Goal: Task Accomplishment & Management: Manage account settings

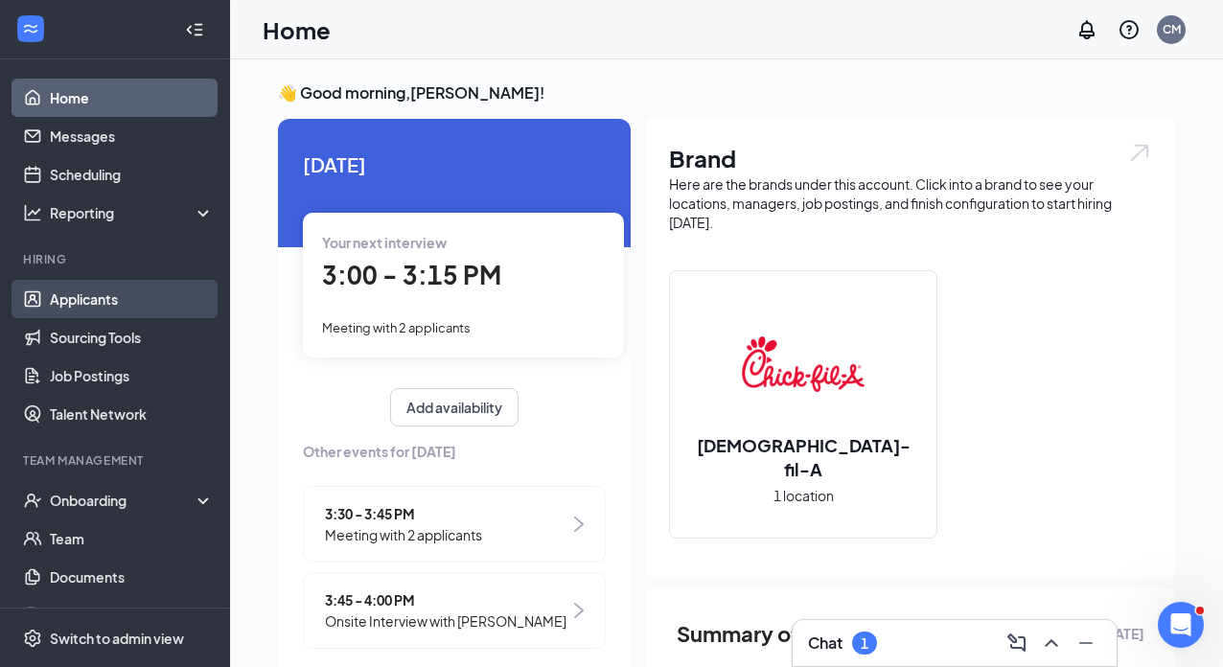
click at [132, 297] on link "Applicants" at bounding box center [132, 299] width 164 height 38
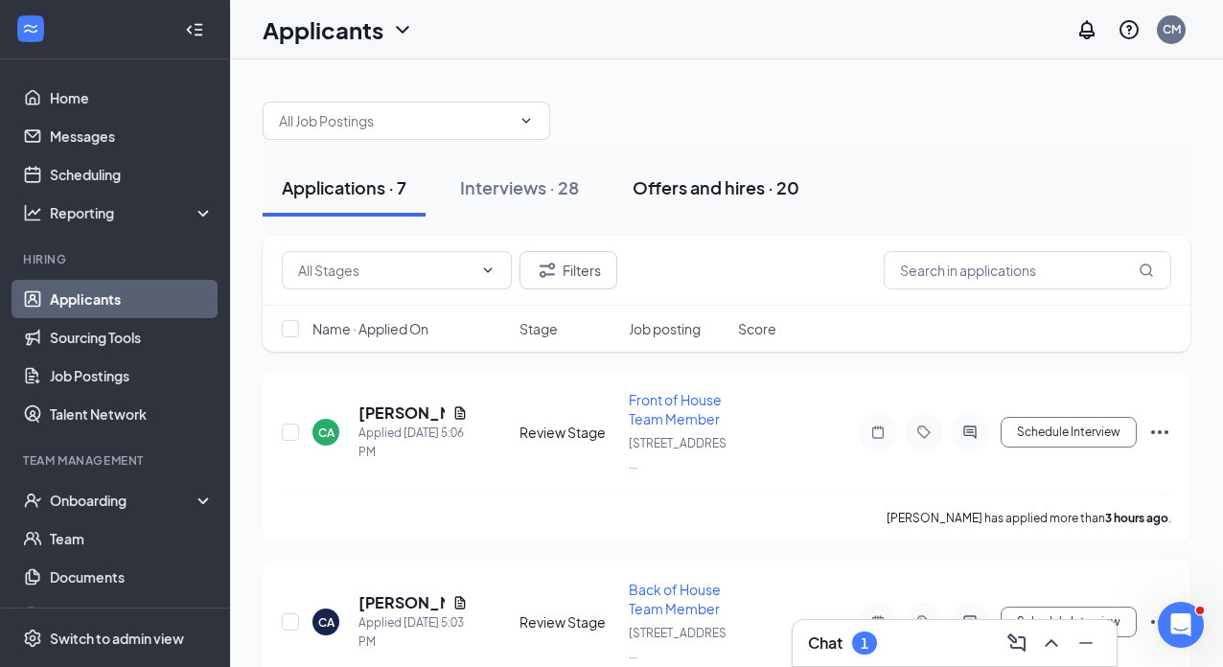
click at [755, 189] on div "Offers and hires · 20" at bounding box center [715, 187] width 167 height 24
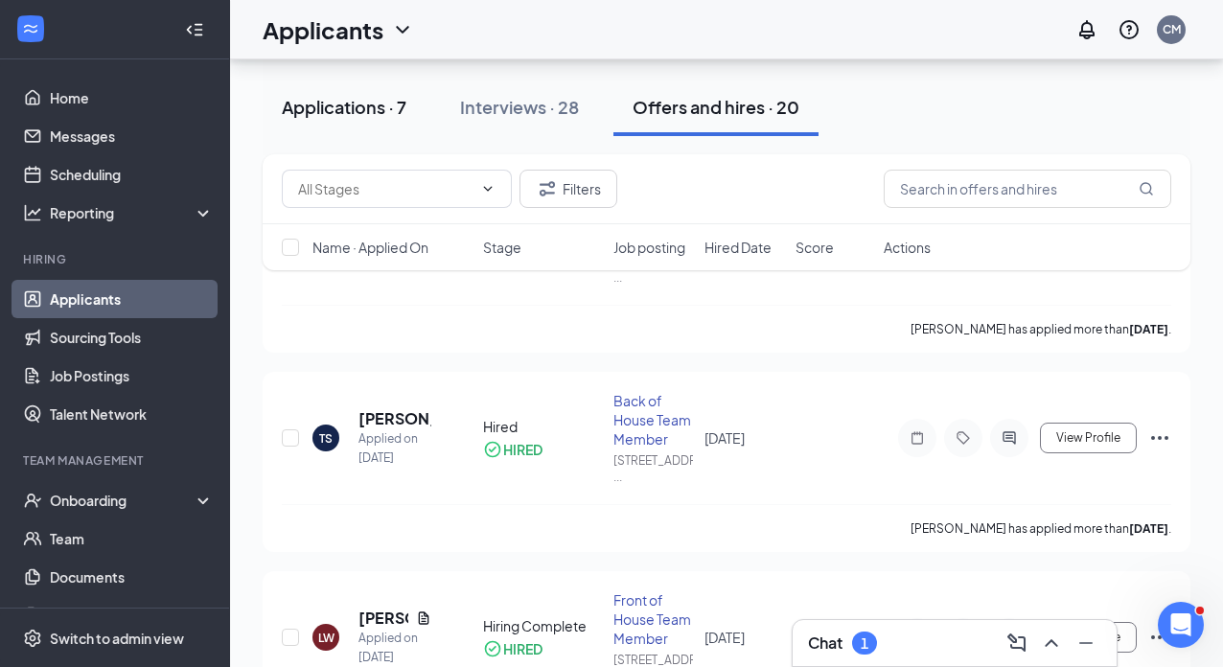
scroll to position [201, 0]
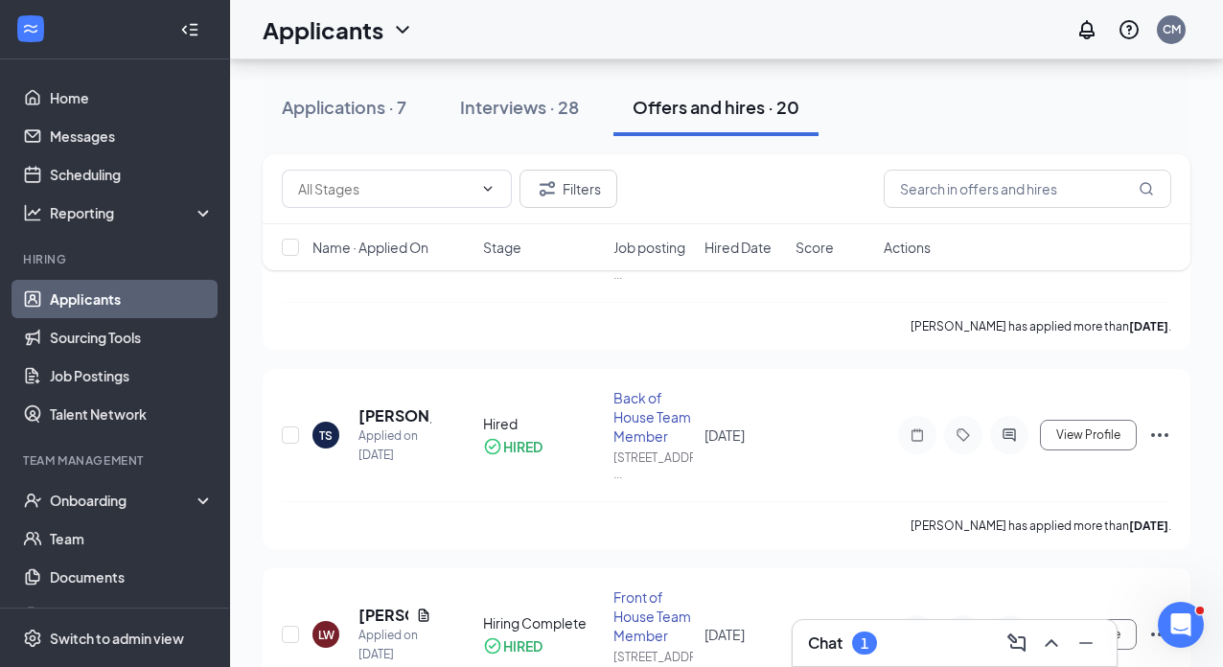
click at [194, 29] on icon "Collapse" at bounding box center [194, 29] width 8 height 12
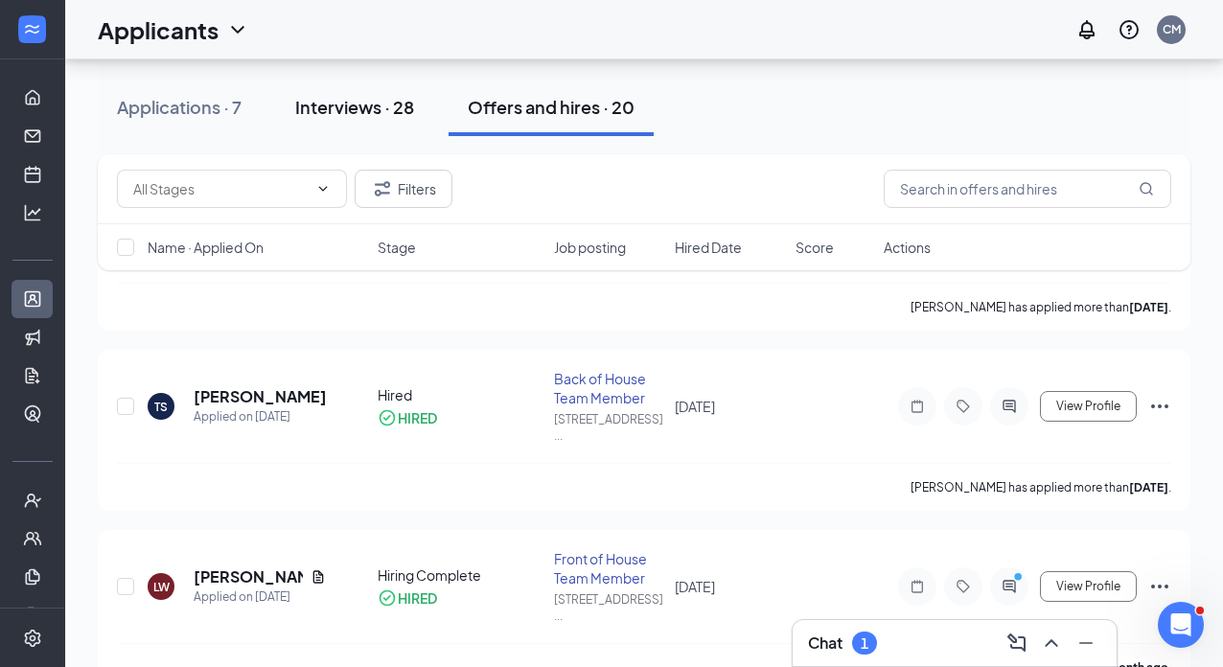
click at [385, 111] on div "Interviews · 28" at bounding box center [354, 107] width 119 height 24
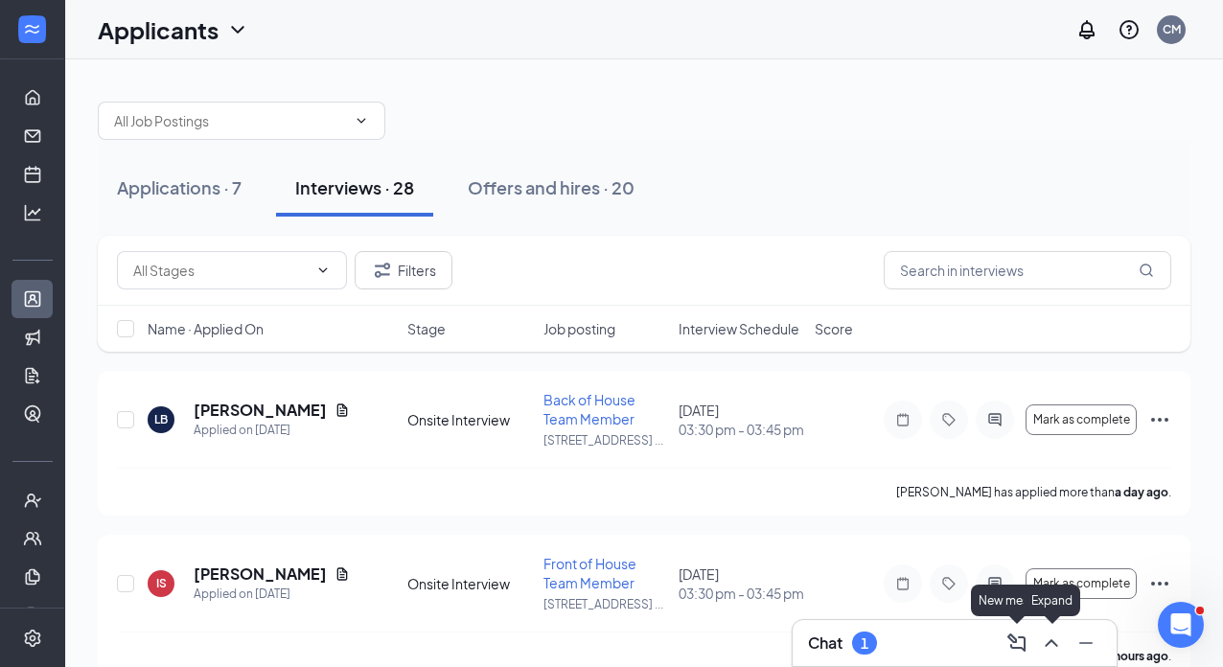
click at [1046, 647] on icon "ChevronUp" at bounding box center [1051, 642] width 23 height 23
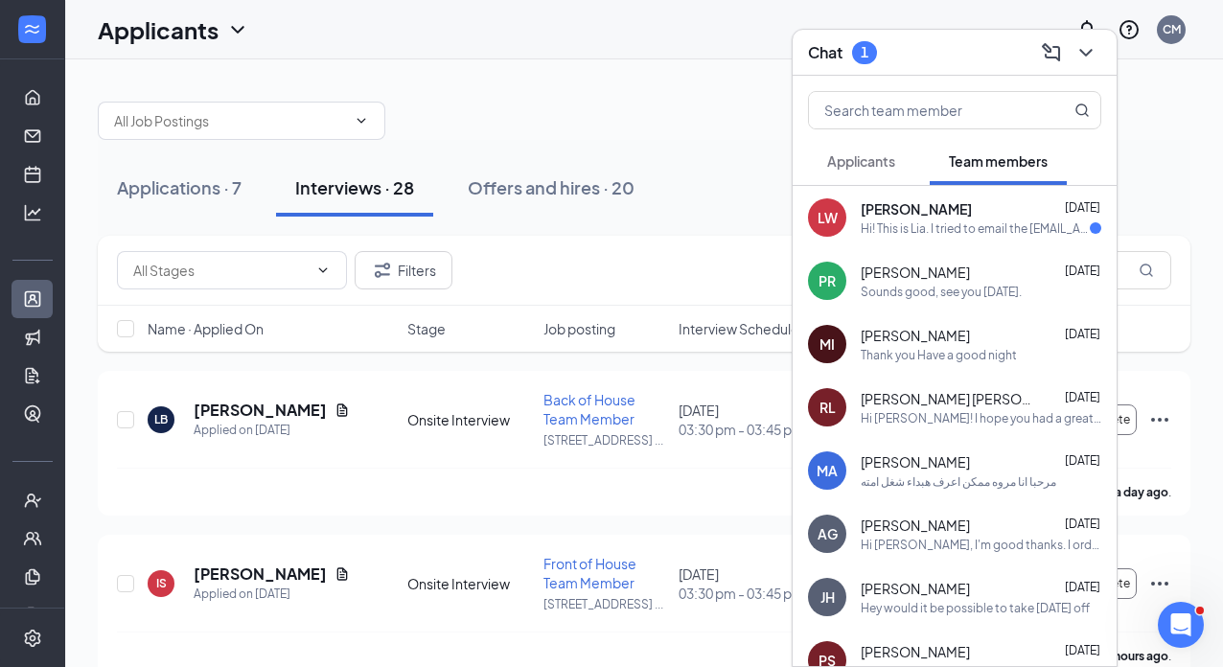
click at [900, 166] on button "Applicants" at bounding box center [861, 161] width 106 height 48
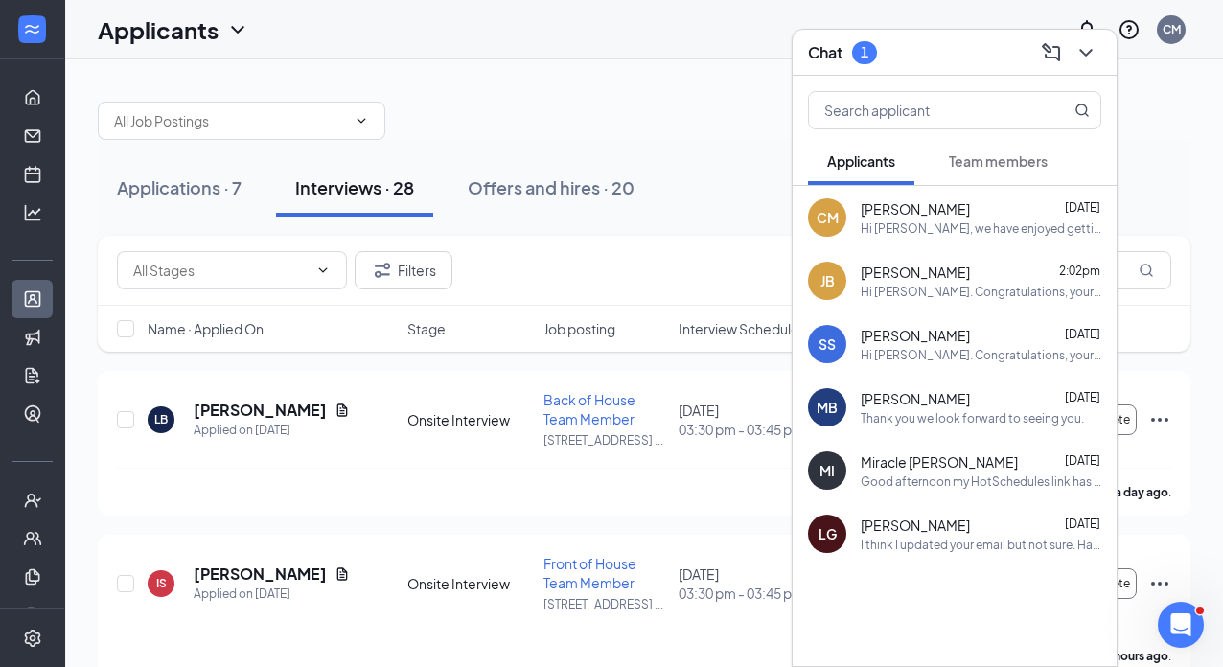
click at [897, 229] on div "Hi Chris, we have enjoyed getting to know you and would like to offer you a pos…" at bounding box center [980, 228] width 240 height 16
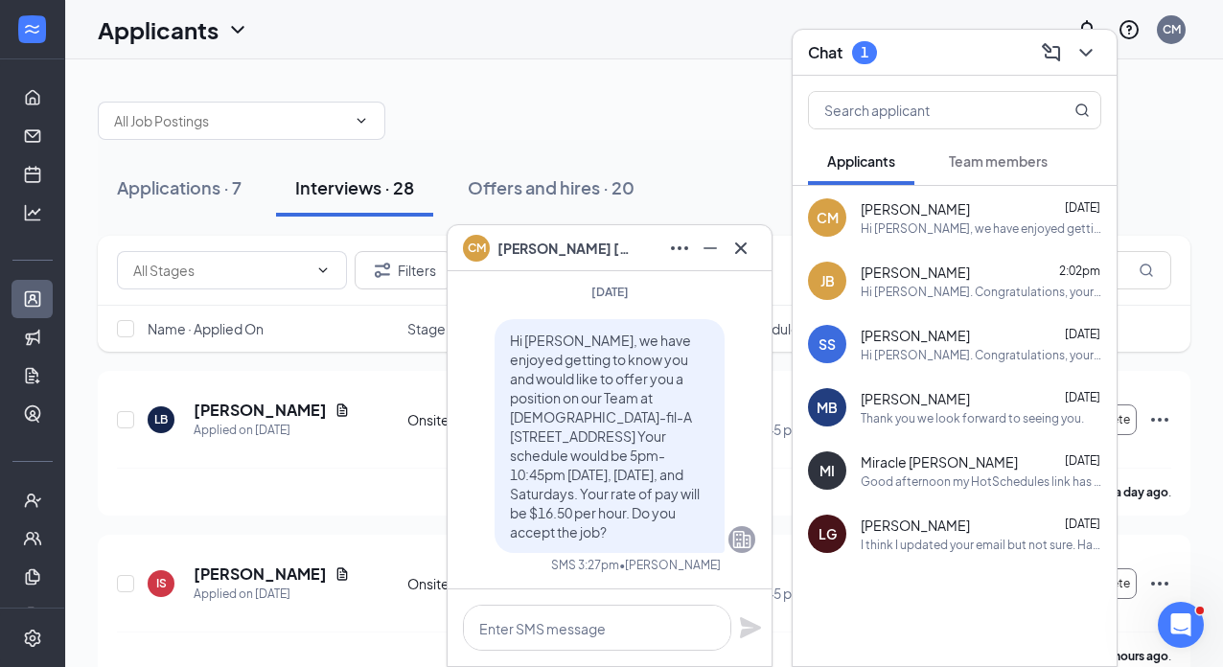
click at [579, 241] on span "Cristopher Munoz-Perez" at bounding box center [564, 248] width 134 height 21
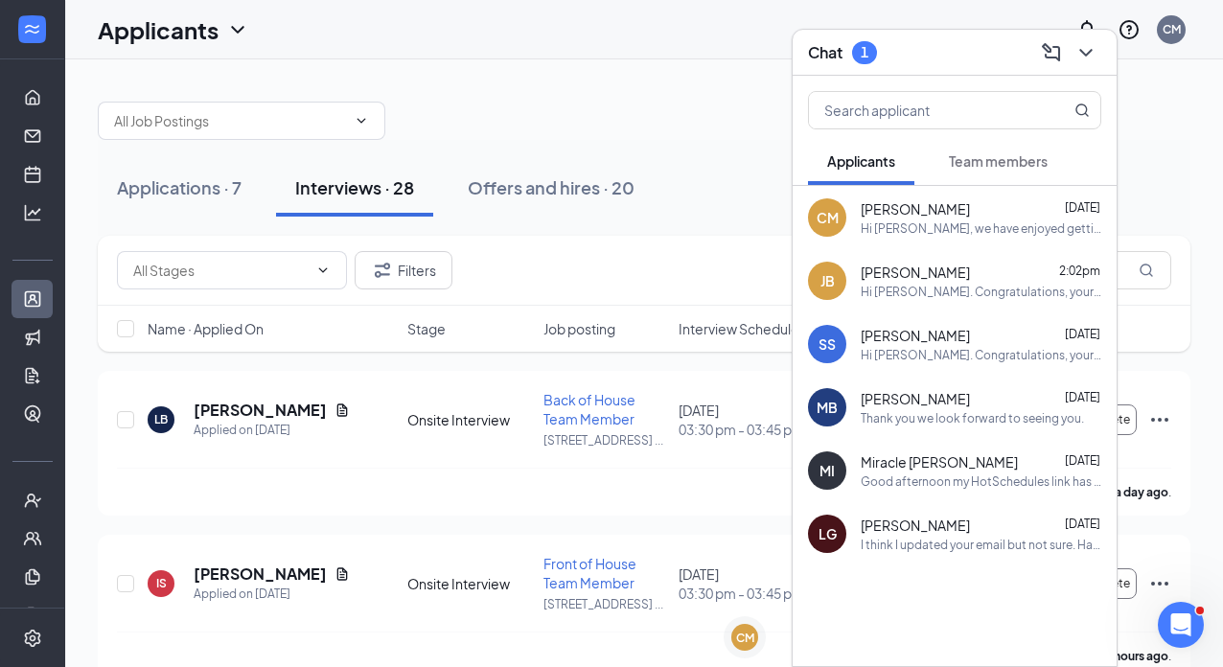
click at [900, 208] on span "Cristopher Munoz-Perez" at bounding box center [914, 208] width 109 height 19
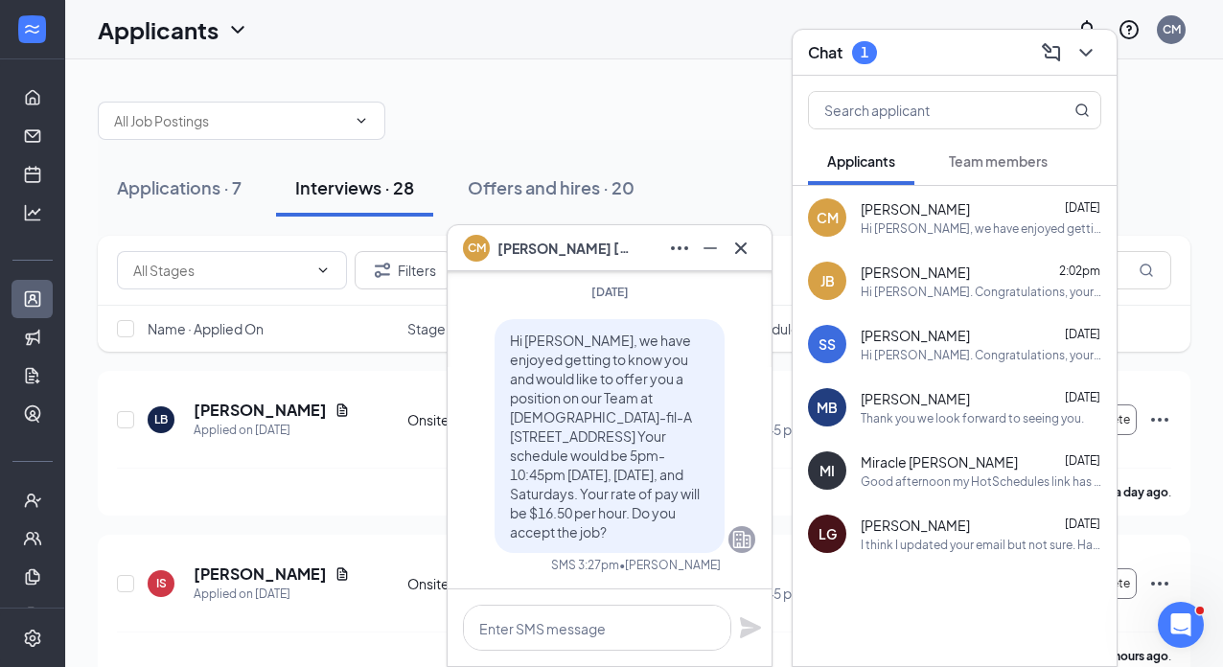
click at [731, 158] on div "Applications · 7 Interviews · 28 Offers and hires · 20" at bounding box center [644, 188] width 1092 height 96
click at [744, 252] on icon "Cross" at bounding box center [740, 246] width 11 height 11
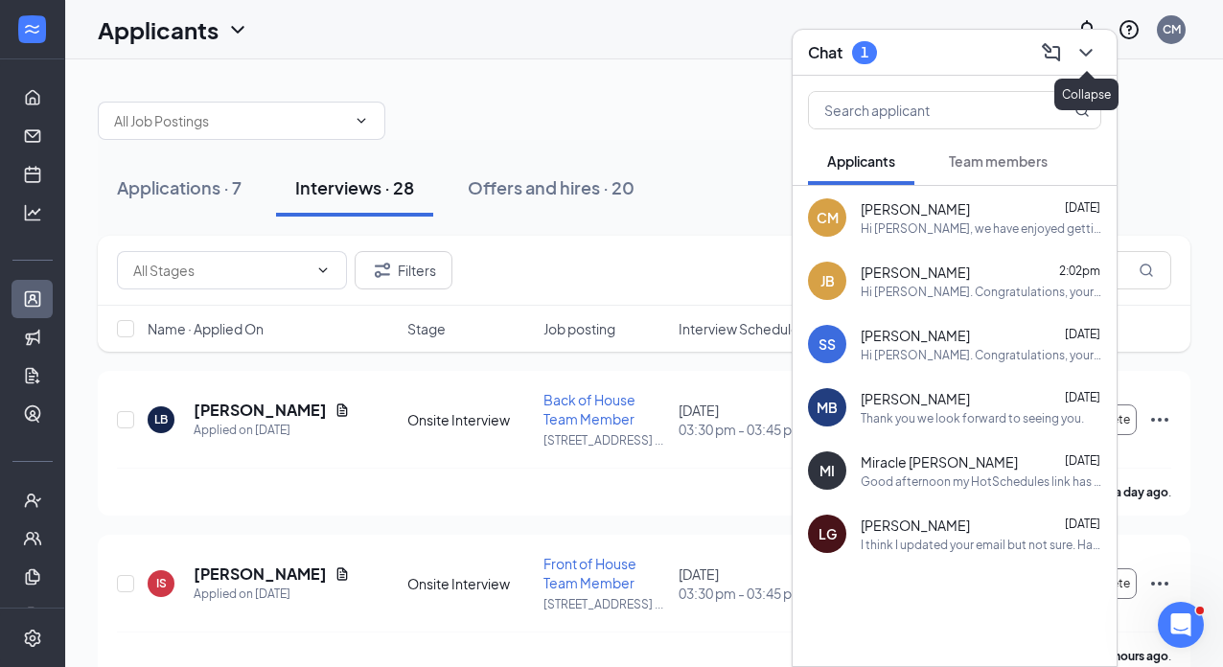
click at [1091, 53] on icon "ChevronDown" at bounding box center [1085, 52] width 23 height 23
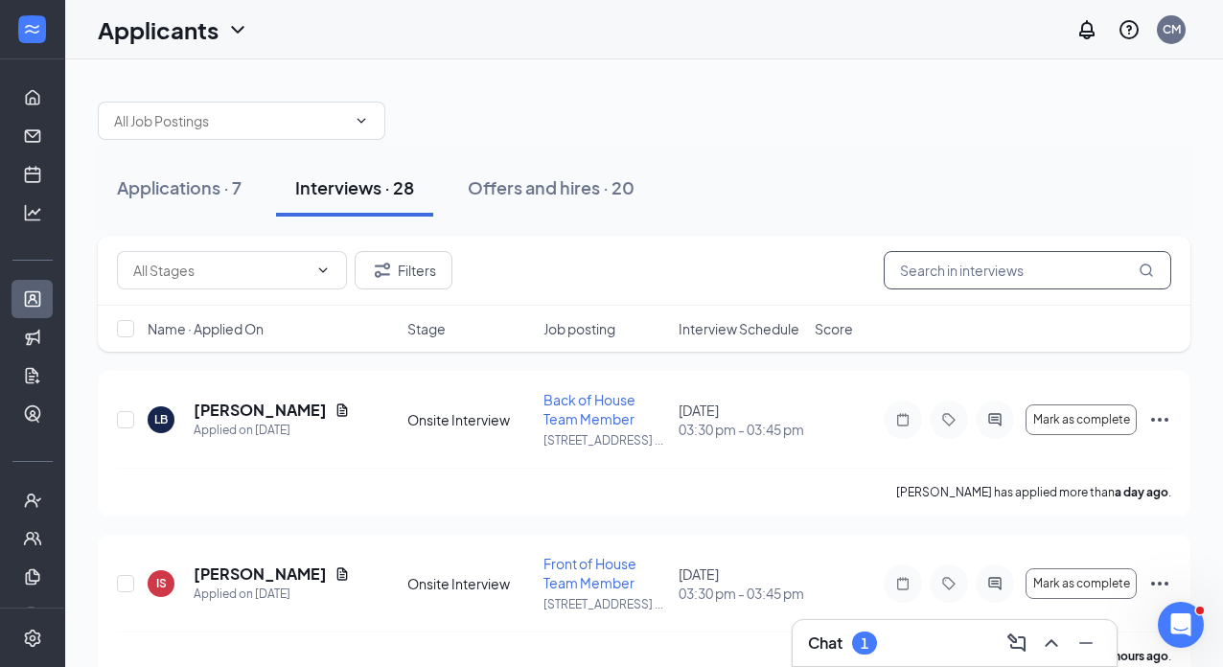
click at [910, 278] on input "text" at bounding box center [1026, 270] width 287 height 38
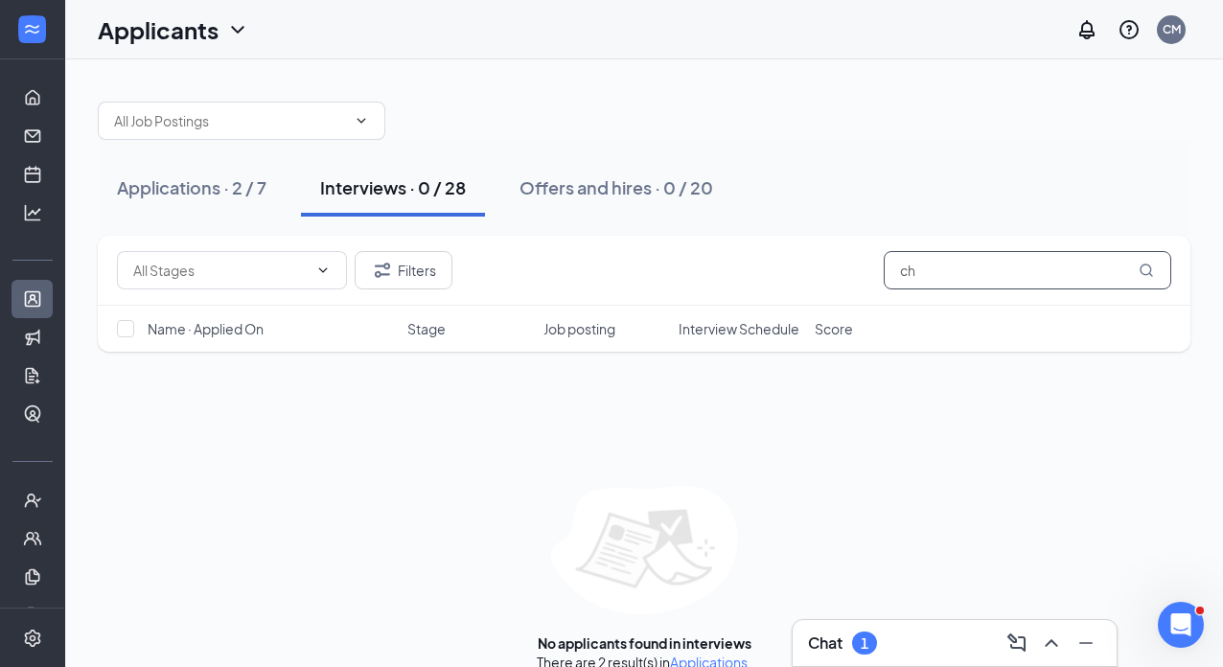
type input "c"
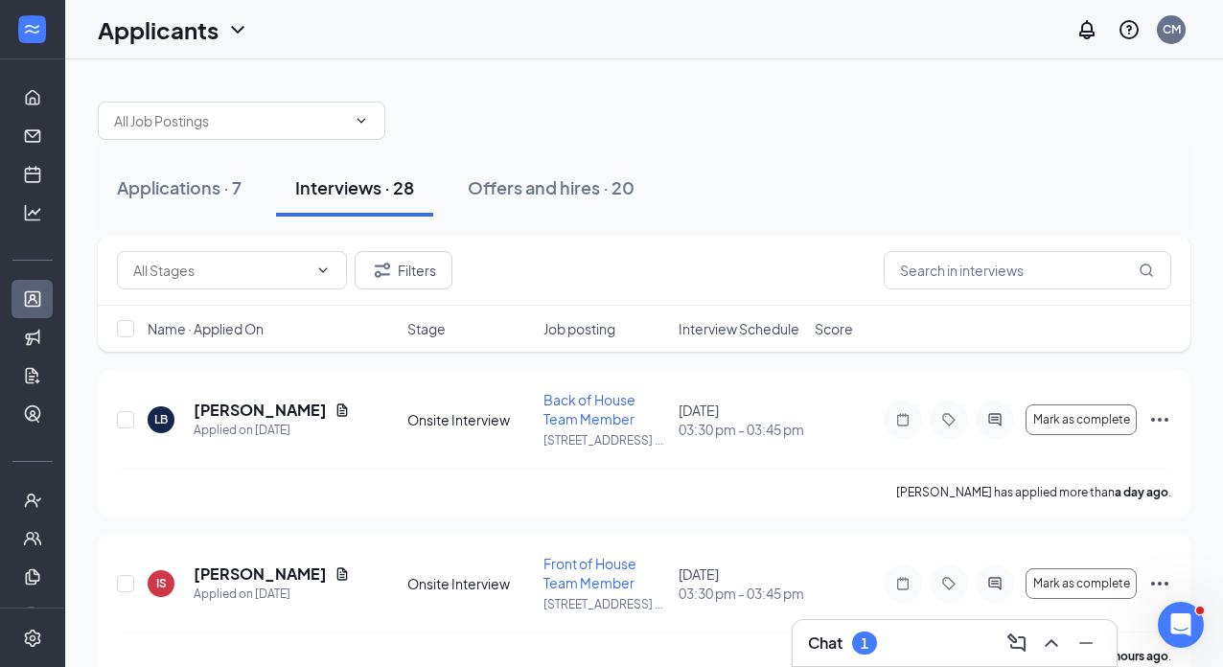
click at [247, 328] on span "Name · Applied On" at bounding box center [206, 328] width 116 height 19
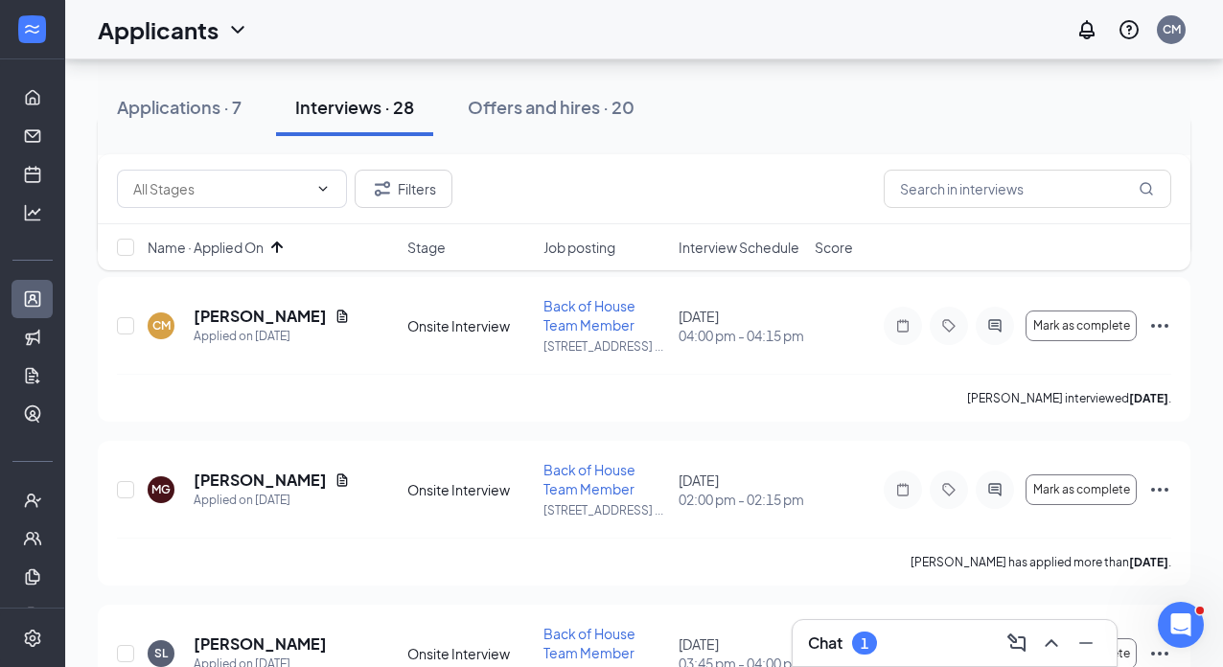
scroll to position [2554, 0]
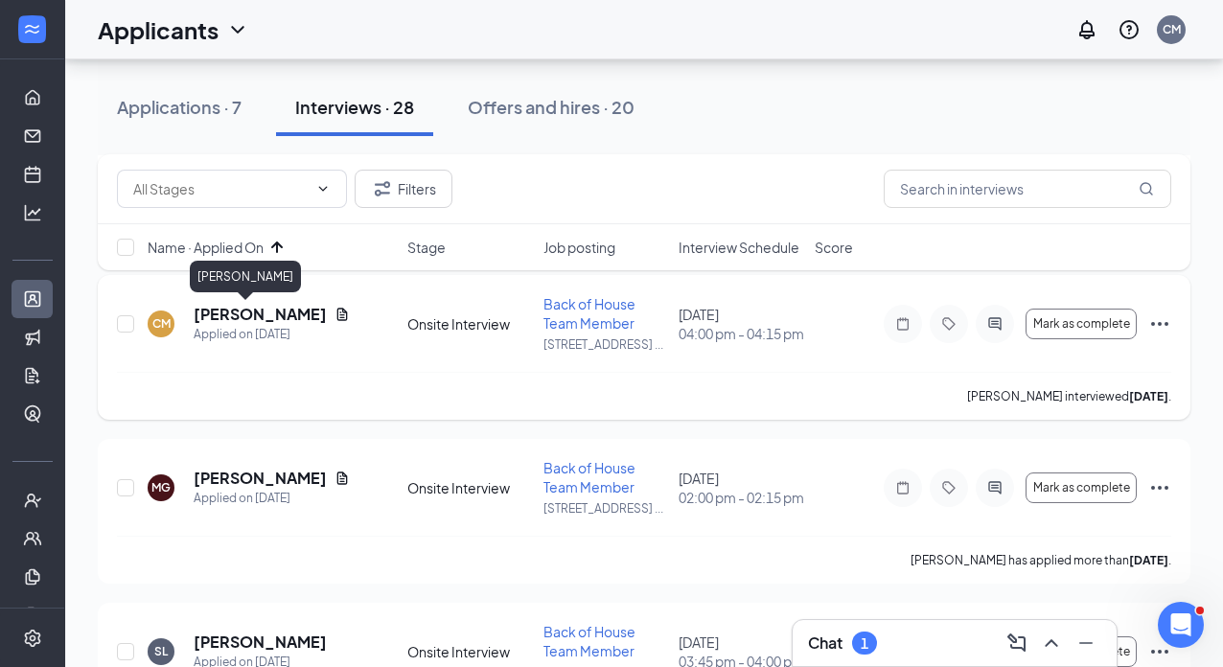
click at [266, 311] on h5 "Cristopher Munoz-Perez" at bounding box center [260, 314] width 133 height 21
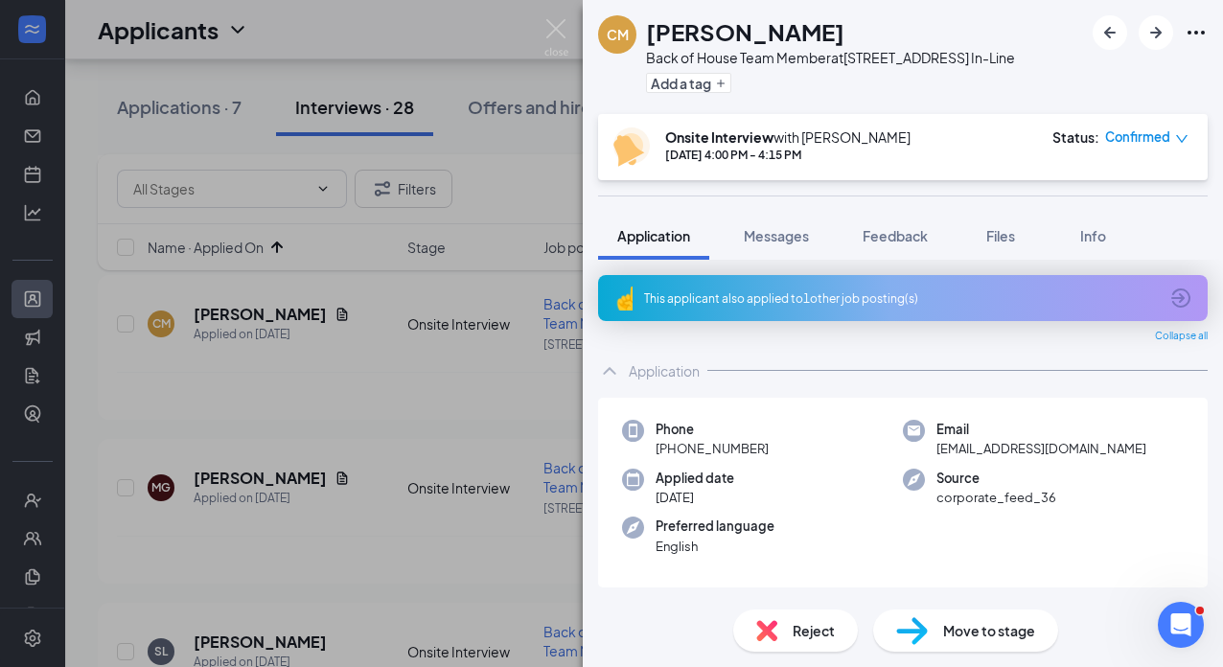
click at [995, 633] on span "Move to stage" at bounding box center [989, 630] width 92 height 21
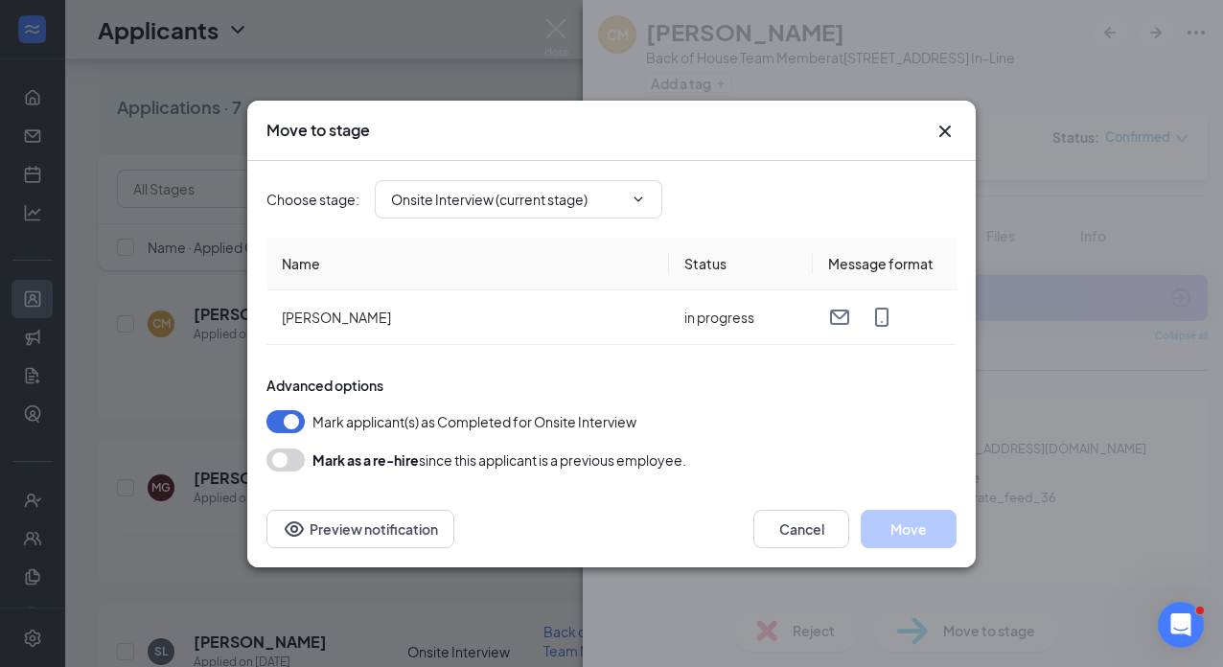
type input "Hired (final stage)"
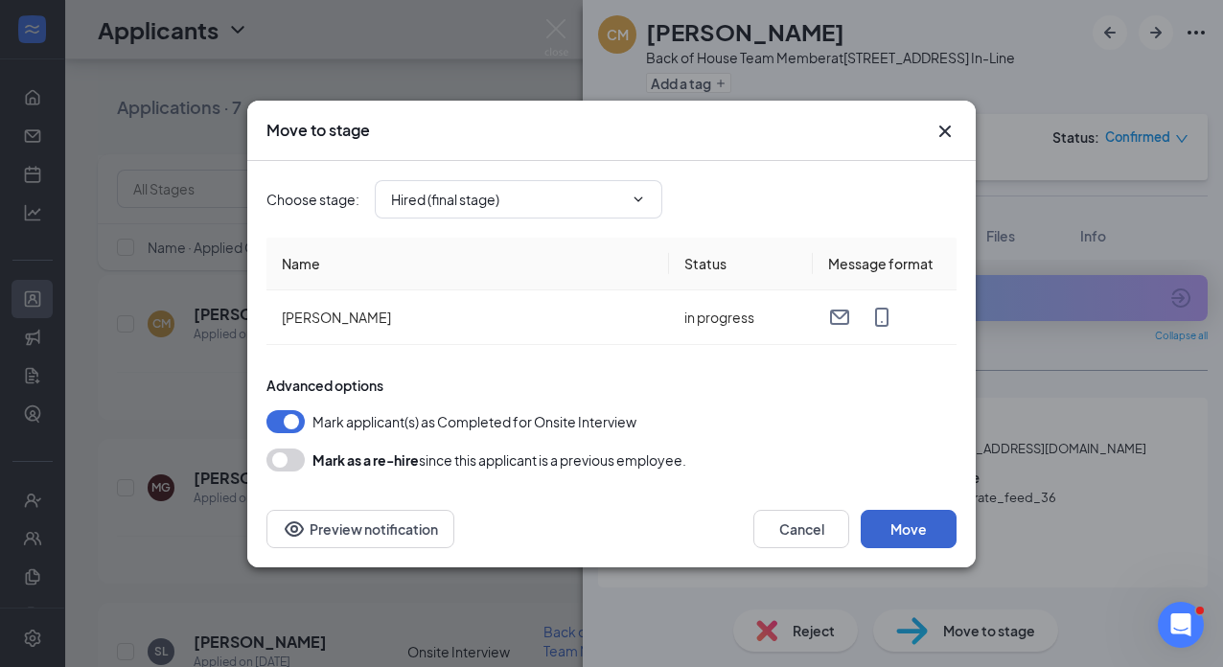
click at [926, 537] on button "Move" at bounding box center [908, 529] width 96 height 38
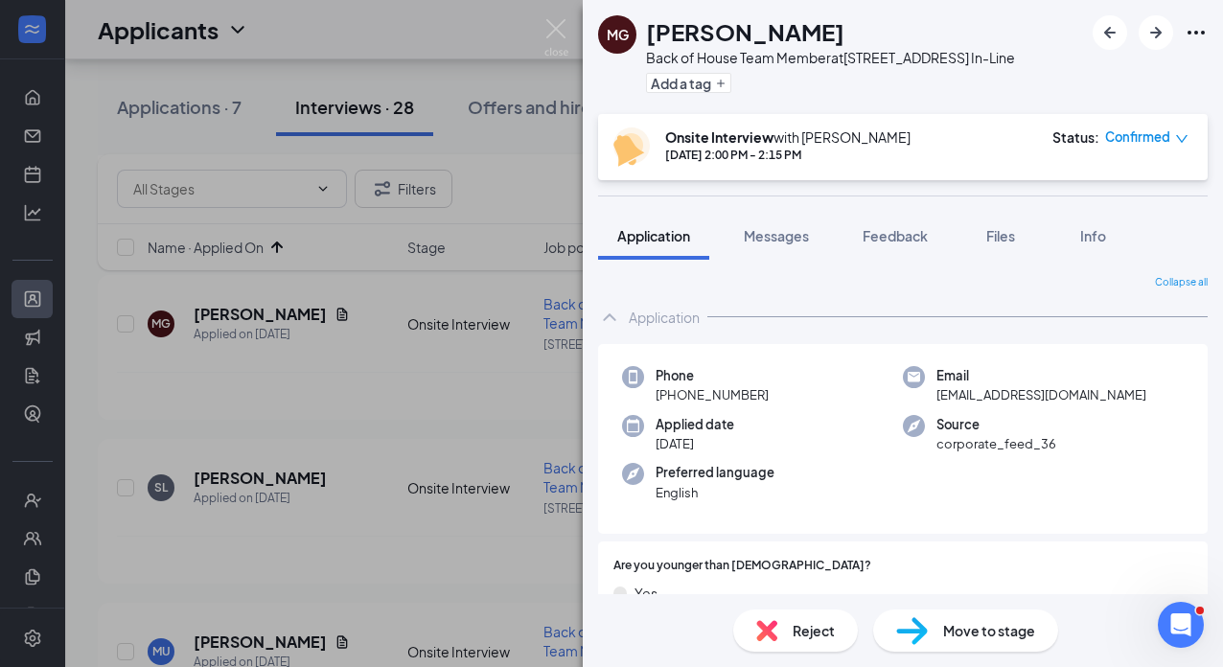
click at [560, 99] on div "MG Mauricio Granada Back of House Team Member at 711 Lexington Avenue In-Line A…" at bounding box center [611, 333] width 1223 height 667
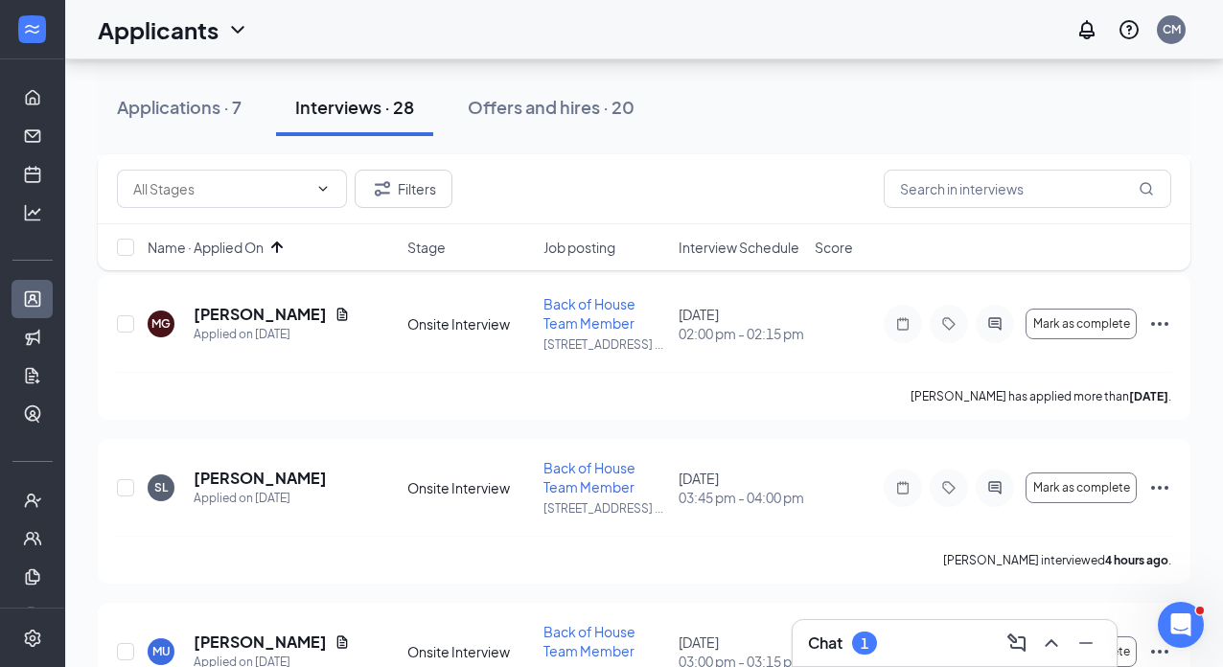
click at [556, 29] on div "Applicants CM" at bounding box center [643, 29] width 1157 height 59
click at [544, 112] on div "Offers and hires · 21" at bounding box center [547, 107] width 161 height 24
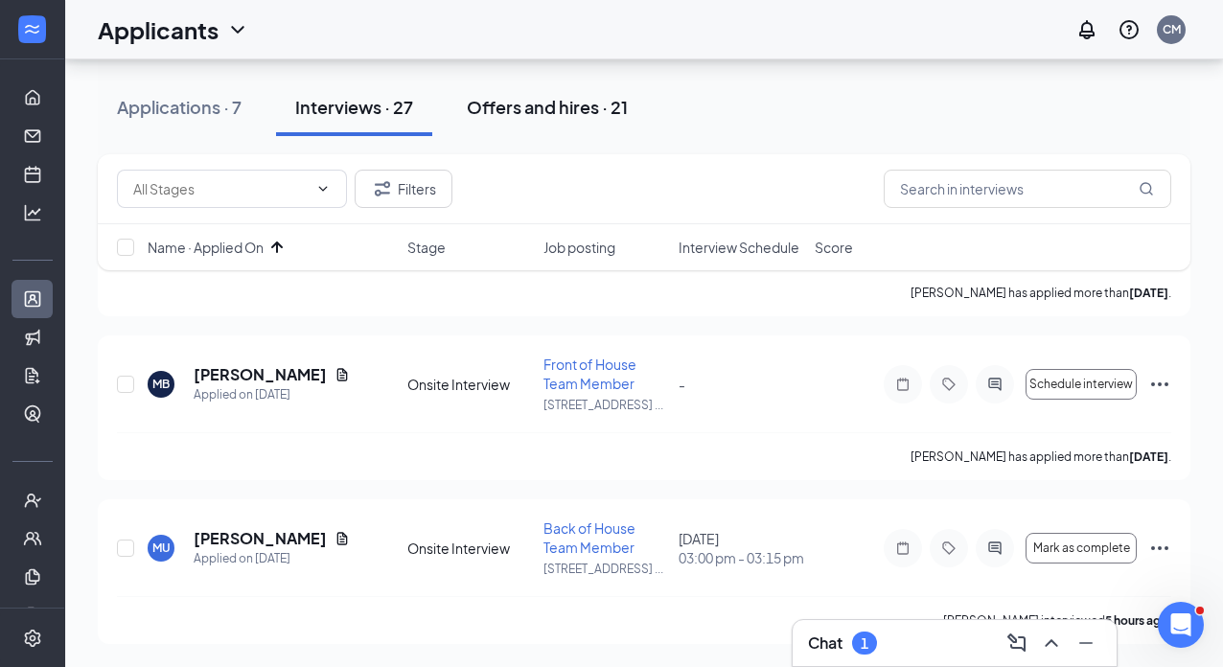
scroll to position [1346, 0]
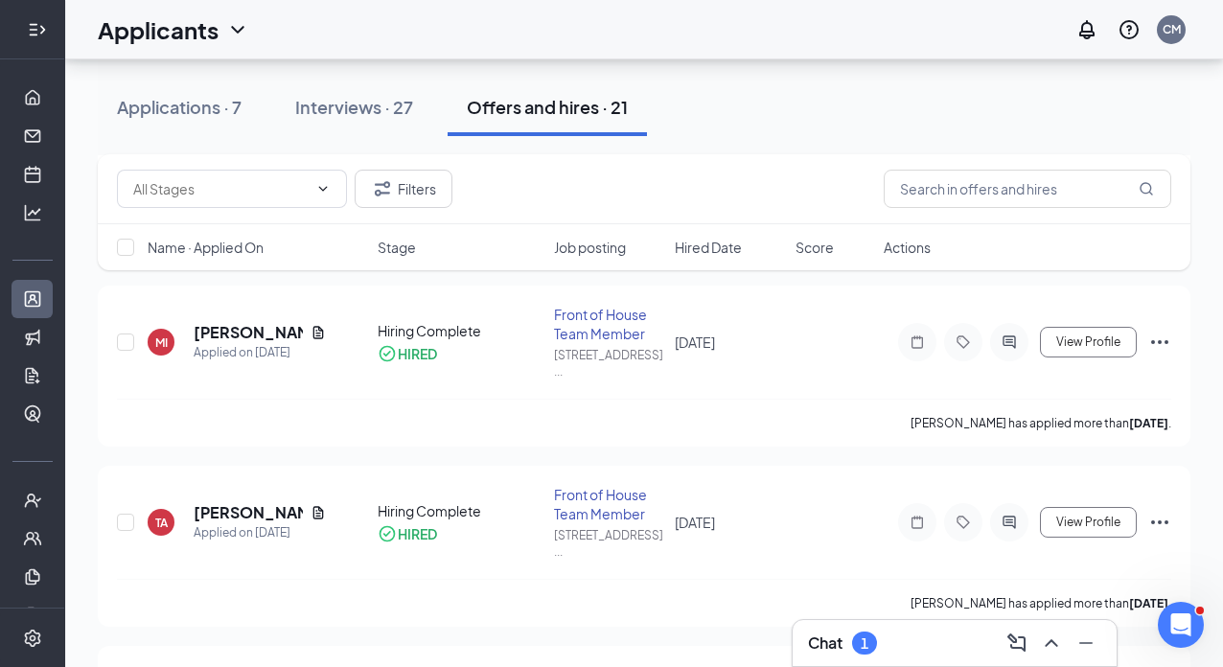
click at [35, 23] on icon "Expand" at bounding box center [37, 29] width 19 height 19
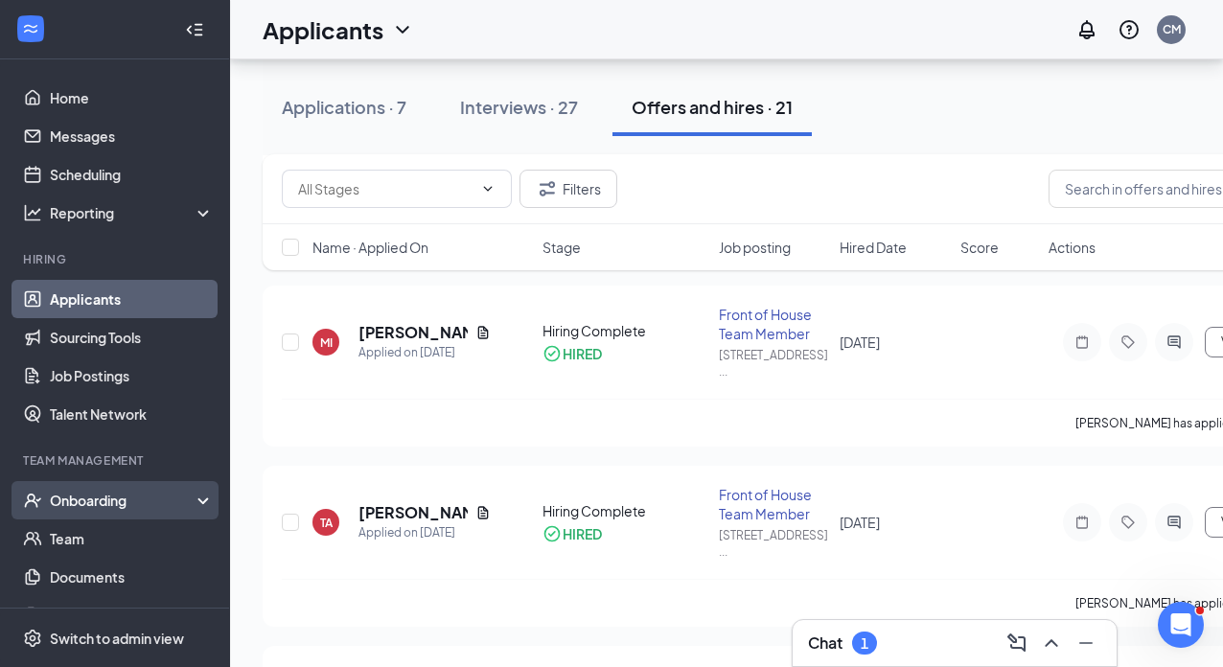
click at [109, 510] on div "Onboarding" at bounding box center [124, 500] width 148 height 19
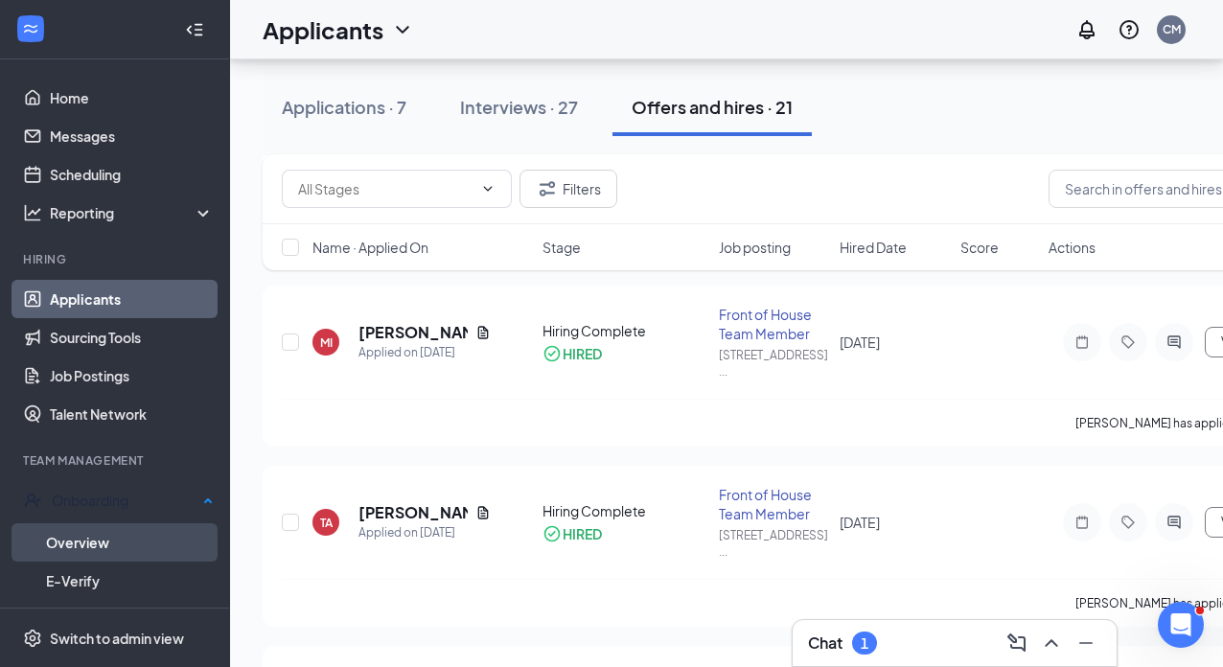
click at [89, 546] on link "Overview" at bounding box center [130, 542] width 168 height 38
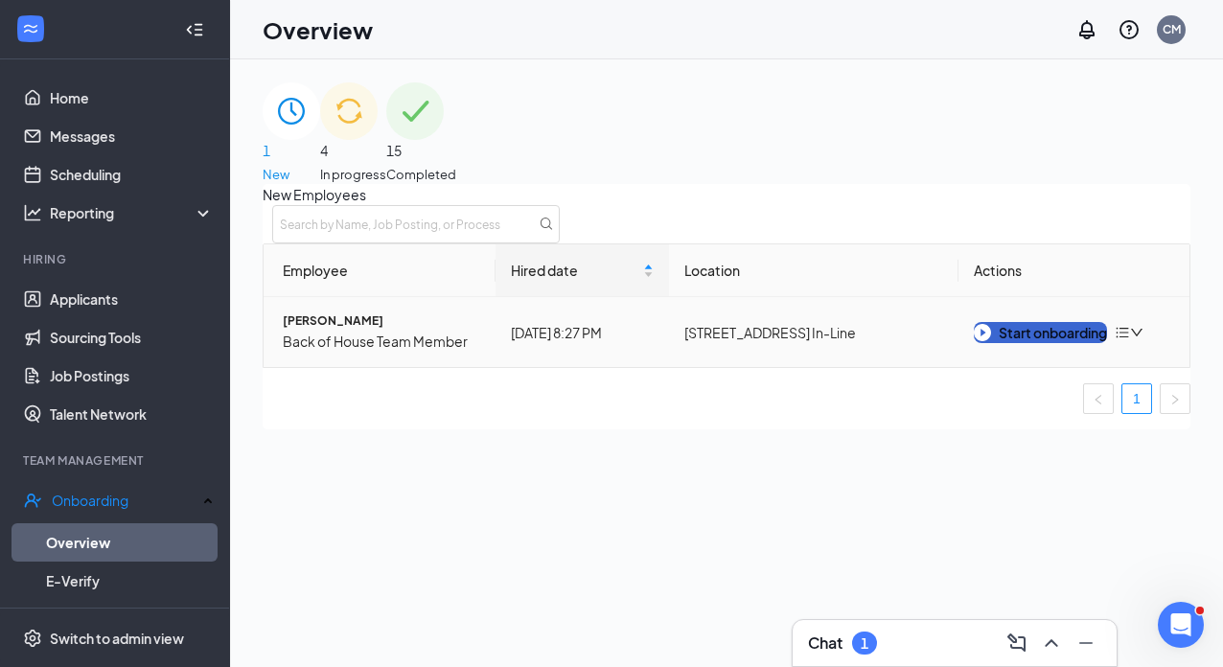
click at [1053, 343] on div "Start onboarding" at bounding box center [1039, 332] width 133 height 21
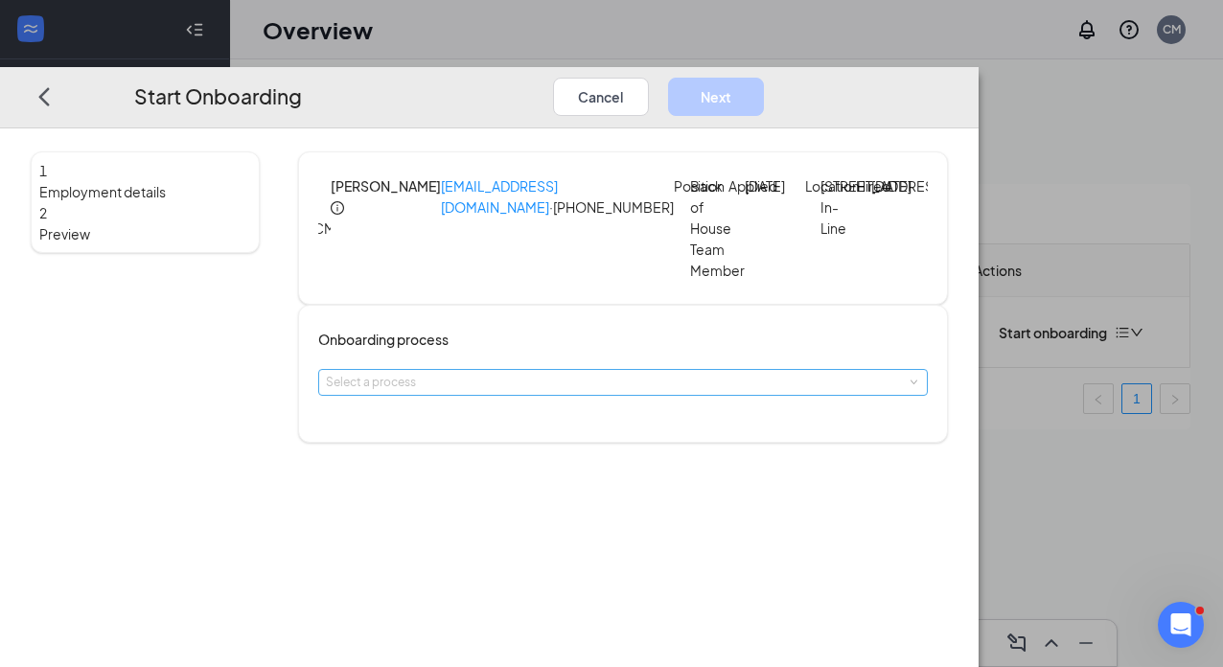
click at [605, 392] on div "Select a process" at bounding box center [618, 382] width 585 height 19
click at [515, 497] on span "Team Member Hiring Process" at bounding box center [528, 497] width 156 height 14
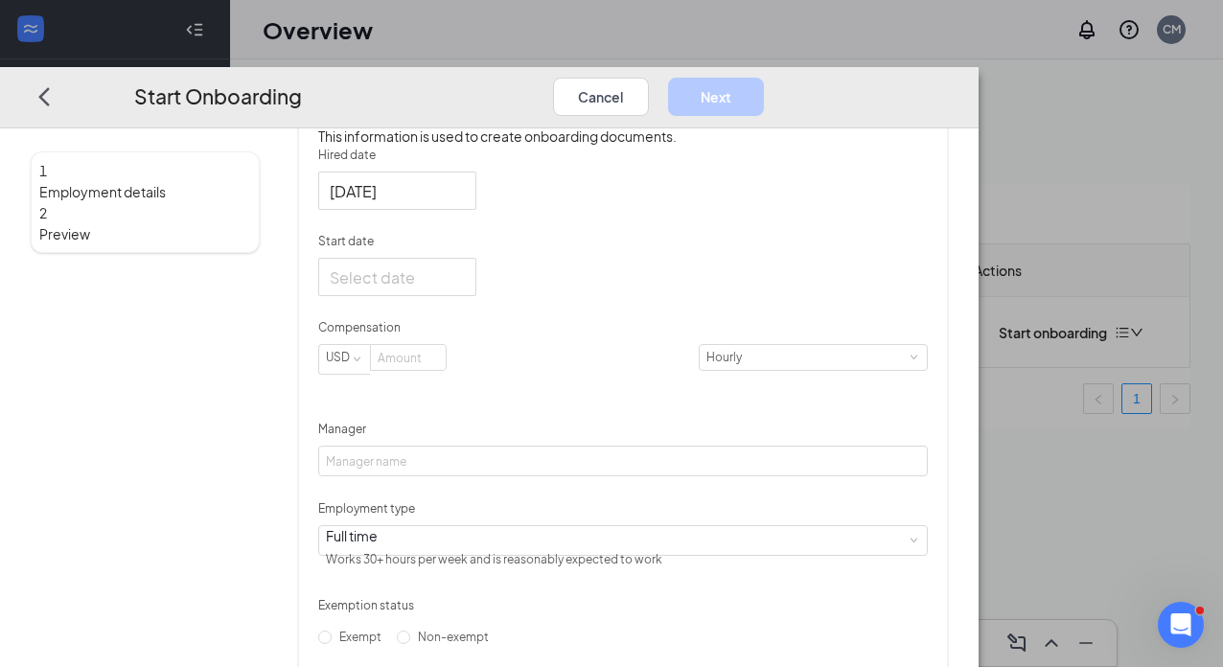
scroll to position [367, 0]
click at [465, 201] on div at bounding box center [397, 189] width 135 height 24
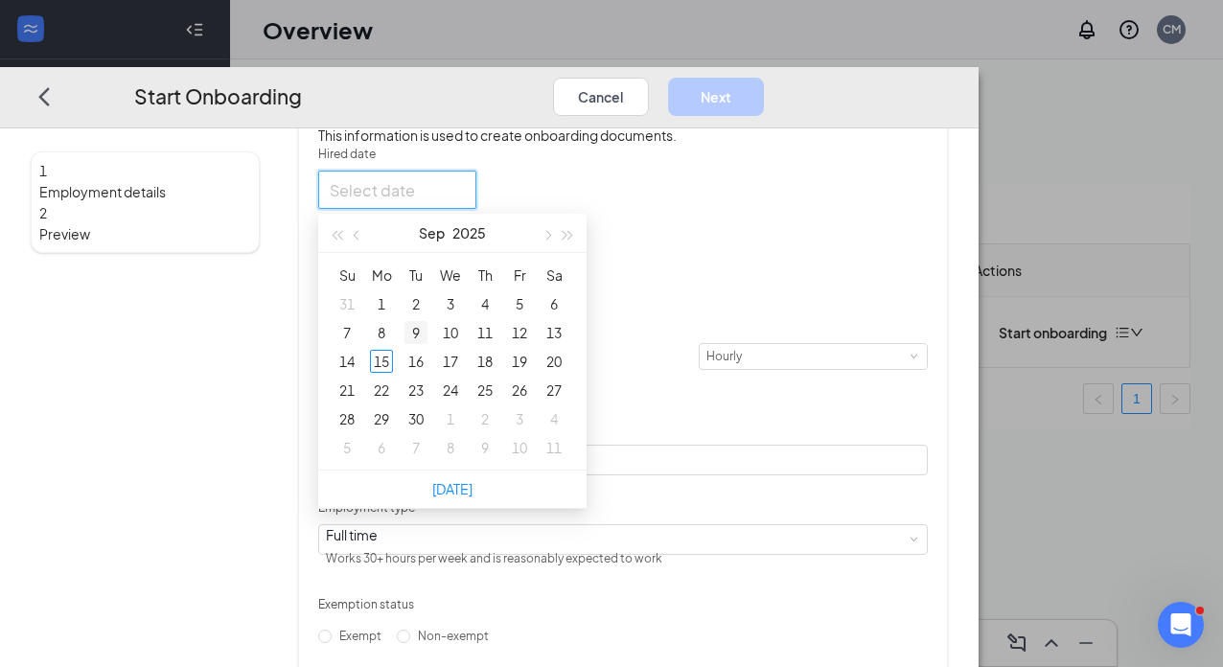
type input "Sep 2, 2025"
type input "Sep 9, 2025"
type input "Sep 15, 2025"
click at [393, 373] on div "15" at bounding box center [381, 361] width 23 height 23
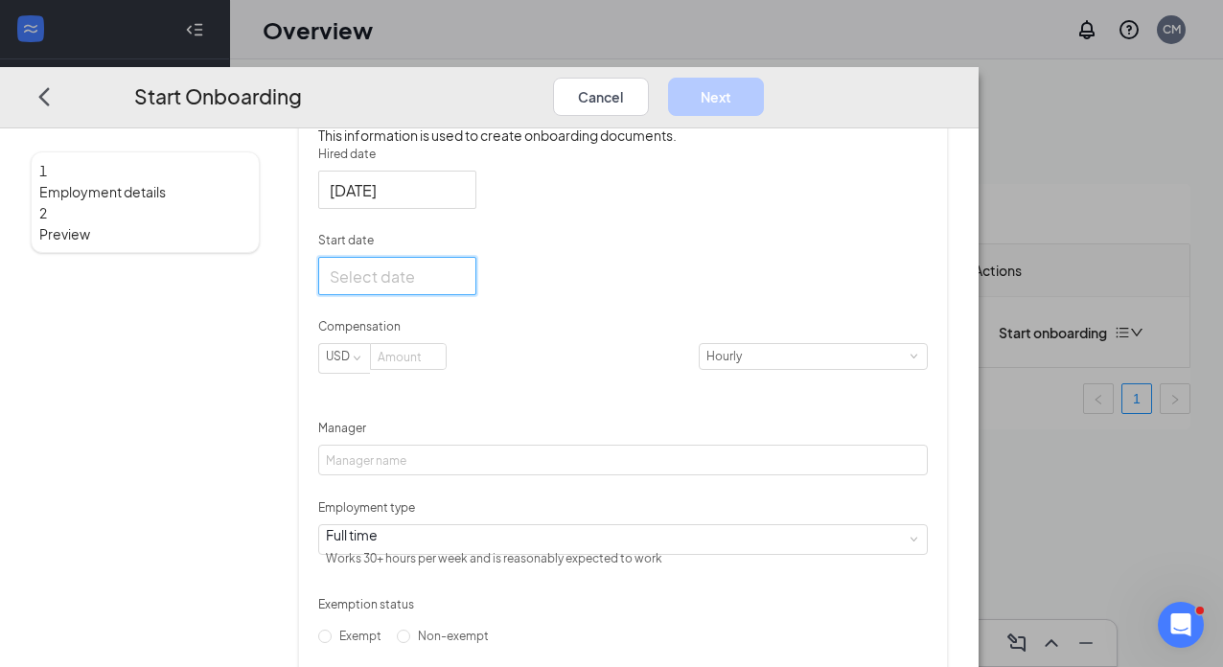
click at [461, 287] on input "Start date" at bounding box center [395, 275] width 131 height 24
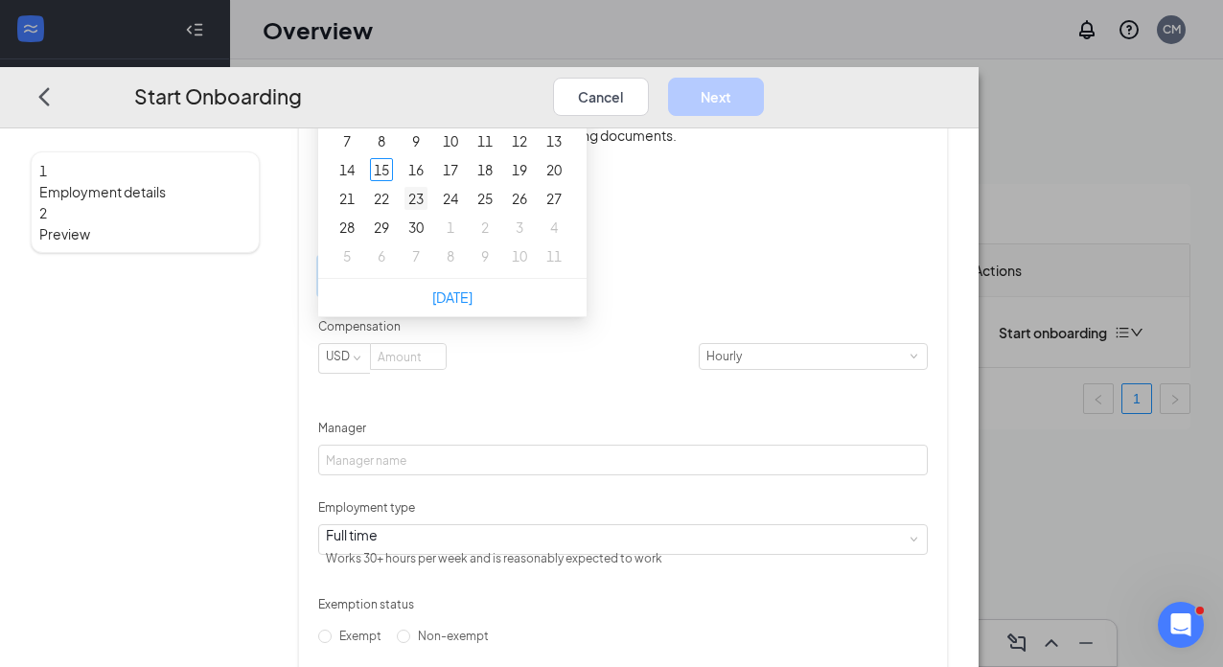
type input "Oct 8, 2025"
type input "Sep 23, 2025"
type input "Sep 16, 2025"
type input "Sep 15, 2025"
click at [393, 181] on div "15" at bounding box center [381, 169] width 23 height 23
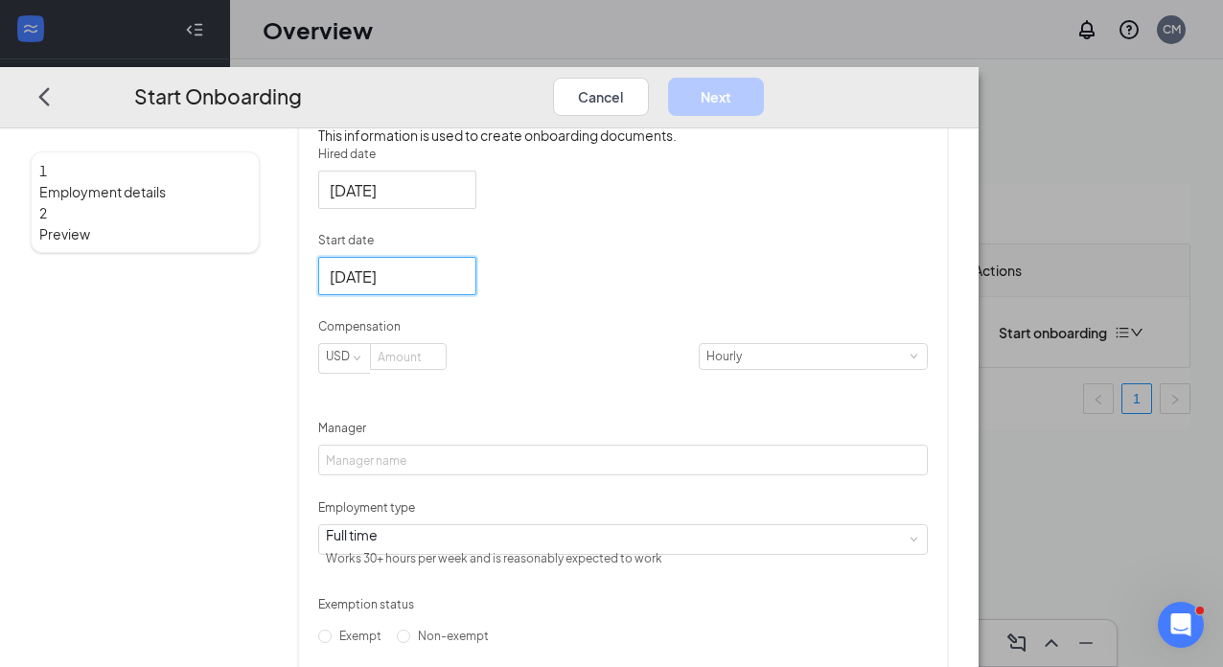
click at [659, 390] on form "Hired date Sep 15, 2025 Sep 2025 Su Mo Tu We Th Fr Sa 31 1 2 3 4 5 6 7 8 9 10 1…" at bounding box center [622, 399] width 609 height 506
click at [446, 369] on input at bounding box center [408, 356] width 75 height 25
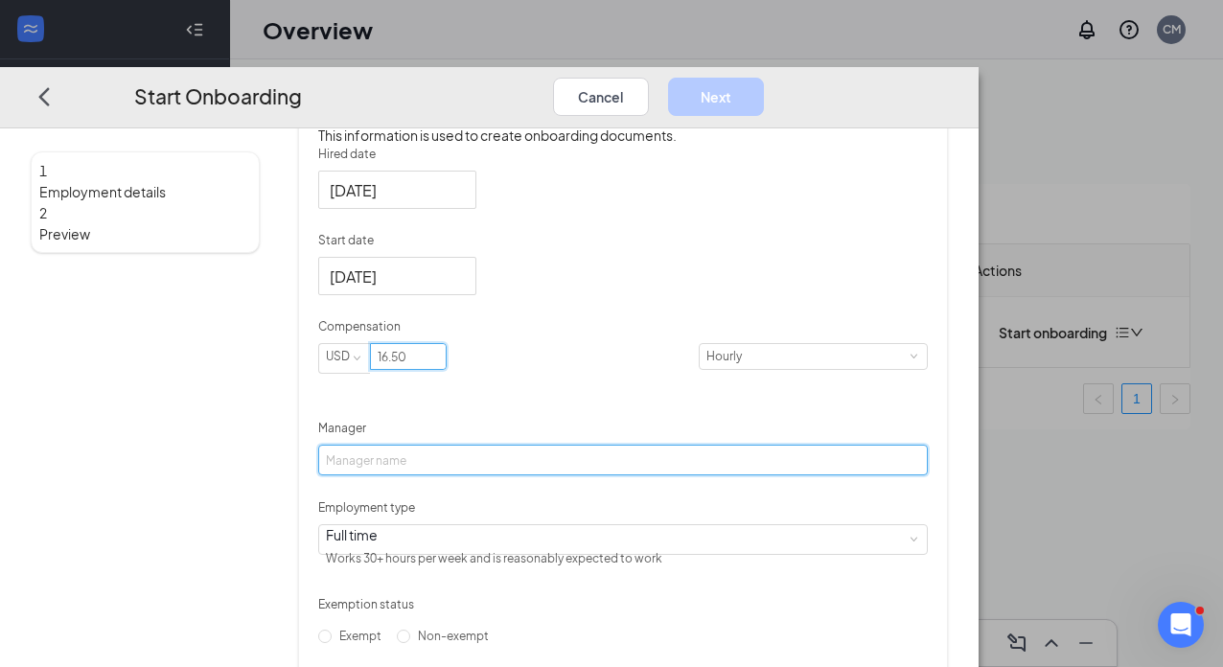
type input "16.5"
click at [581, 475] on input "Manager" at bounding box center [622, 460] width 609 height 31
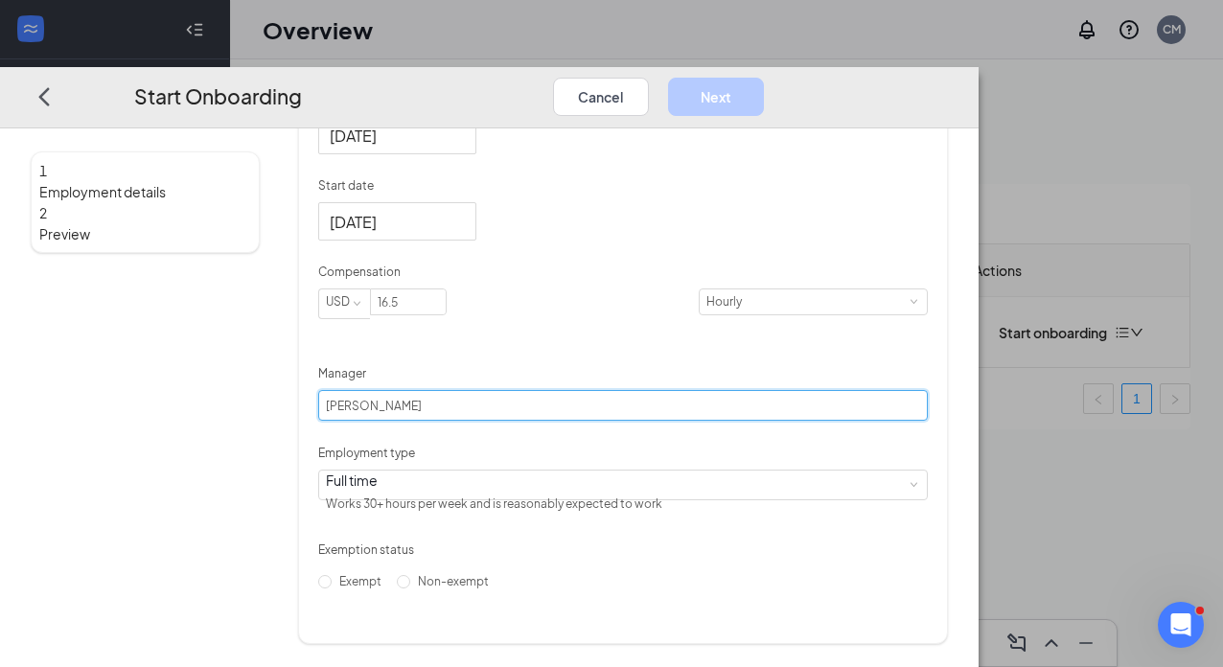
scroll to position [493, 0]
type input "[PERSON_NAME]"
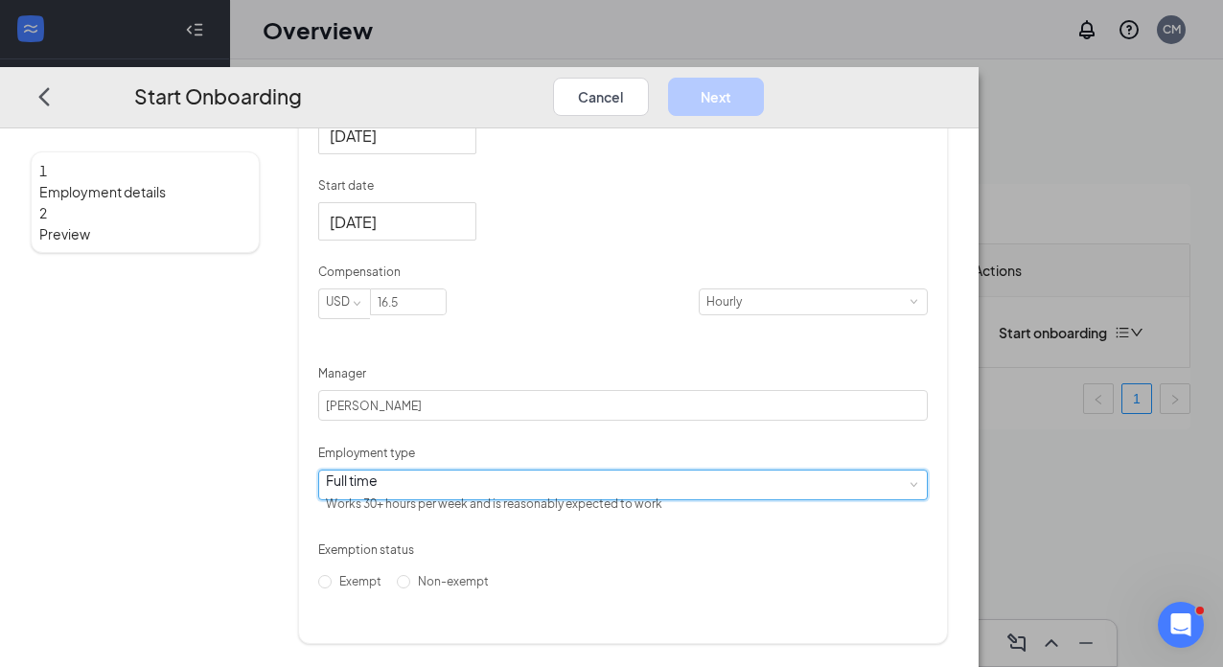
click at [552, 498] on div "Full time Works 30+ hours per week and is reasonably expected to work" at bounding box center [623, 484] width 594 height 29
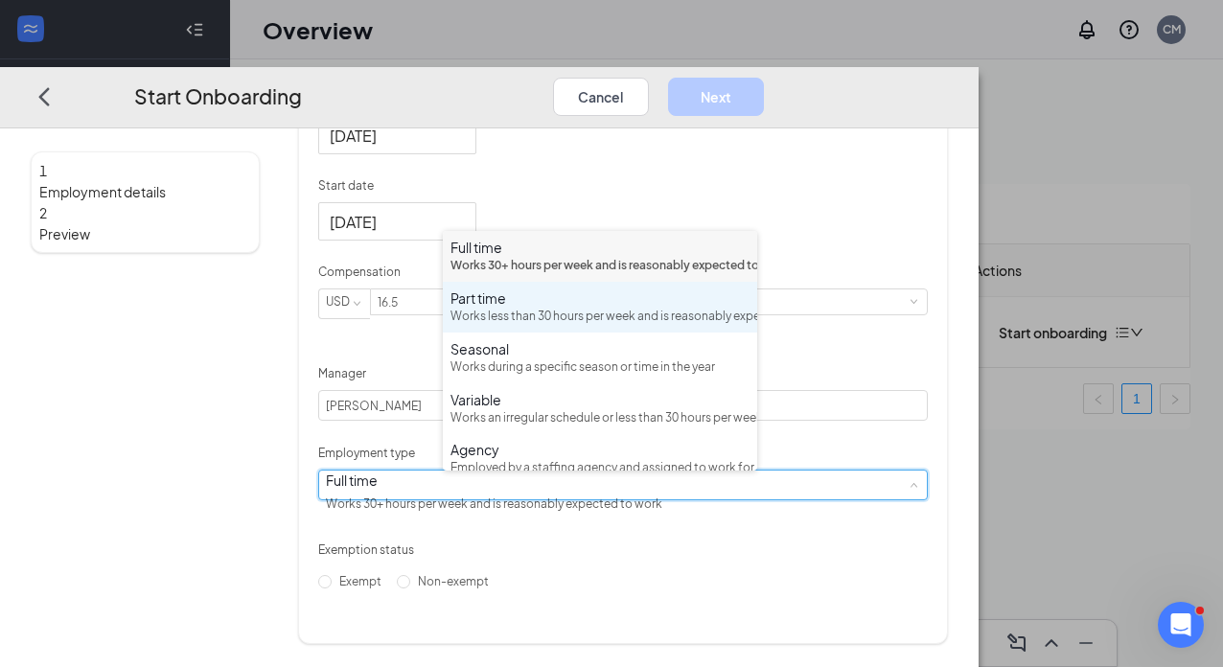
click at [523, 326] on div "Works less than 30 hours per week and is reasonably expected to work" at bounding box center [599, 317] width 299 height 18
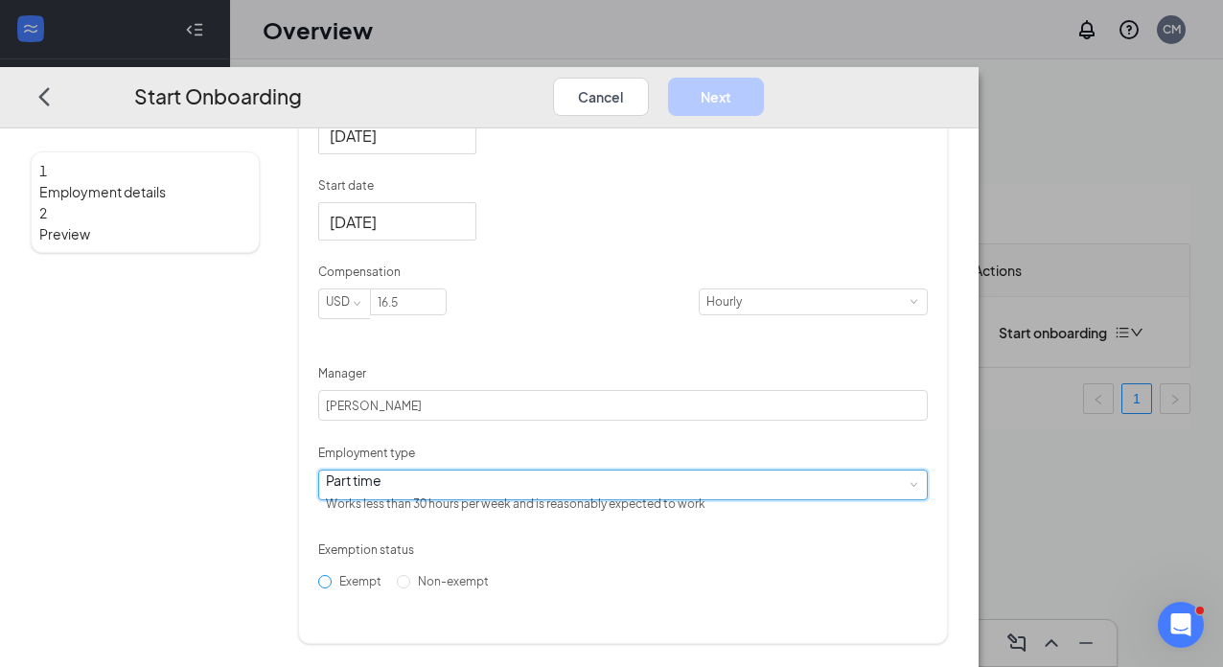
click at [389, 592] on label "Exempt" at bounding box center [353, 580] width 71 height 31
click at [332, 587] on input "Exempt" at bounding box center [324, 580] width 13 height 13
radio input "true"
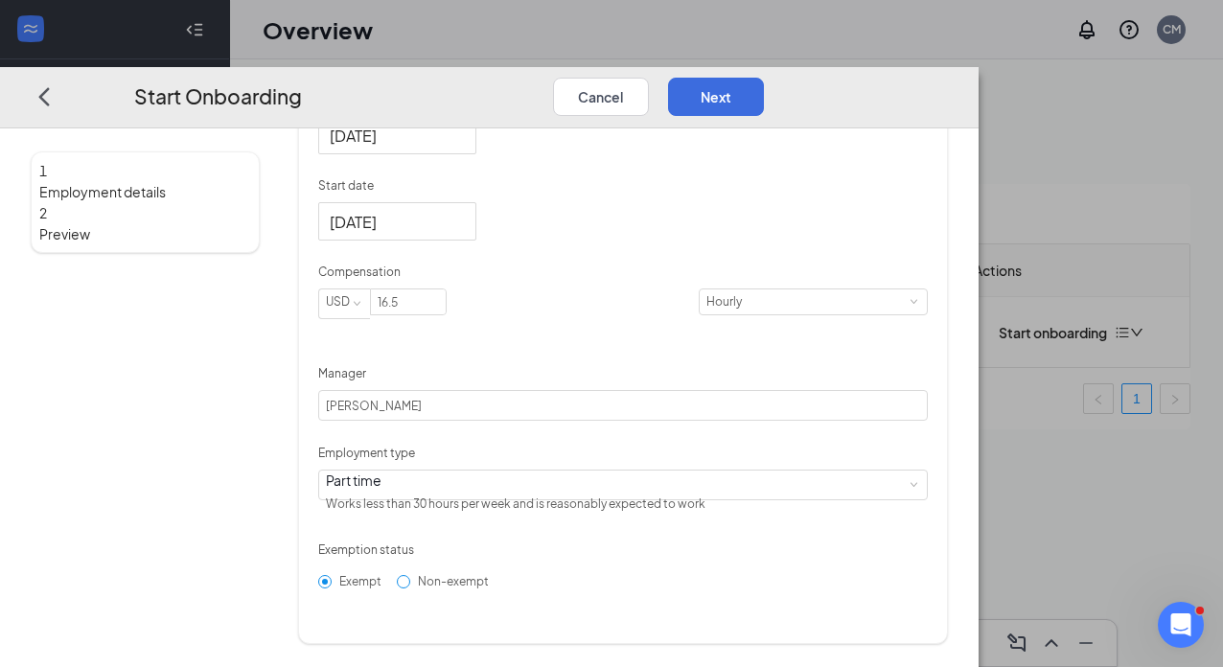
click at [496, 587] on span "Non-exempt" at bounding box center [453, 580] width 86 height 14
click at [410, 587] on input "Non-exempt" at bounding box center [403, 580] width 13 height 13
radio input "true"
radio input "false"
click at [764, 77] on button "Next" at bounding box center [716, 96] width 96 height 38
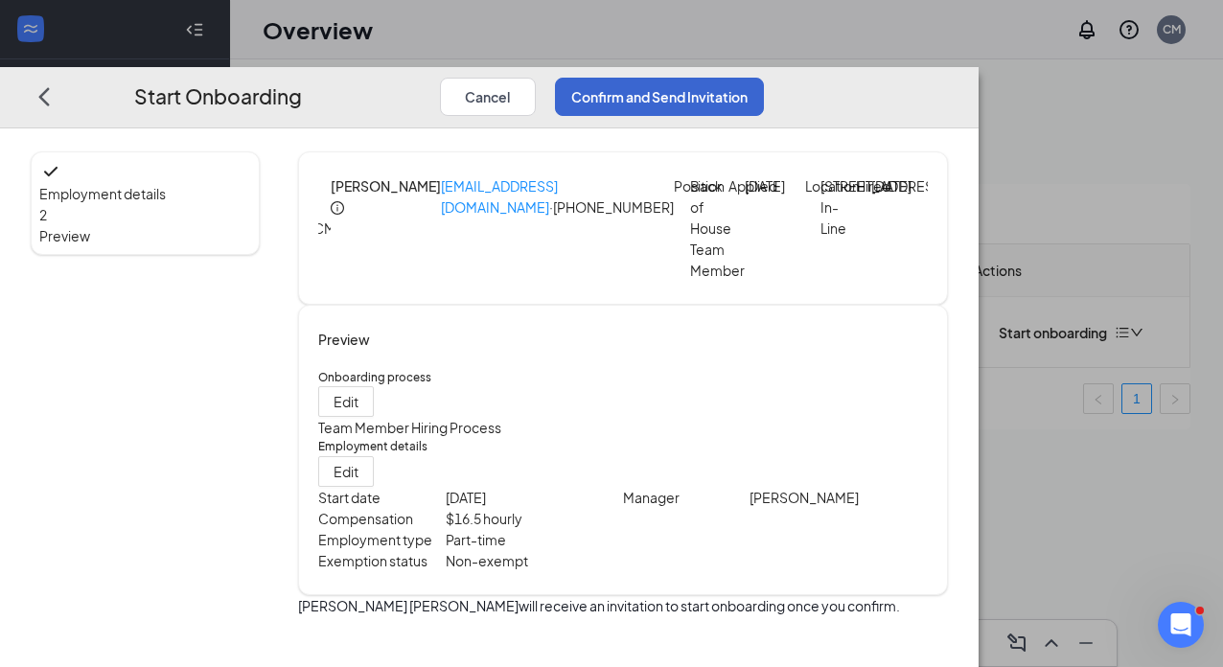
scroll to position [47, 0]
click at [764, 77] on button "Confirm and Send Invitation" at bounding box center [659, 96] width 209 height 38
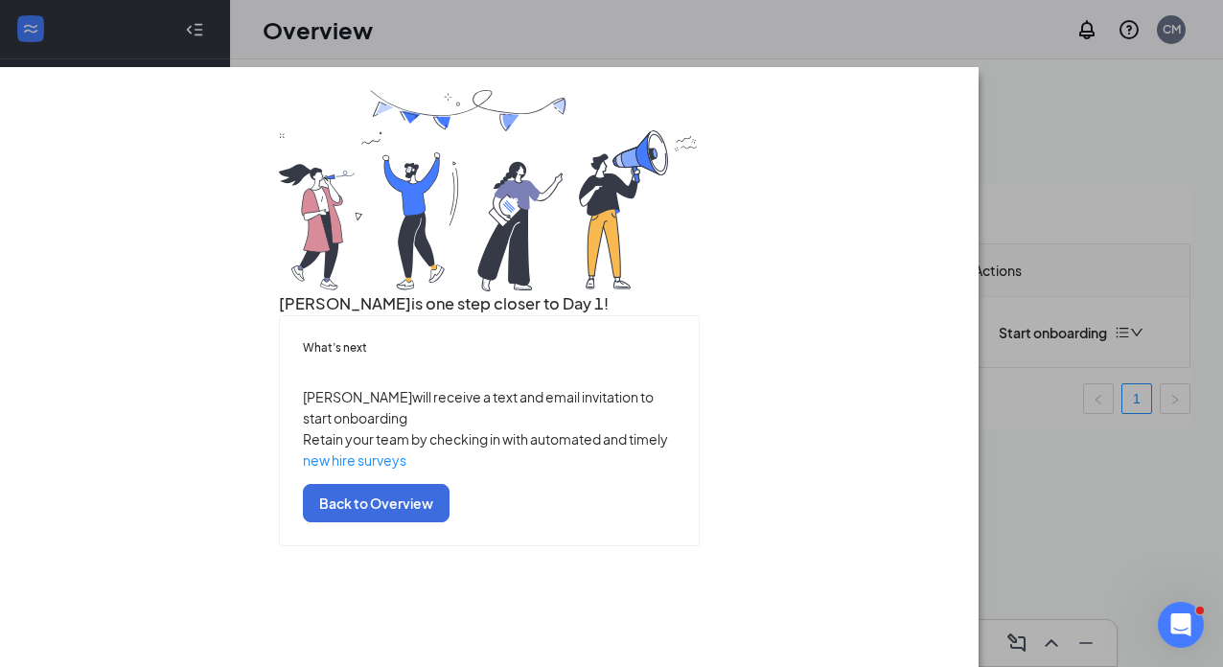
scroll to position [0, 0]
click at [449, 521] on button "Back to Overview" at bounding box center [376, 502] width 147 height 38
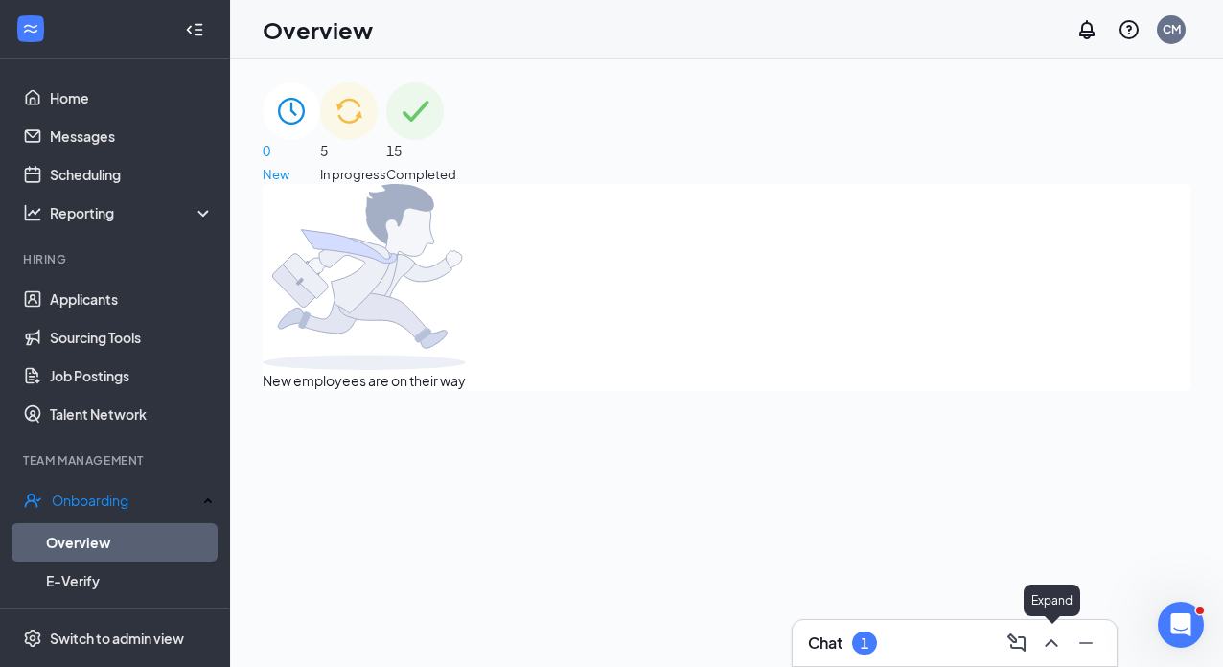
click at [1051, 643] on icon "ChevronUp" at bounding box center [1051, 642] width 23 height 23
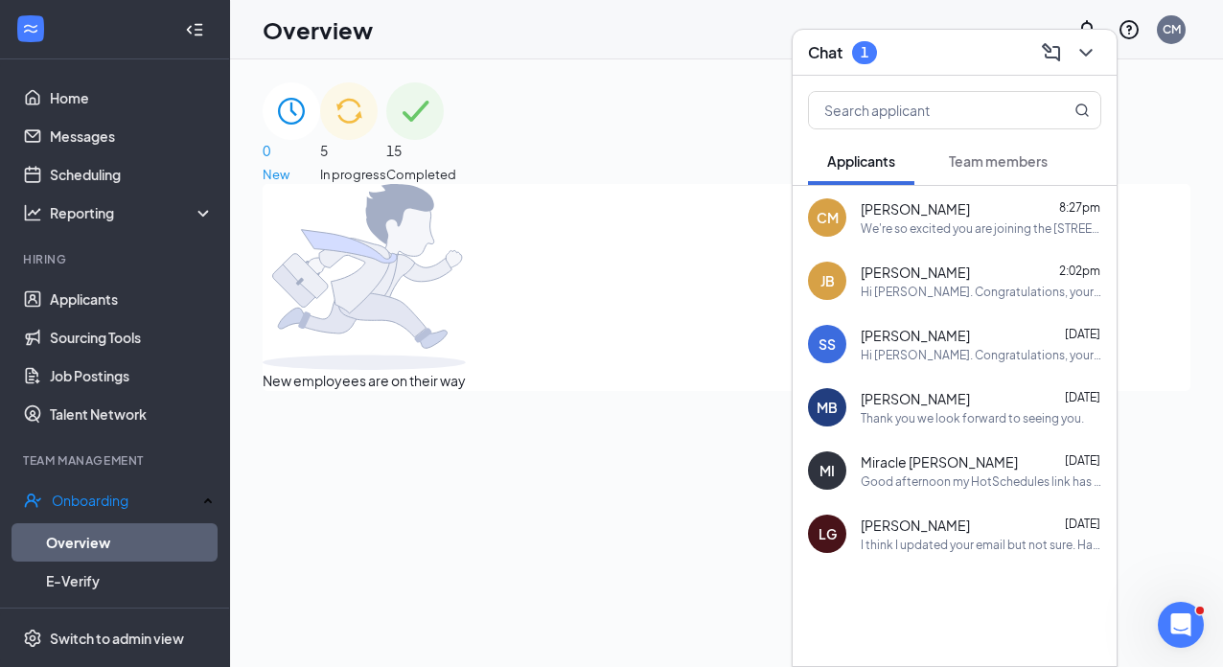
click at [911, 209] on span "Cristopher Munoz-Perez" at bounding box center [914, 208] width 109 height 19
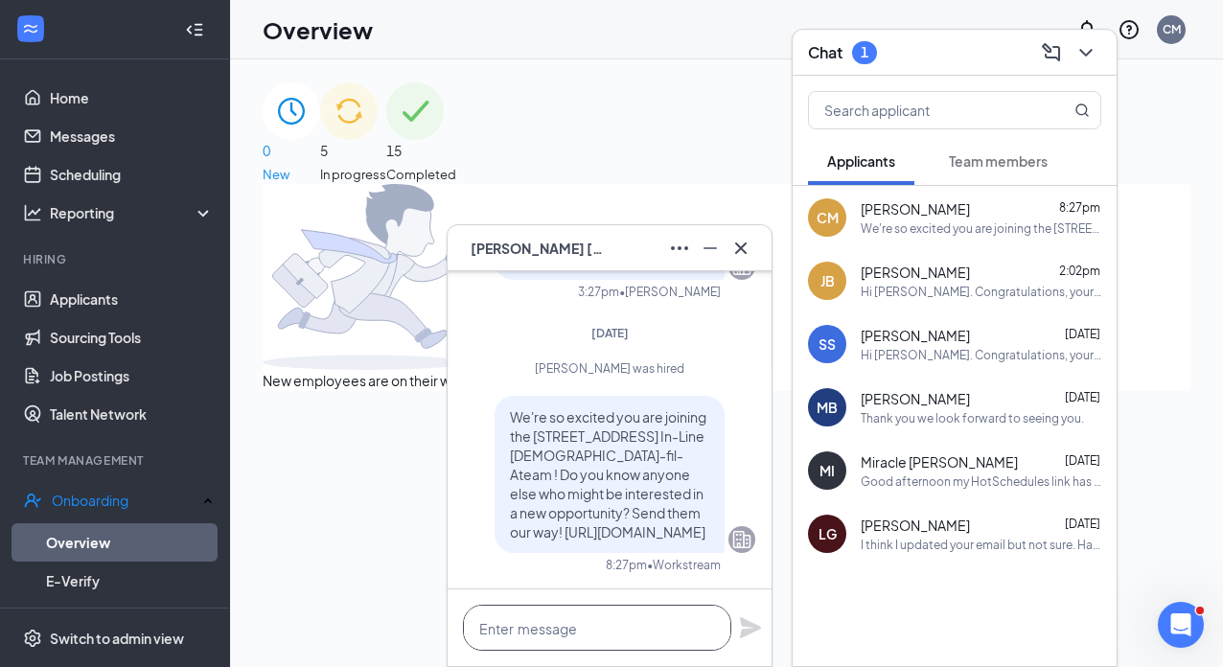
click at [540, 623] on textarea at bounding box center [597, 628] width 268 height 46
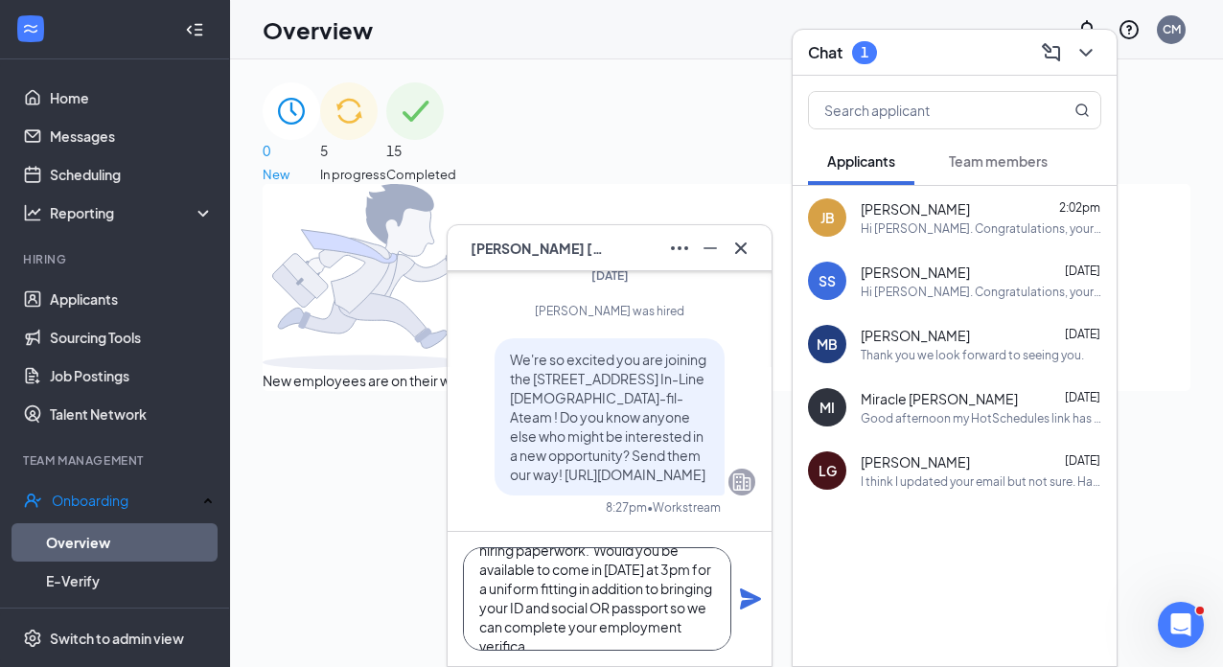
scroll to position [97, 0]
type textarea "Hi Christopher, we are excited to have you join our team! We have sent you a li…"
click at [744, 606] on icon "Plane" at bounding box center [750, 598] width 21 height 21
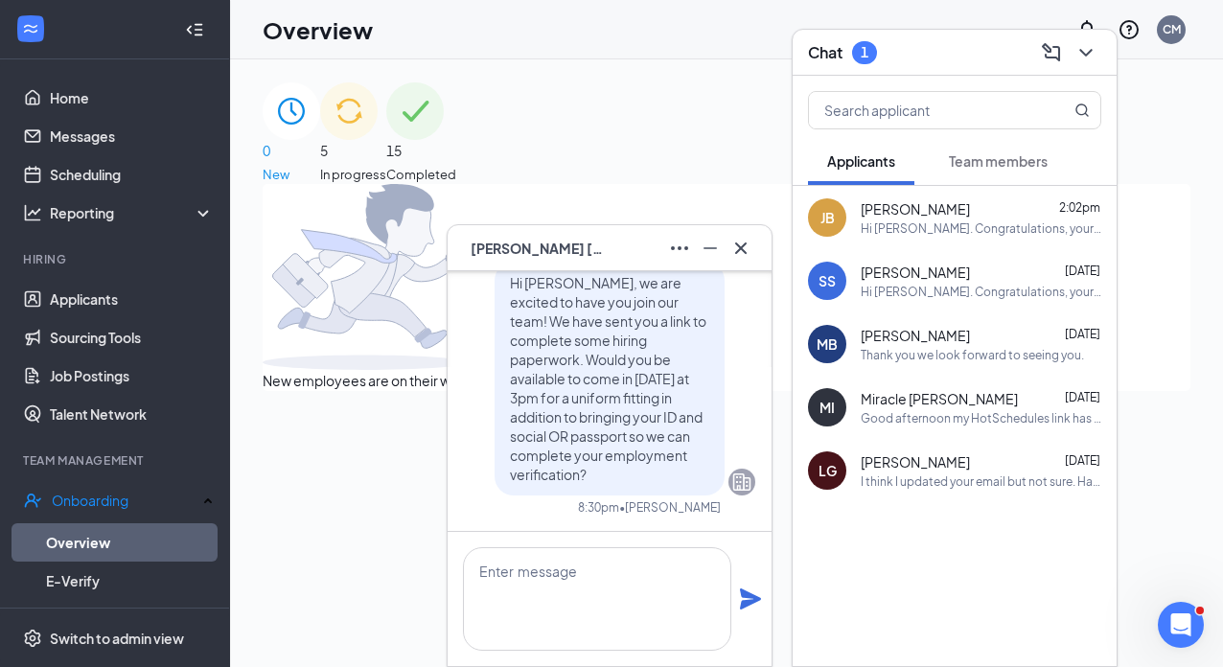
scroll to position [0, 0]
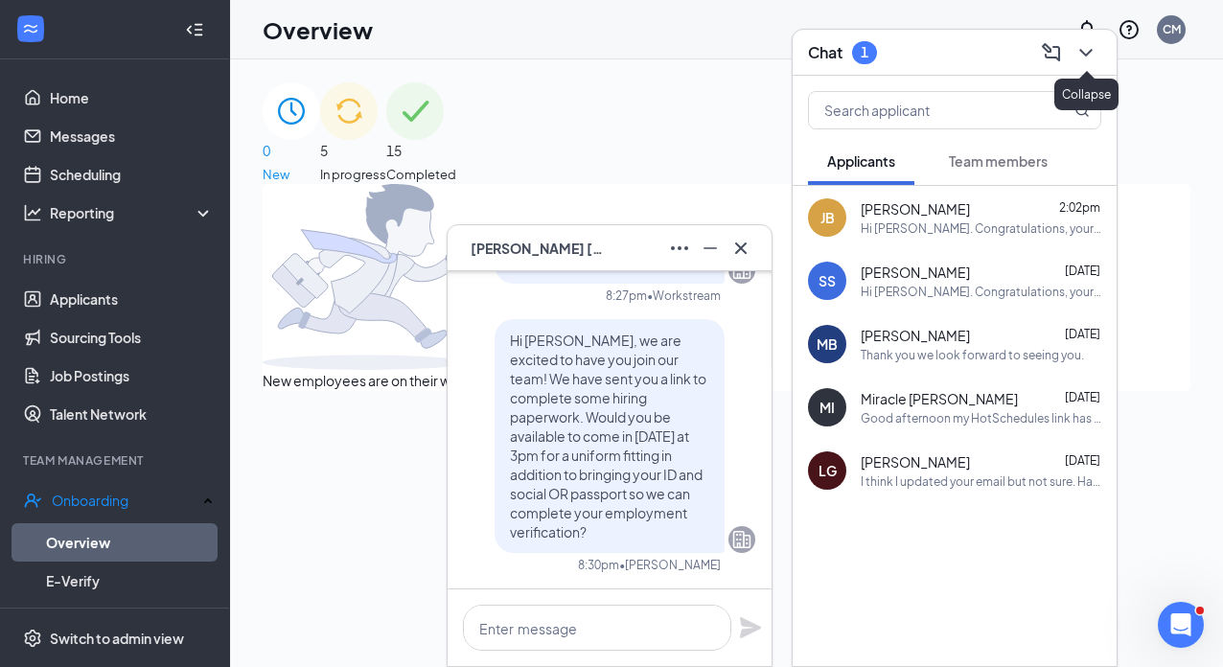
click at [1091, 50] on icon "ChevronDown" at bounding box center [1085, 53] width 12 height 8
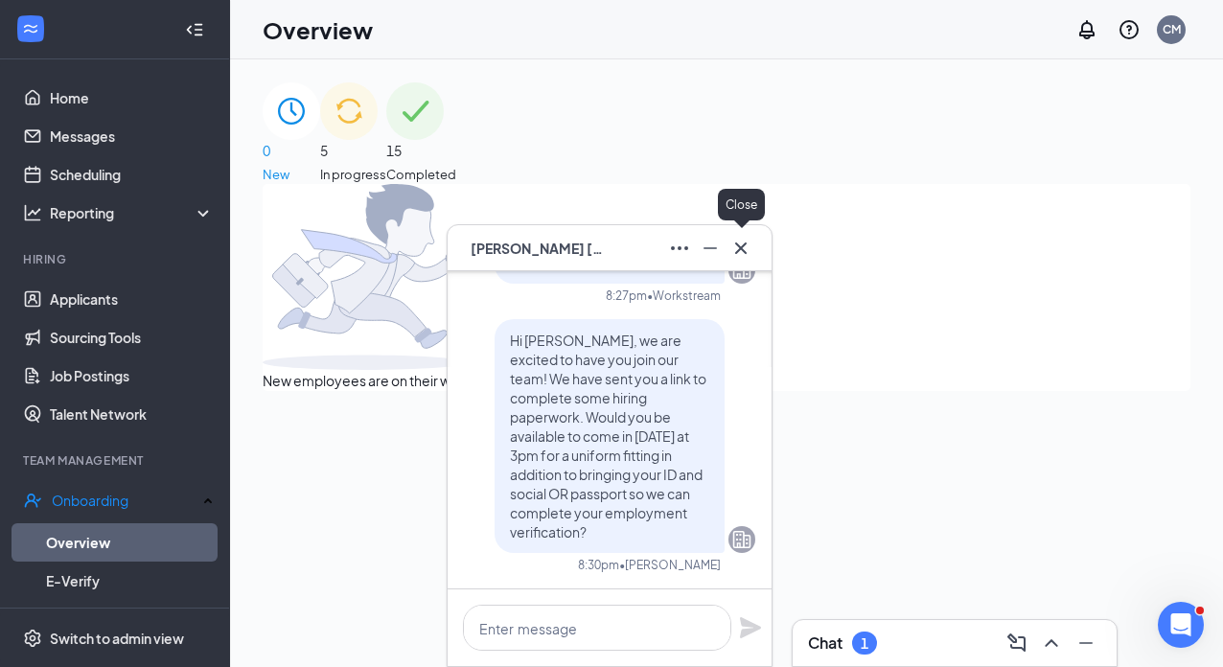
click at [752, 250] on button at bounding box center [740, 248] width 31 height 31
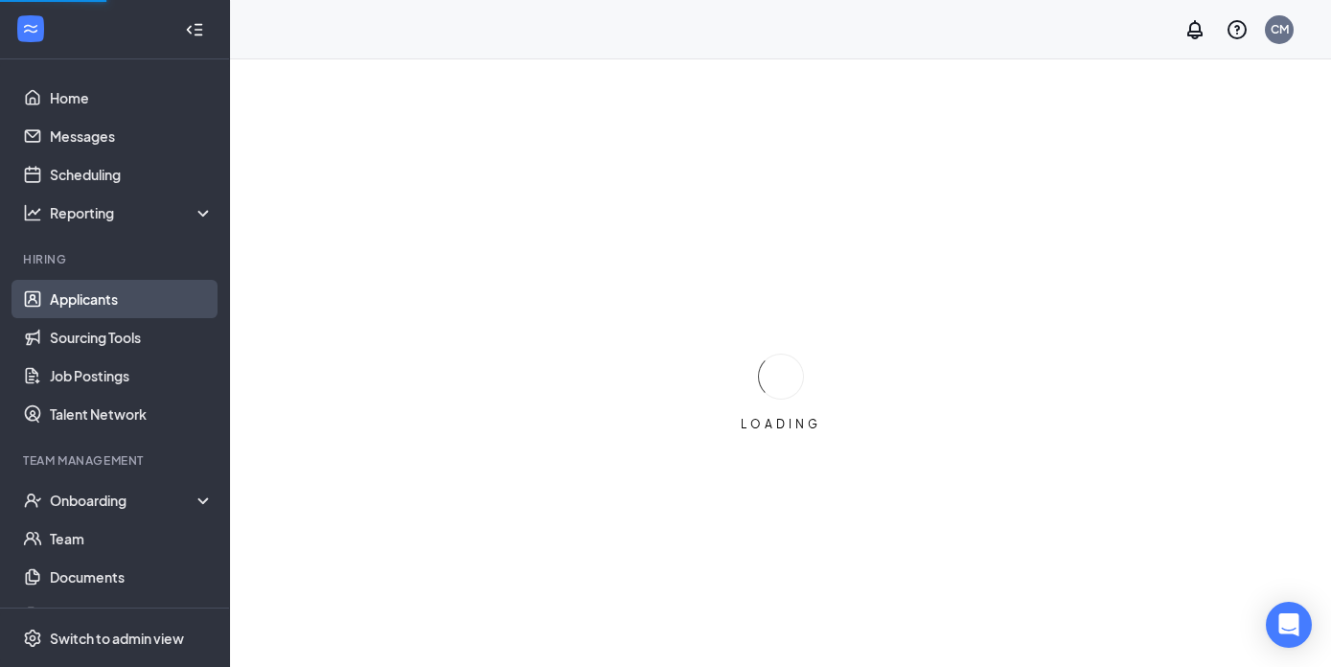
click at [135, 308] on link "Applicants" at bounding box center [132, 299] width 164 height 38
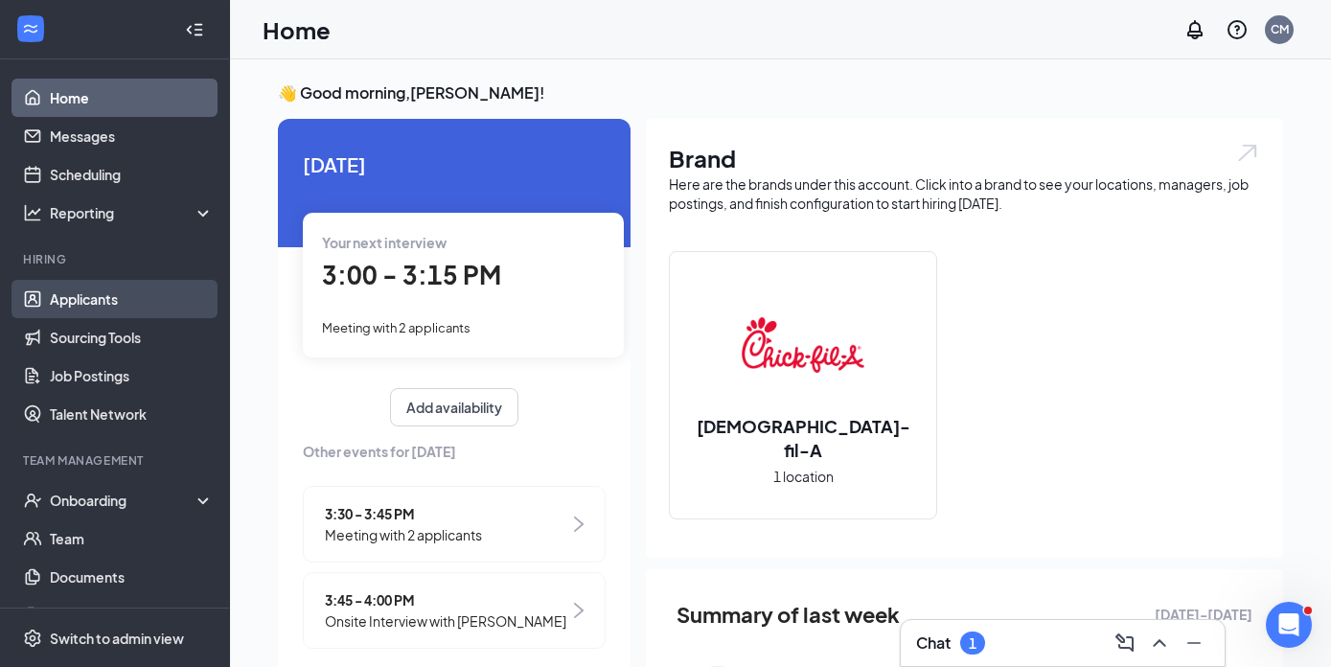
click at [103, 312] on link "Applicants" at bounding box center [132, 299] width 164 height 38
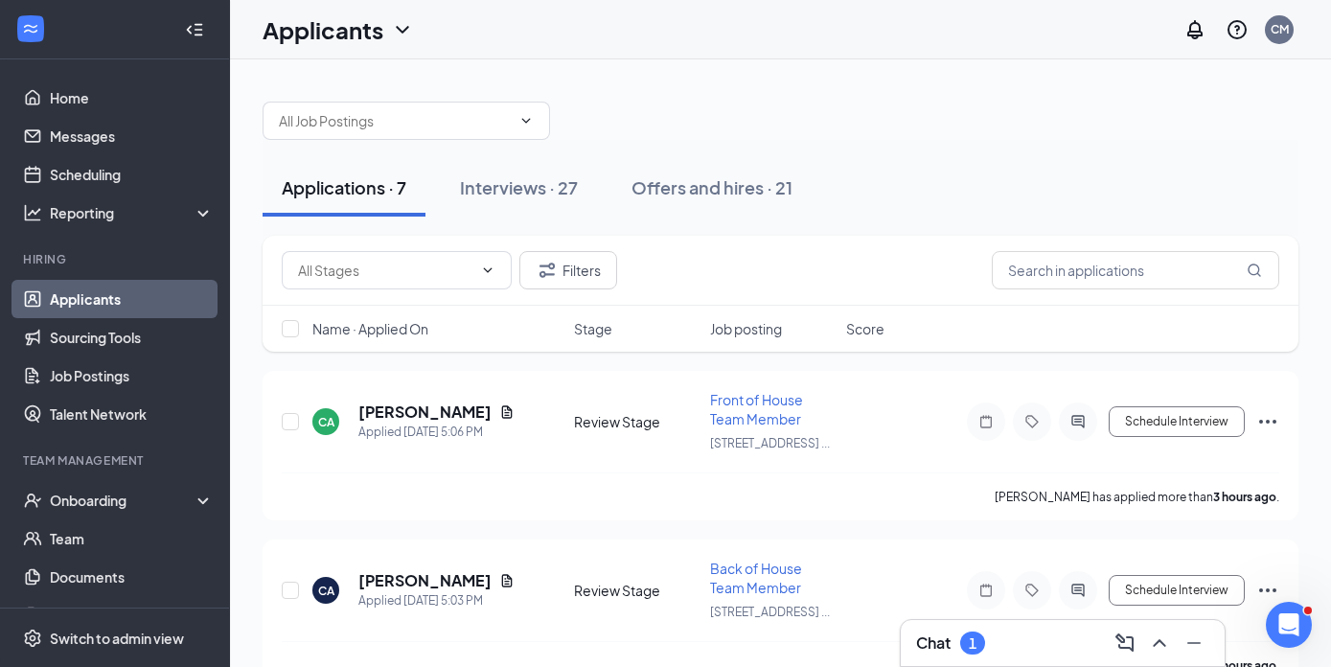
click at [330, 198] on div "Applications · 7" at bounding box center [344, 187] width 125 height 24
click at [446, 413] on h5 "[PERSON_NAME]" at bounding box center [424, 411] width 133 height 21
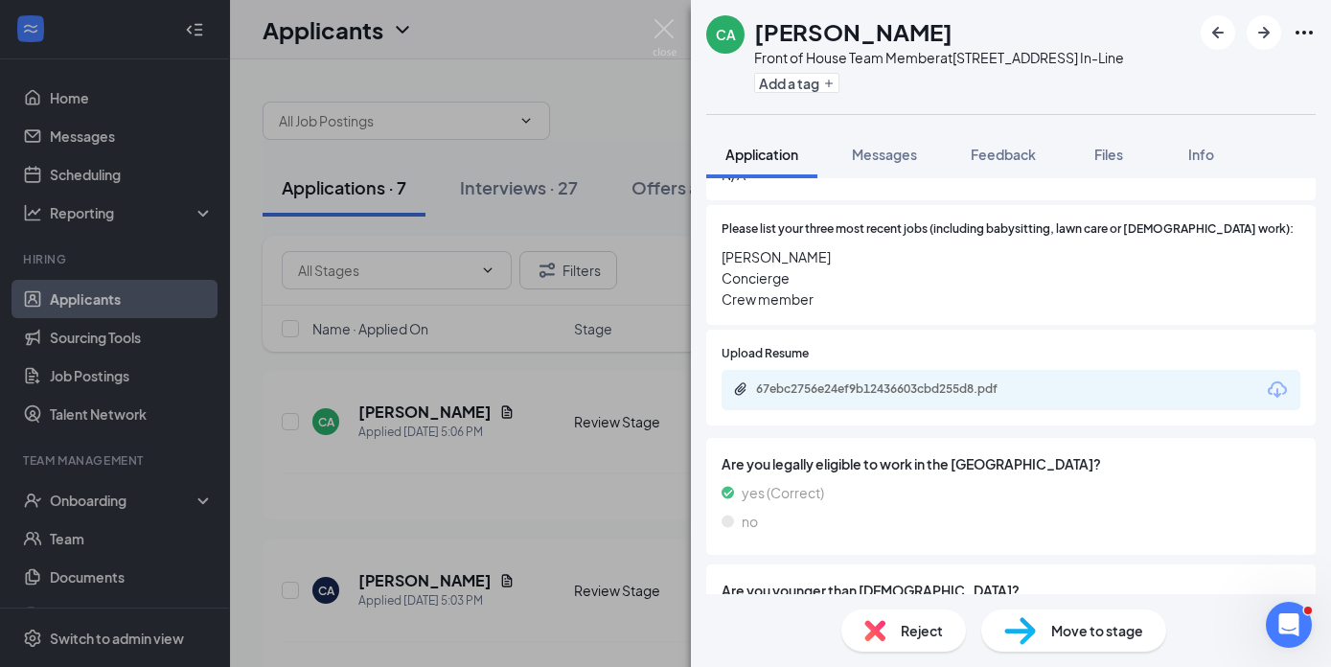
scroll to position [505, 0]
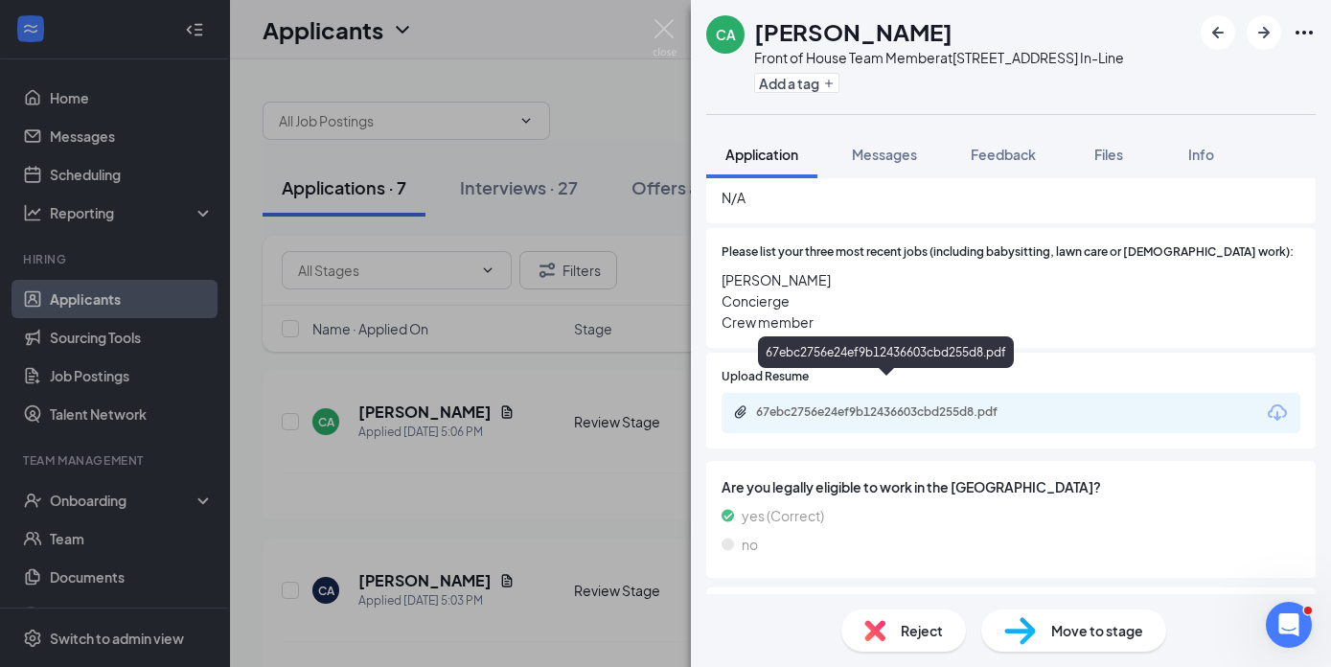
click at [894, 404] on div "67ebc2756e24ef9b12436603cbd255d8.pdf" at bounding box center [890, 411] width 268 height 15
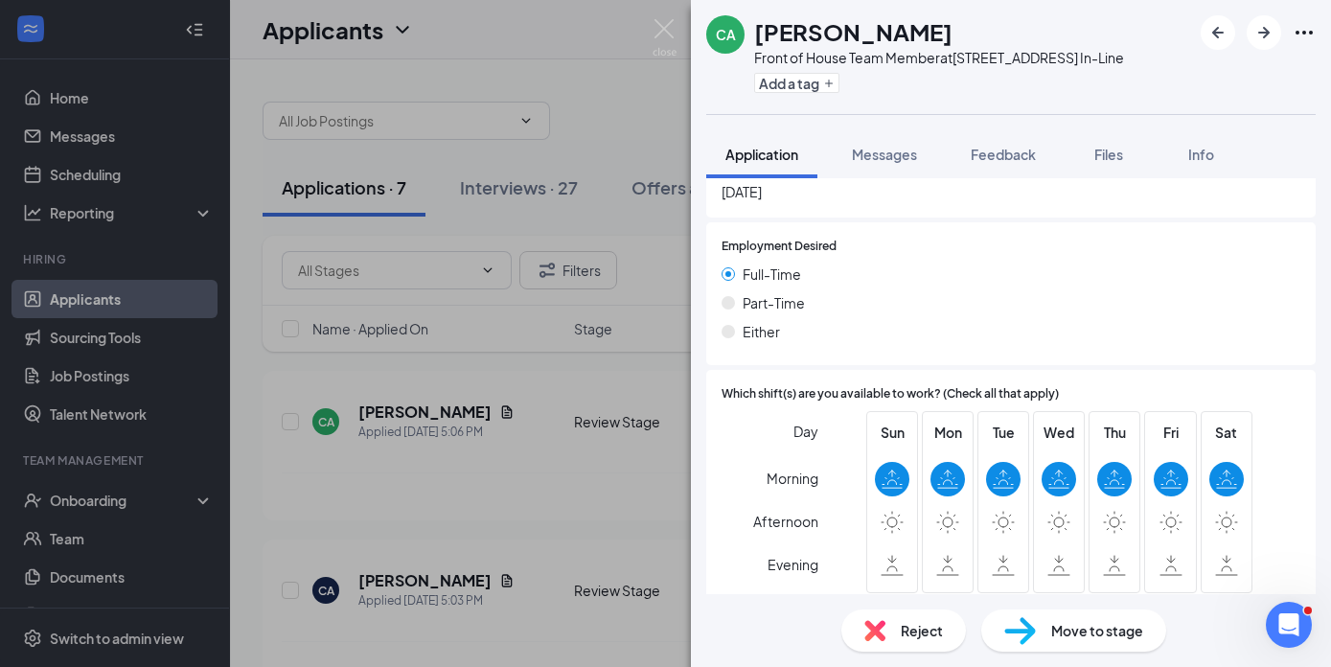
click at [1040, 631] on div "Move to stage" at bounding box center [1073, 630] width 185 height 42
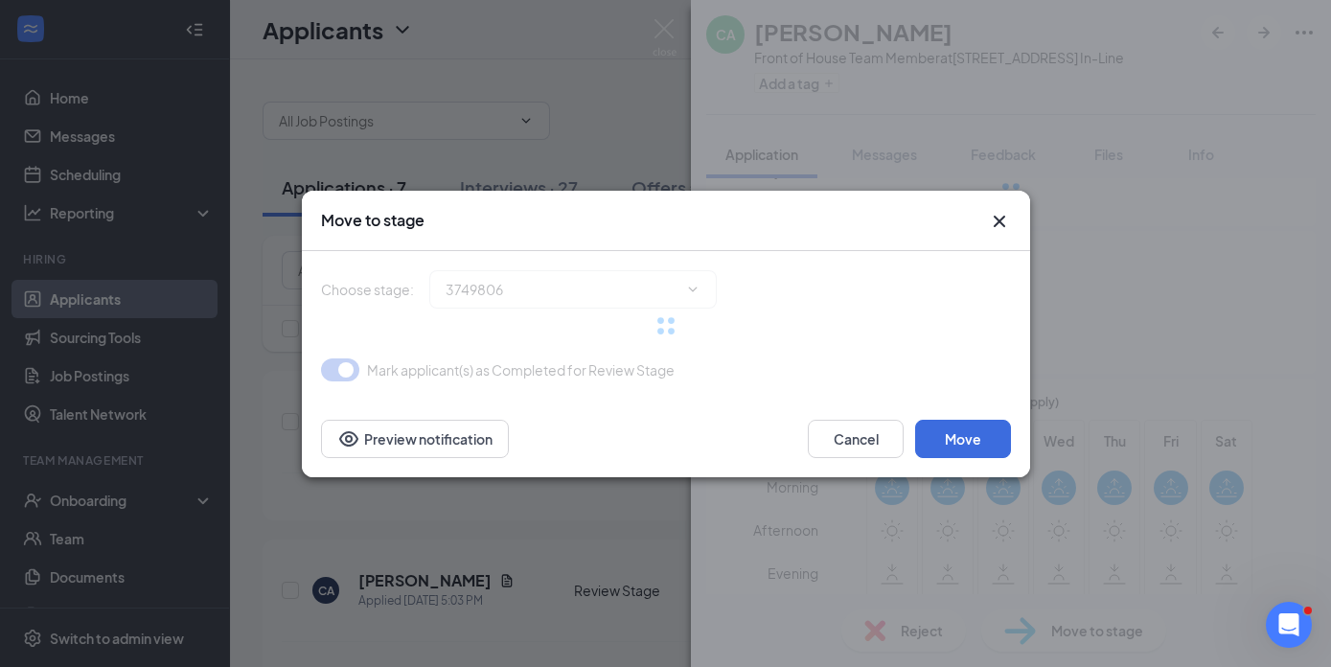
type input "Onsite Interview (next stage)"
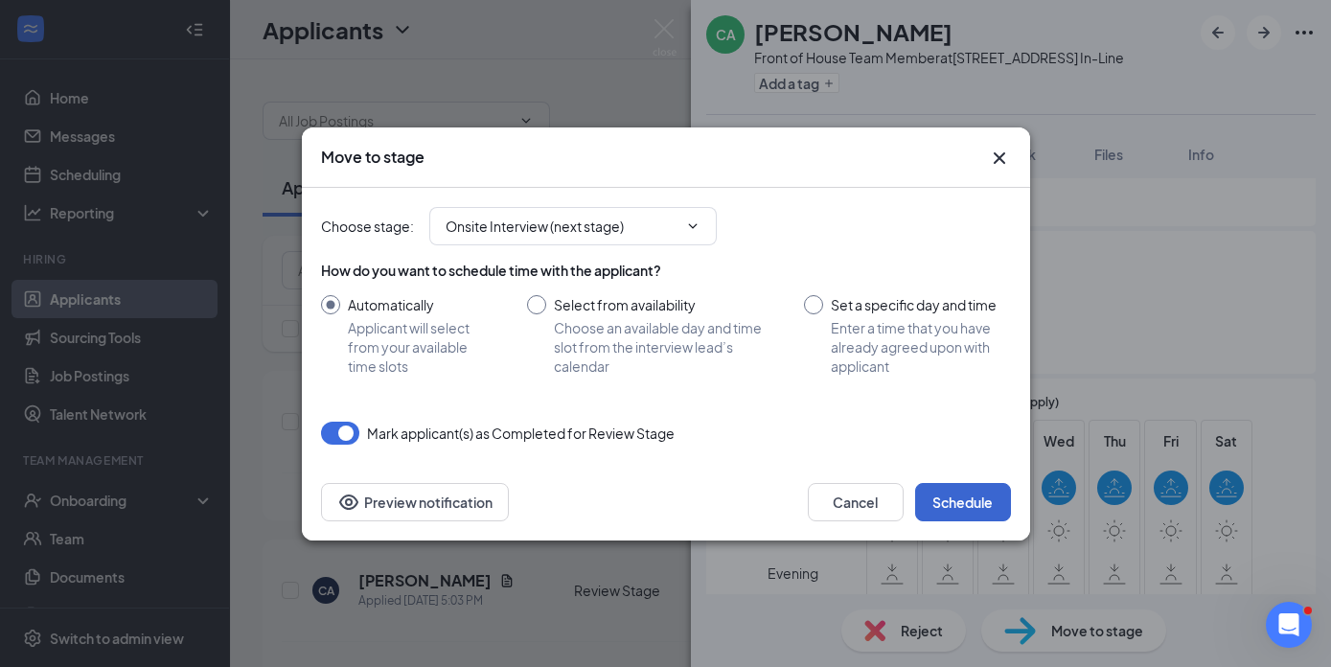
click at [965, 500] on button "Schedule" at bounding box center [963, 502] width 96 height 38
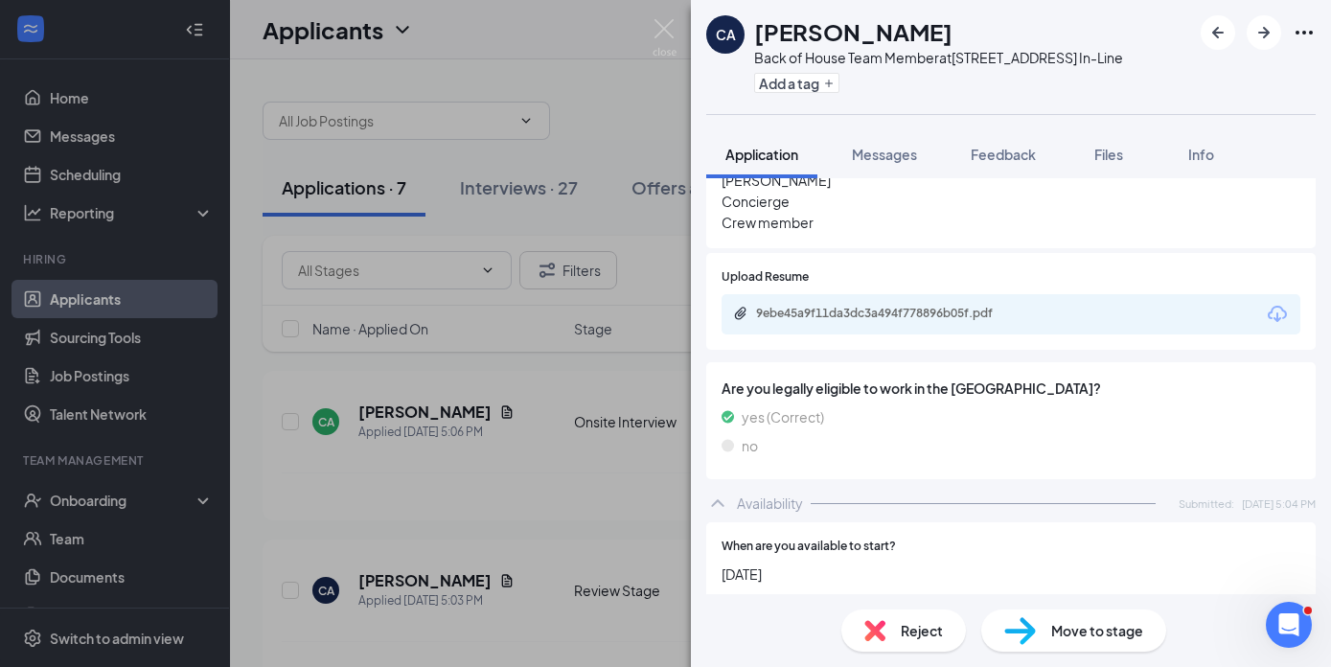
scroll to position [851, 0]
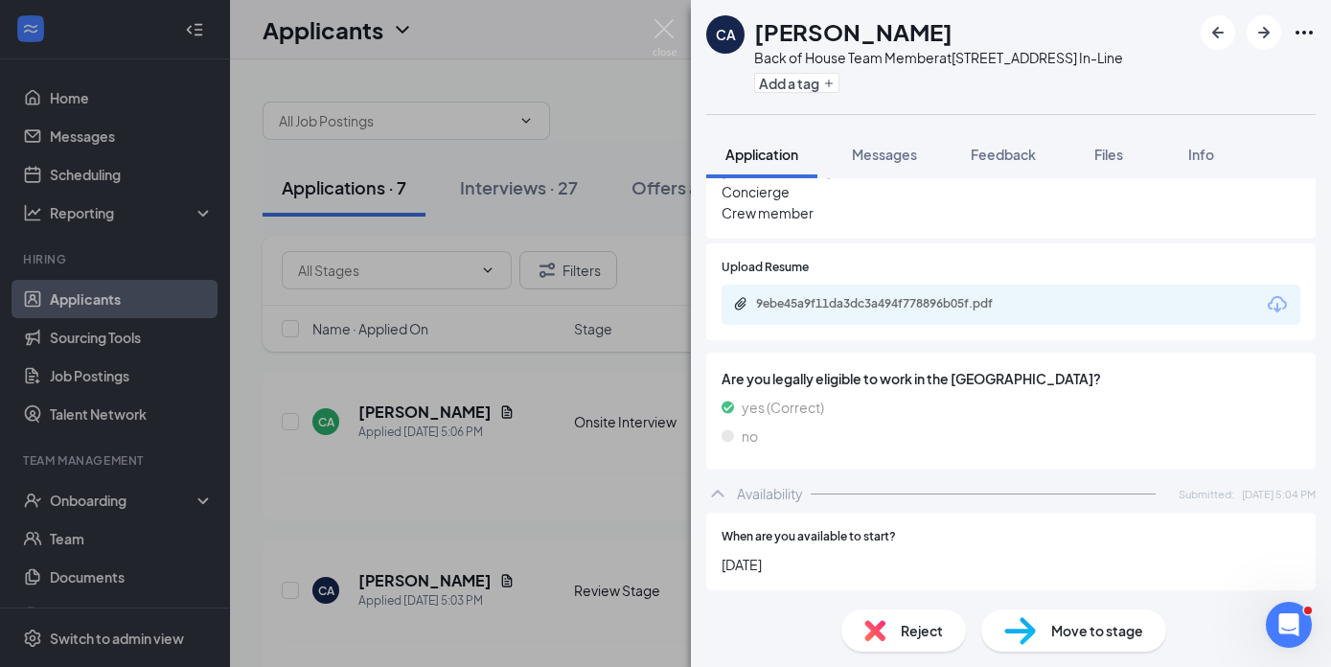
click at [917, 654] on div "Reject Move to stage" at bounding box center [1011, 630] width 640 height 73
click at [917, 637] on span "Reject" at bounding box center [922, 630] width 42 height 21
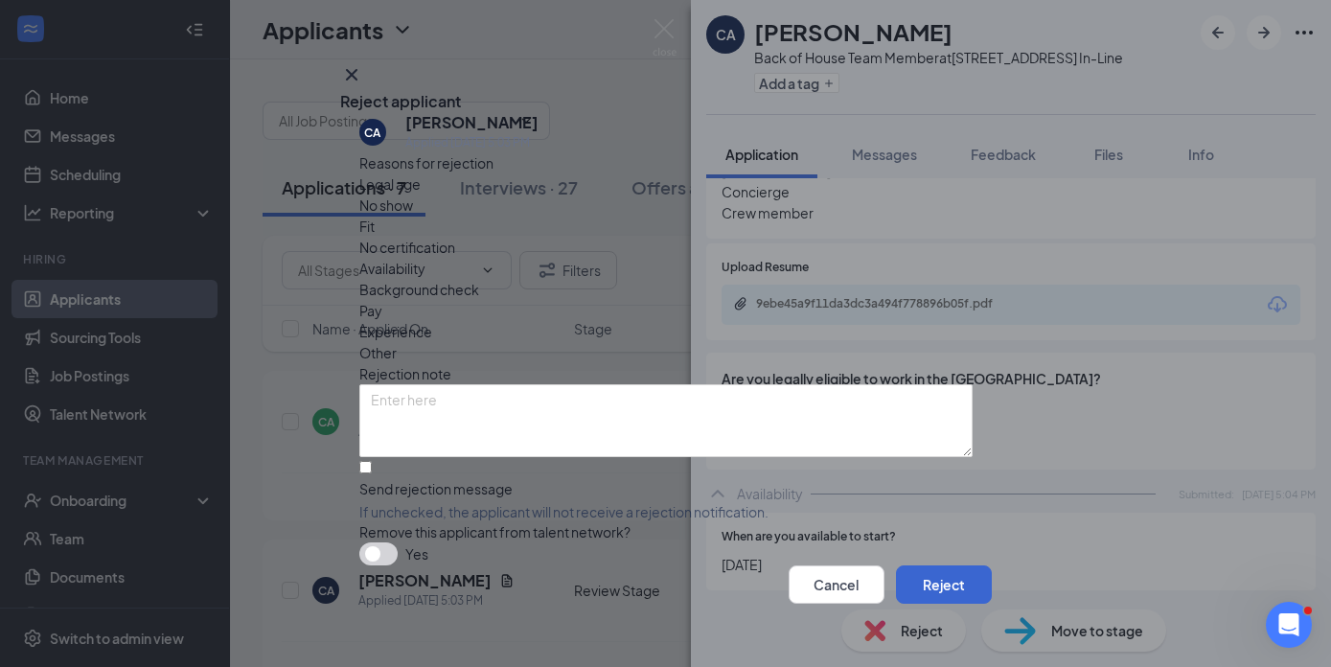
click at [934, 565] on button "Reject" at bounding box center [944, 584] width 96 height 38
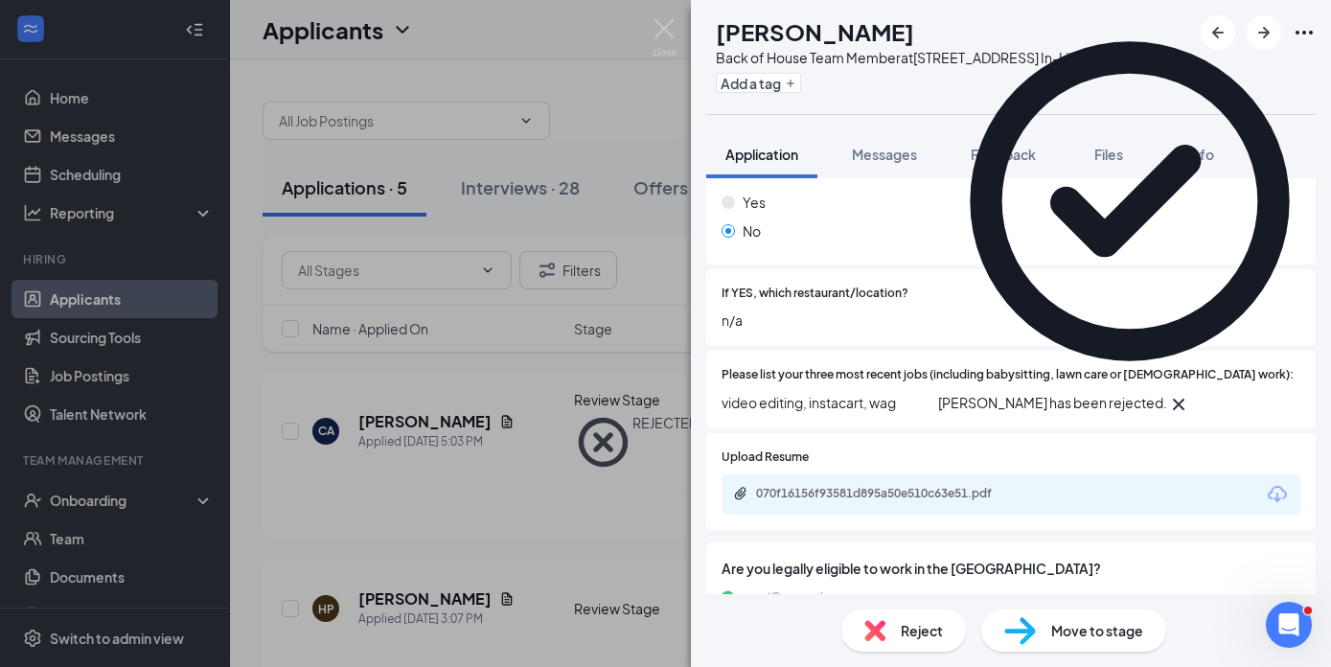
scroll to position [566, 0]
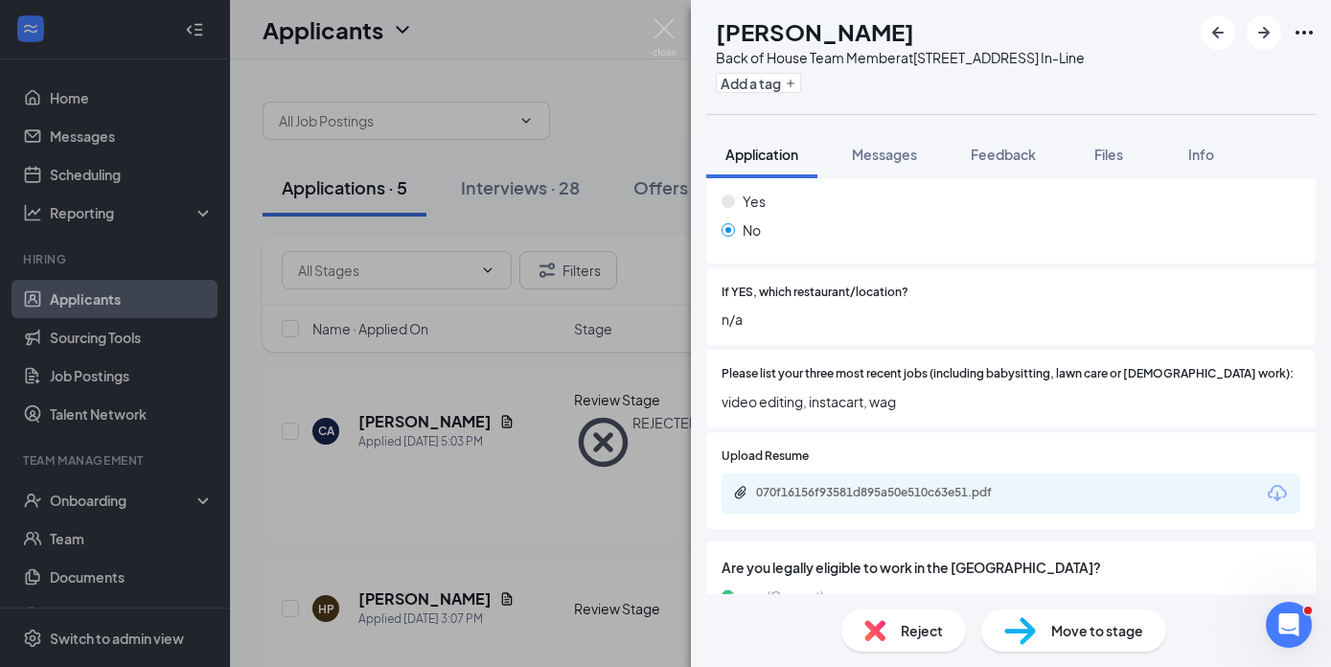
click at [1018, 473] on div "070f16156f93581d895a50e510c63e51.pdf" at bounding box center [1010, 493] width 579 height 40
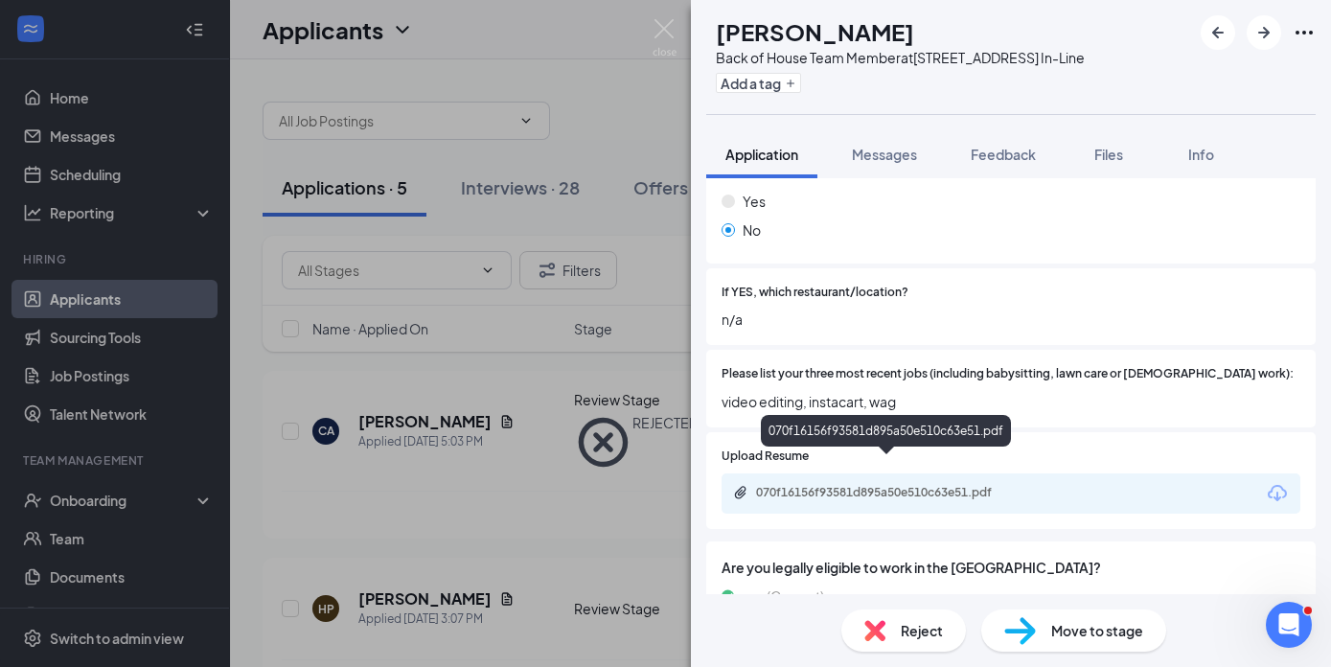
click at [1018, 485] on div "070f16156f93581d895a50e510c63e51.pdf" at bounding box center [890, 492] width 268 height 15
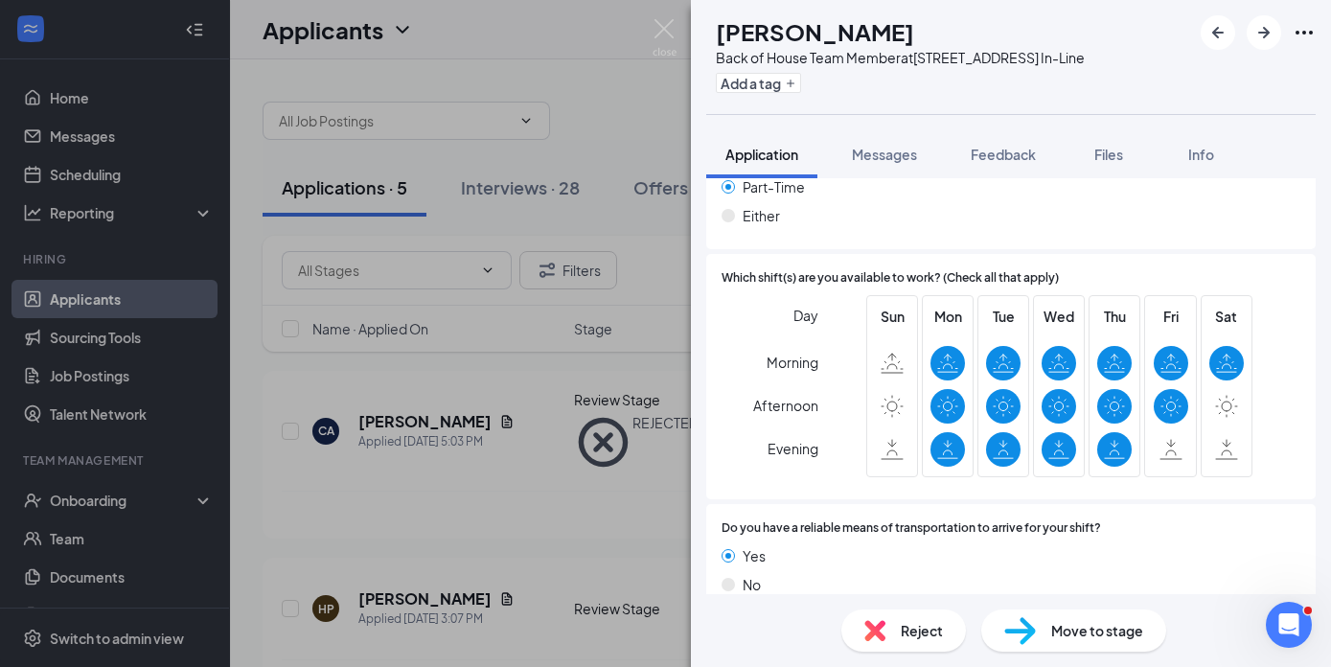
scroll to position [1243, 0]
click at [1026, 625] on img at bounding box center [1020, 631] width 32 height 28
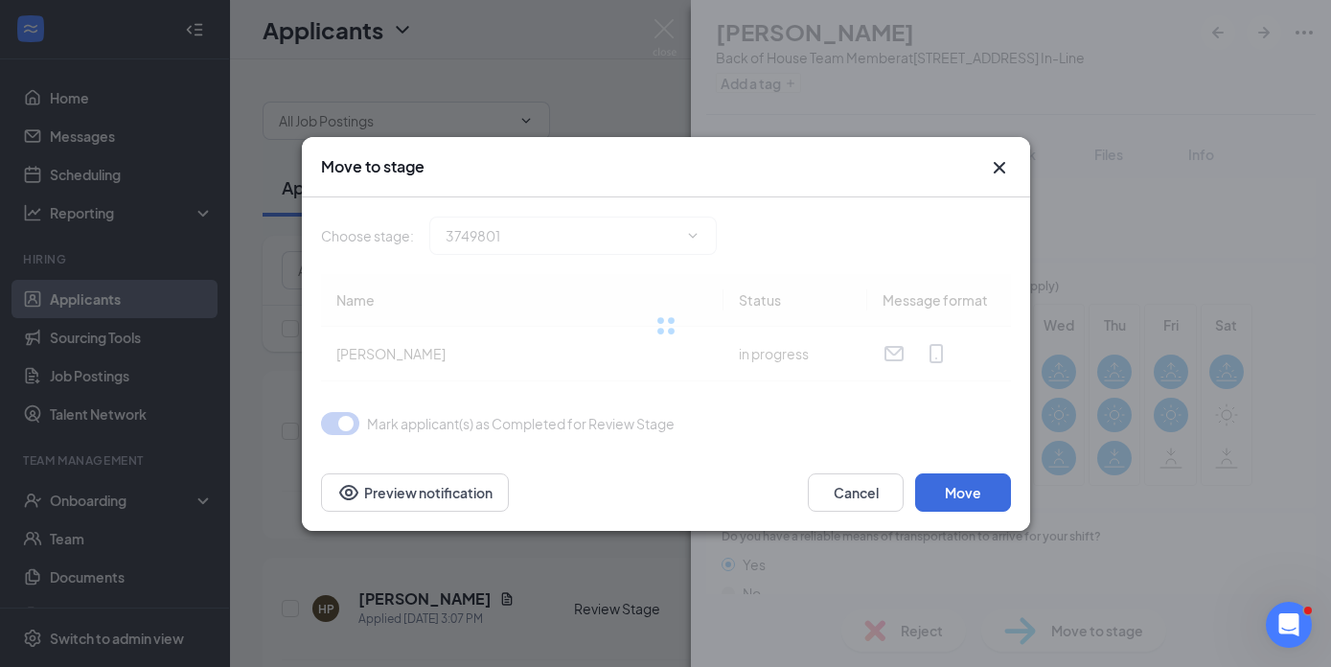
type input "Onsite Interview (next stage)"
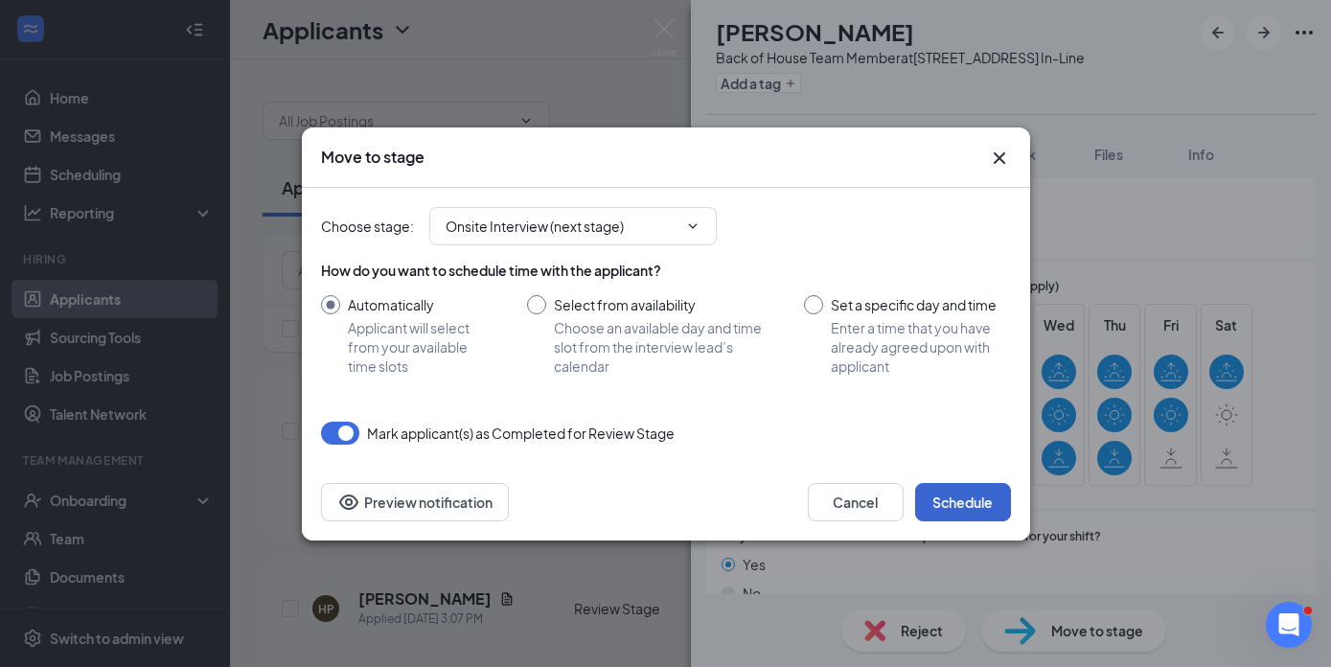
click at [963, 500] on button "Schedule" at bounding box center [963, 502] width 96 height 38
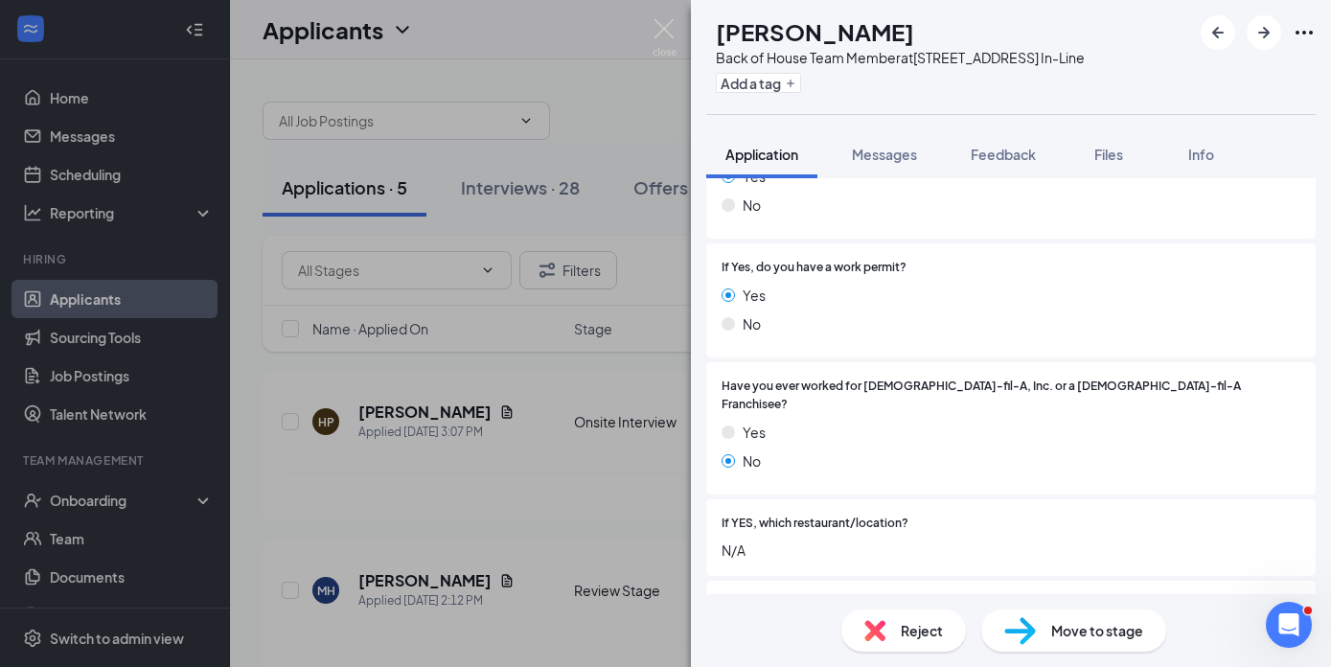
scroll to position [345, 0]
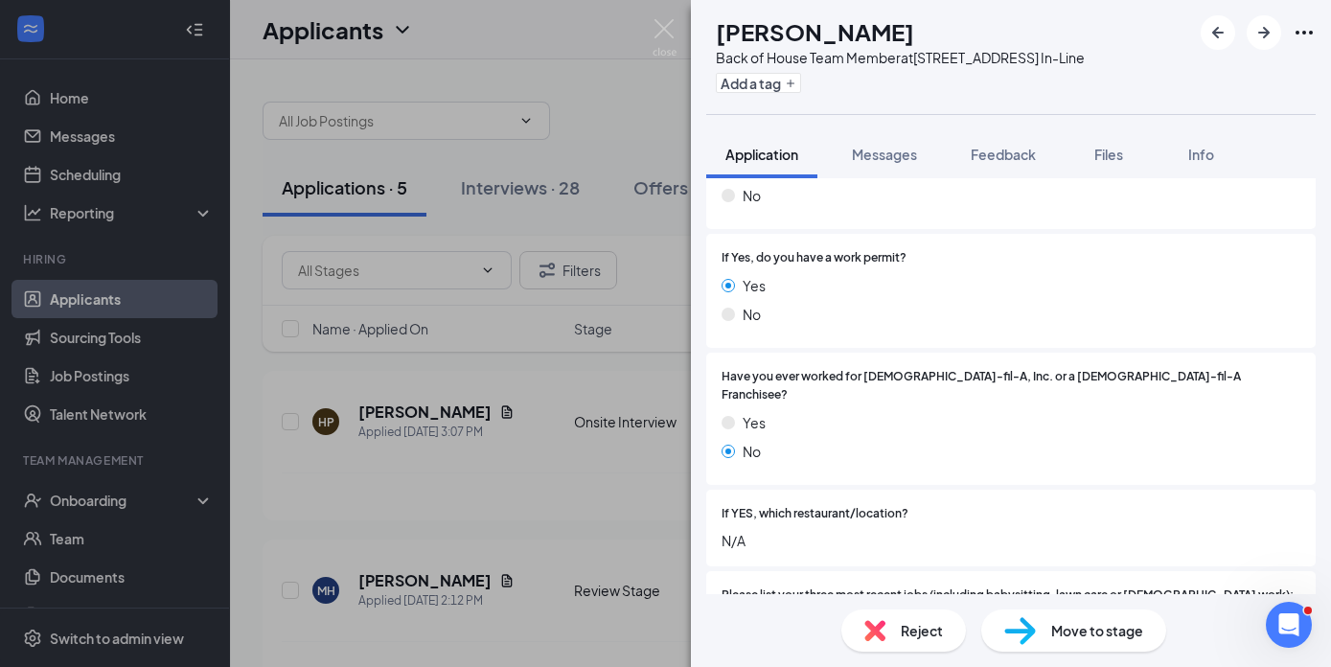
click at [915, 630] on span "Reject" at bounding box center [922, 630] width 42 height 21
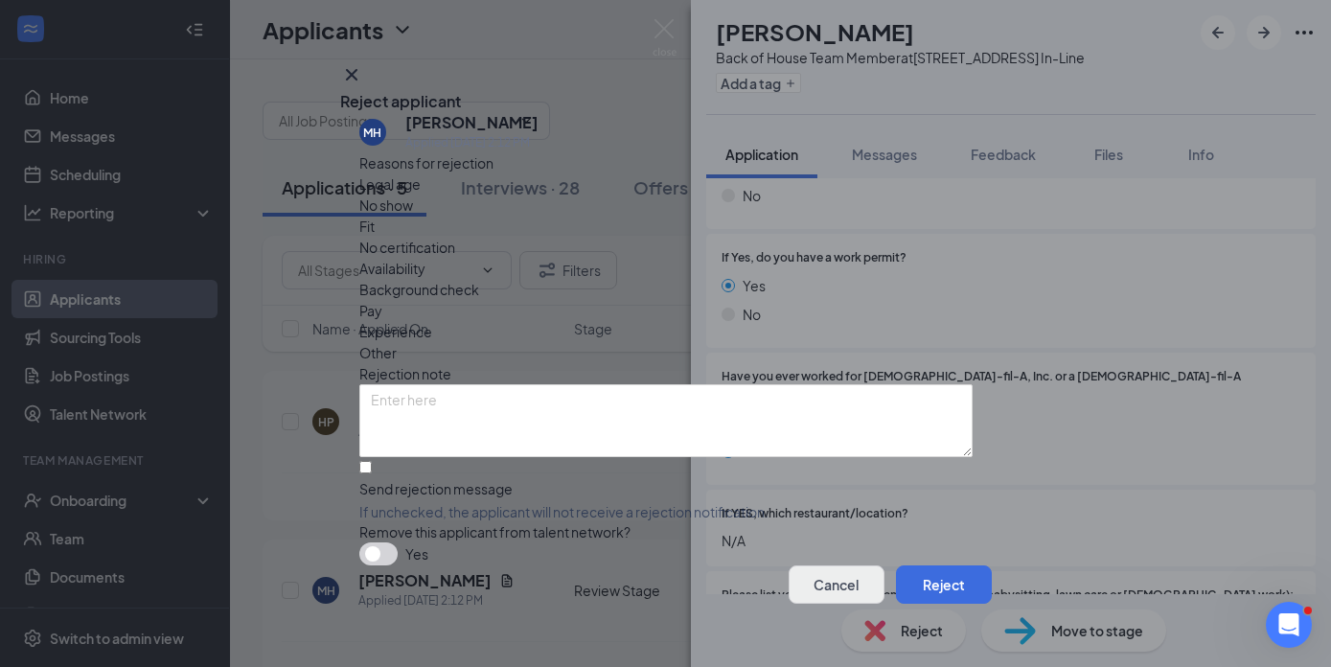
click at [843, 570] on button "Cancel" at bounding box center [837, 584] width 96 height 38
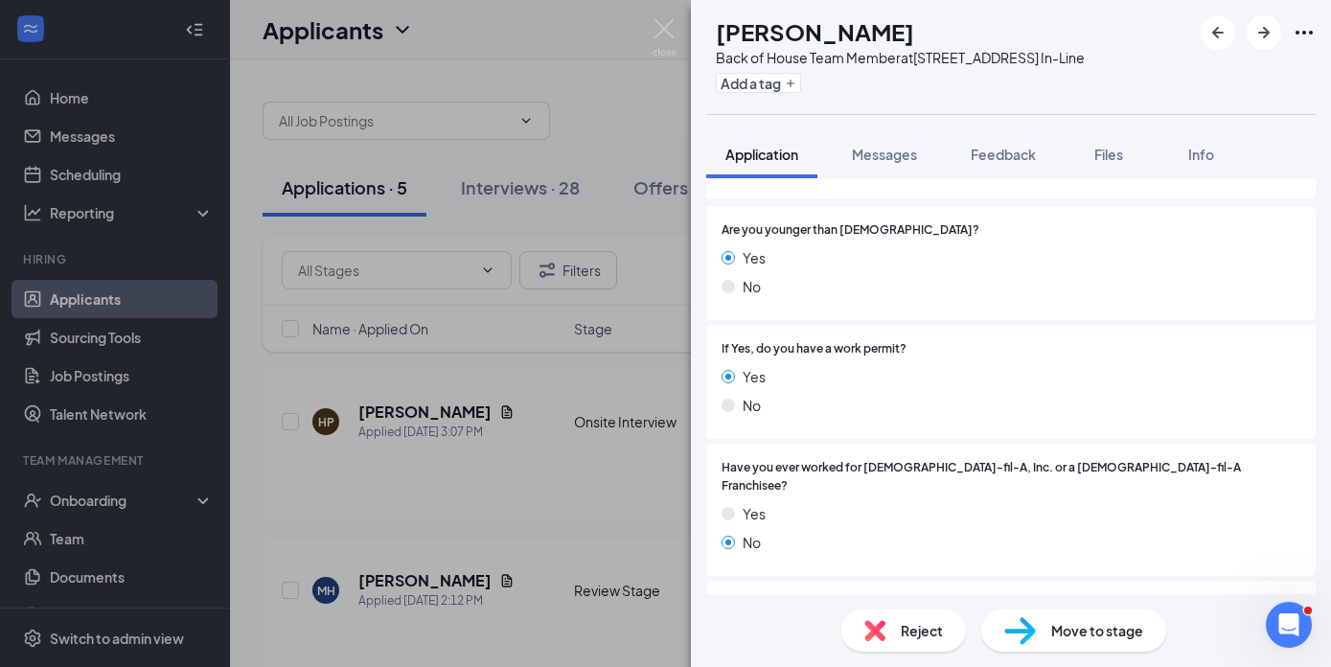
scroll to position [222, 0]
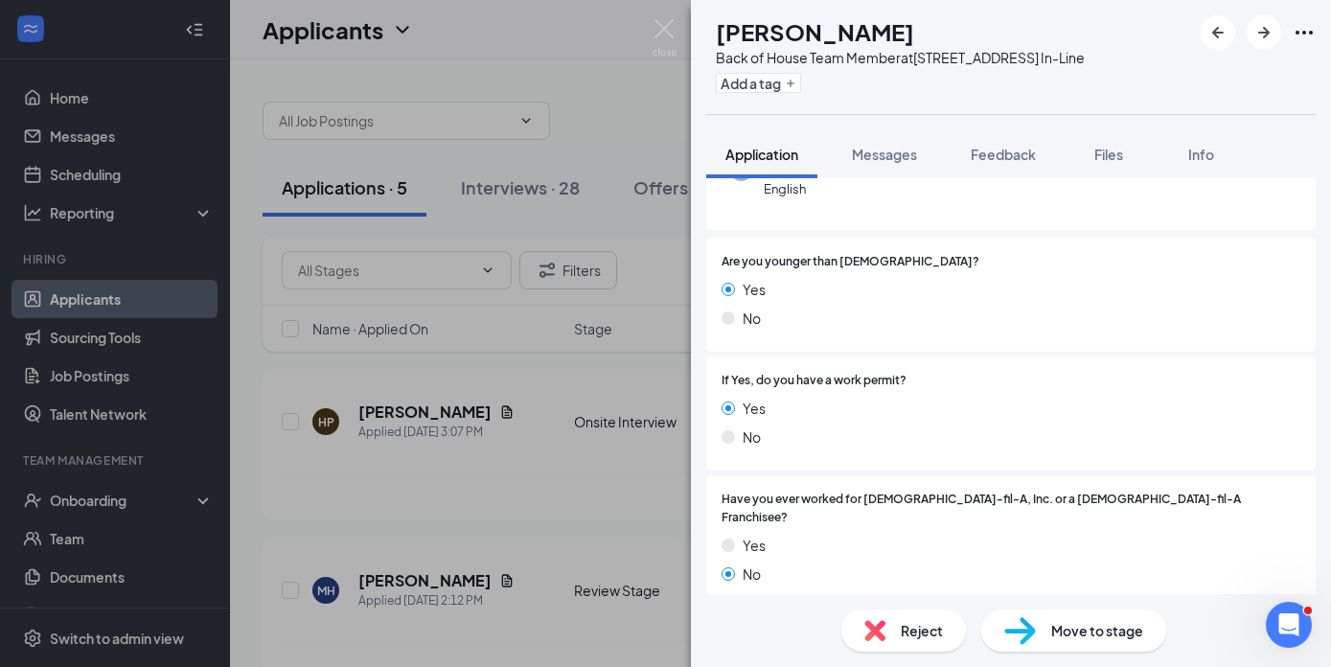
click at [902, 638] on span "Reject" at bounding box center [922, 630] width 42 height 21
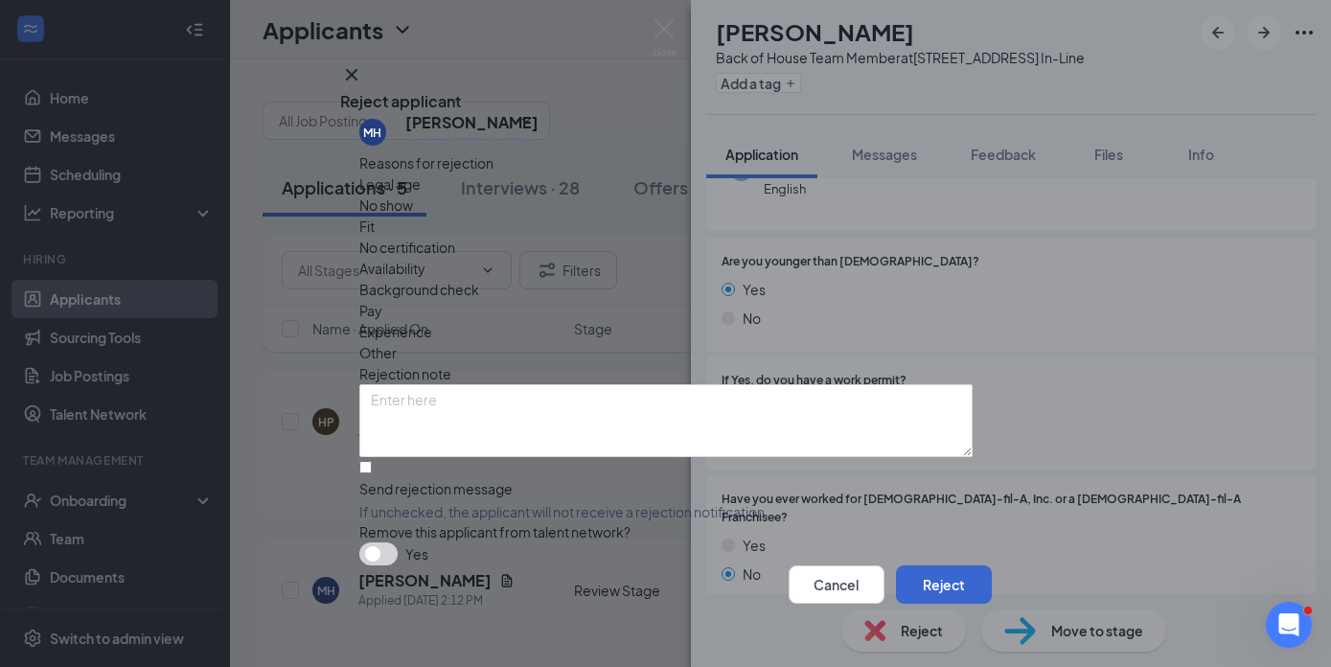
click at [922, 578] on button "Reject" at bounding box center [944, 584] width 96 height 38
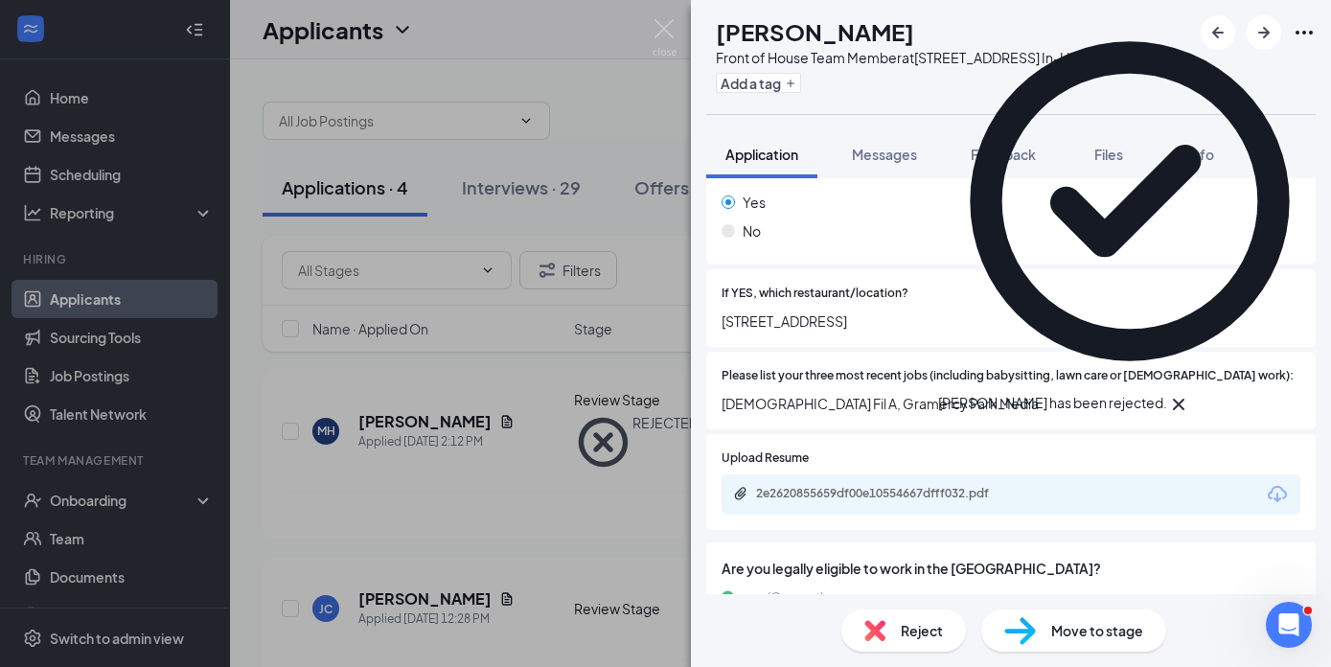
scroll to position [330, 0]
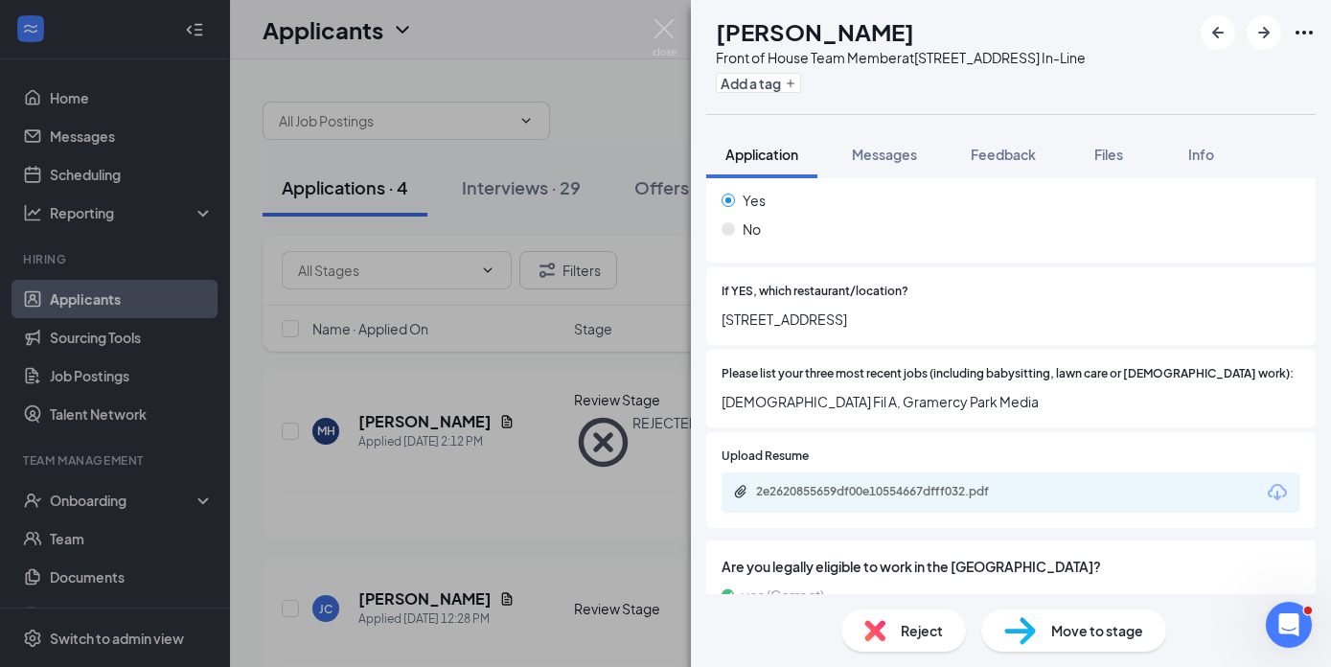
click at [893, 645] on div "Reject" at bounding box center [903, 630] width 125 height 42
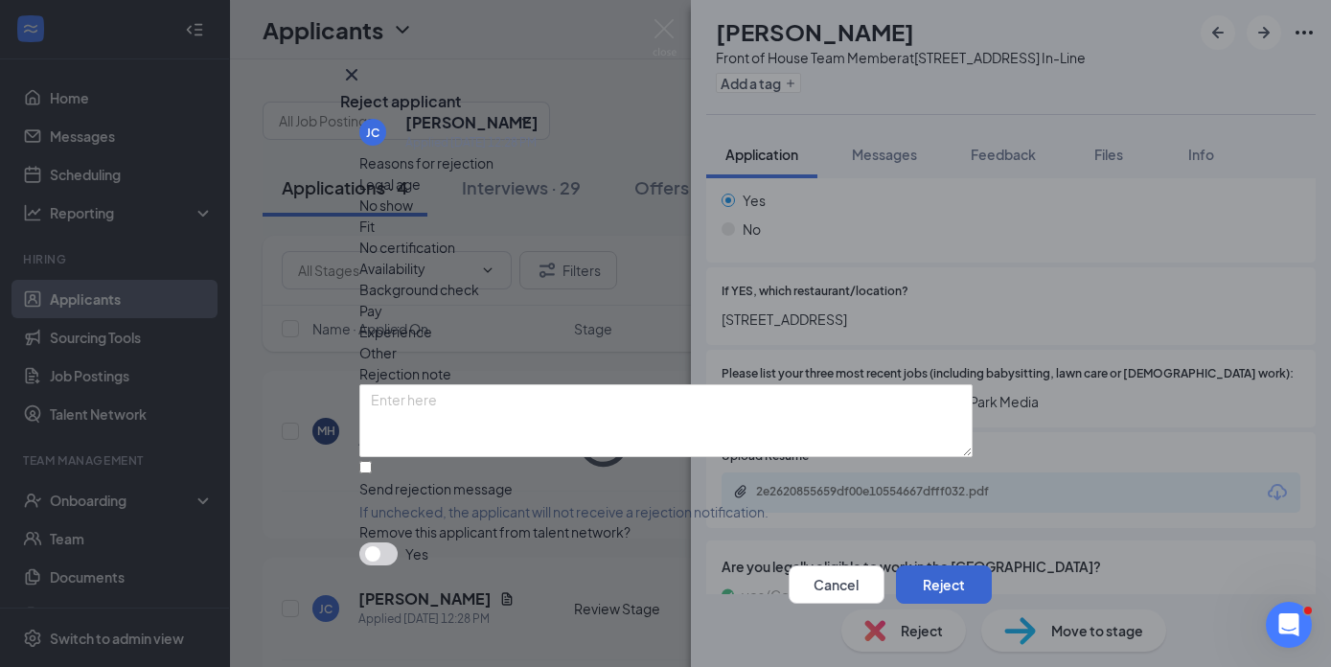
click at [905, 571] on button "Reject" at bounding box center [944, 584] width 96 height 38
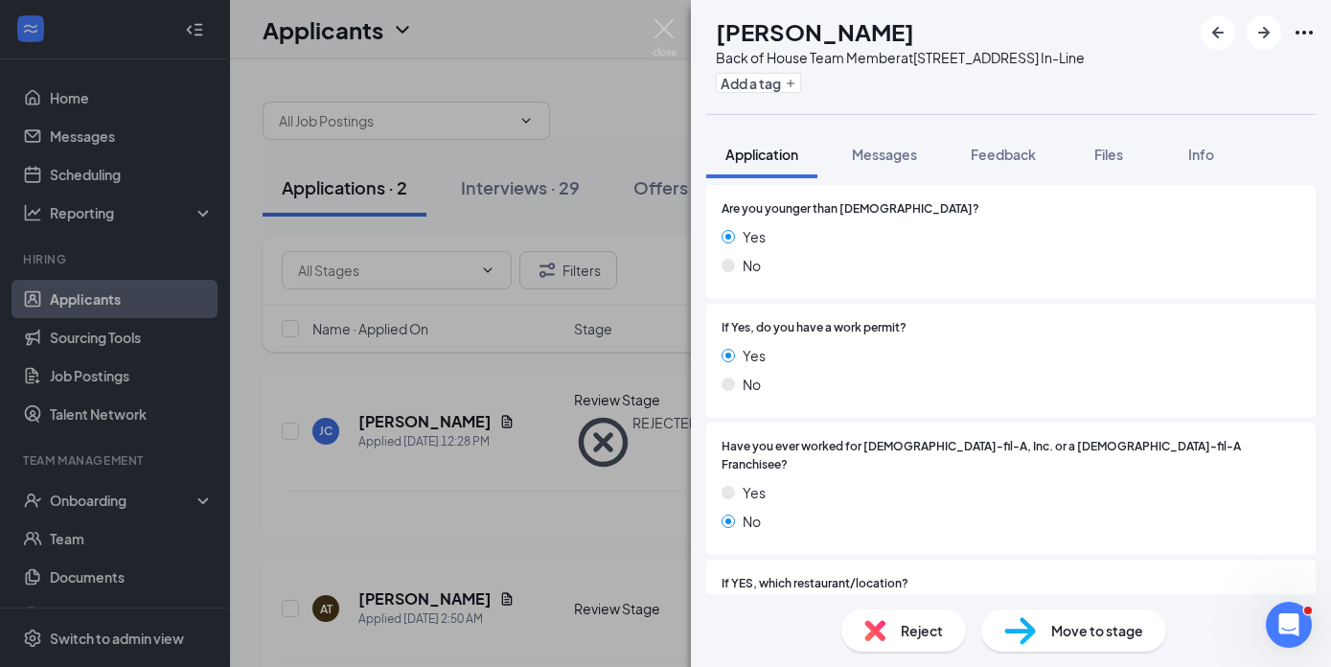
scroll to position [503, 0]
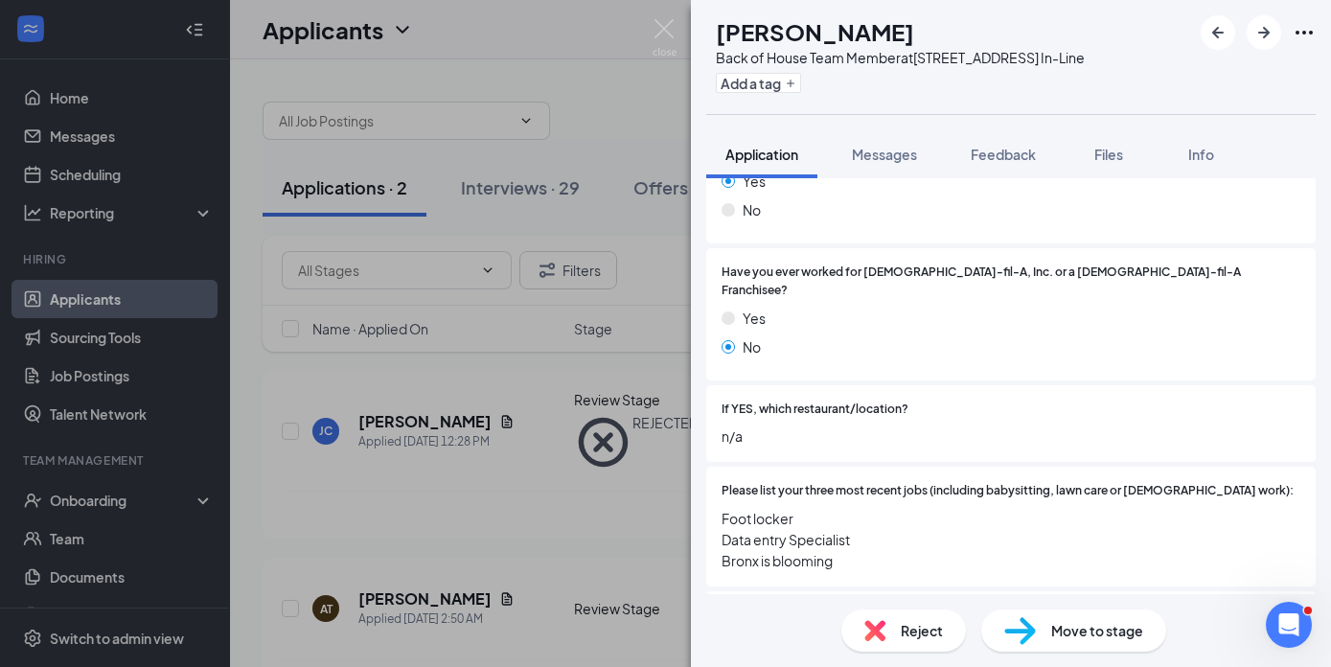
click at [914, 639] on span "Reject" at bounding box center [922, 630] width 42 height 21
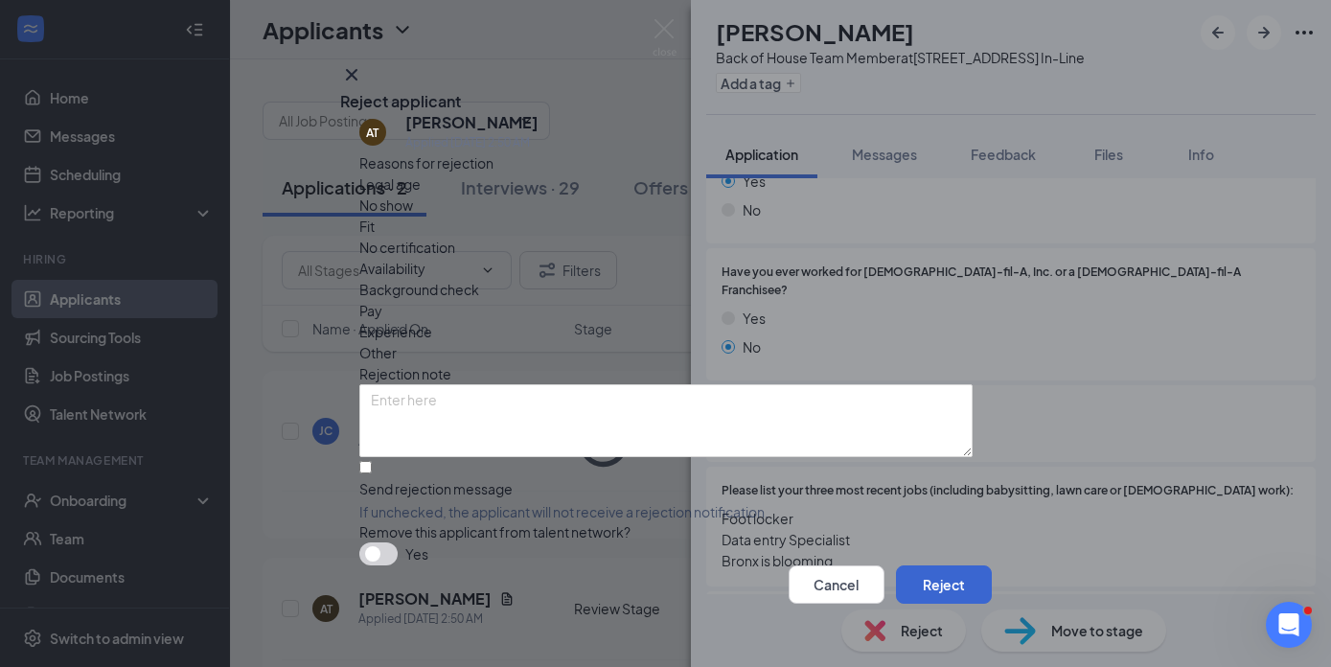
click at [928, 589] on button "Reject" at bounding box center [944, 584] width 96 height 38
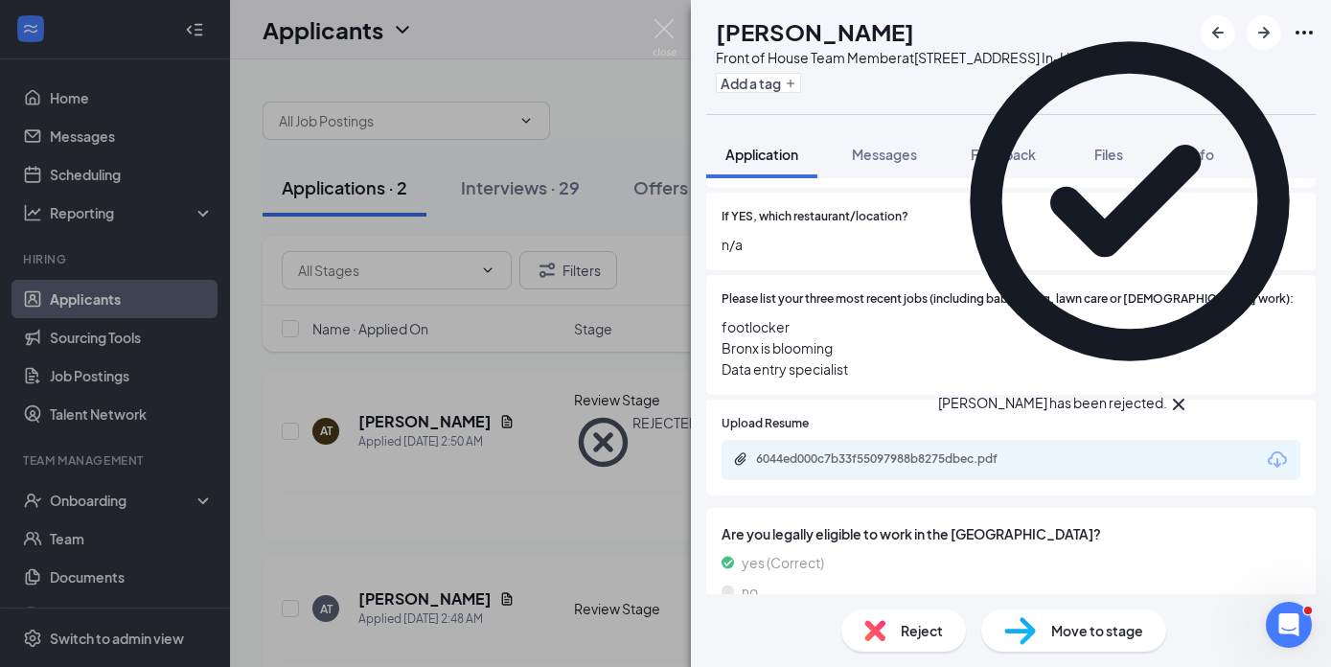
scroll to position [457, 0]
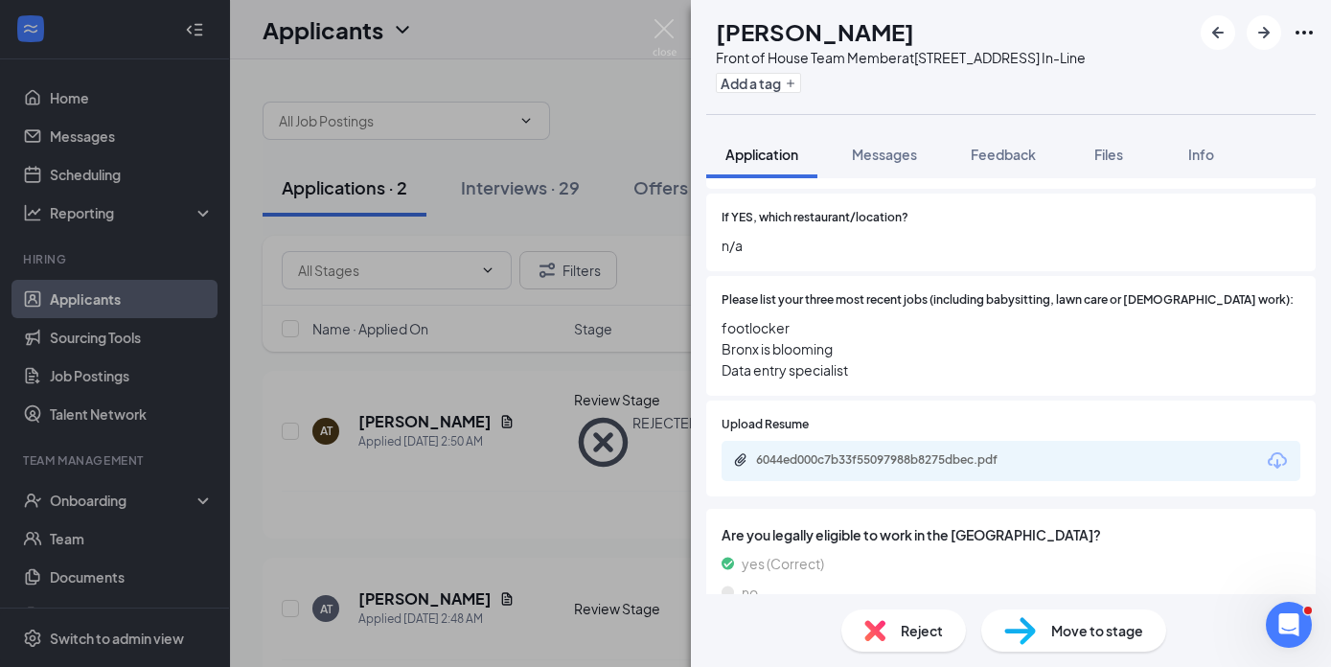
click at [911, 625] on span "Reject" at bounding box center [922, 630] width 42 height 21
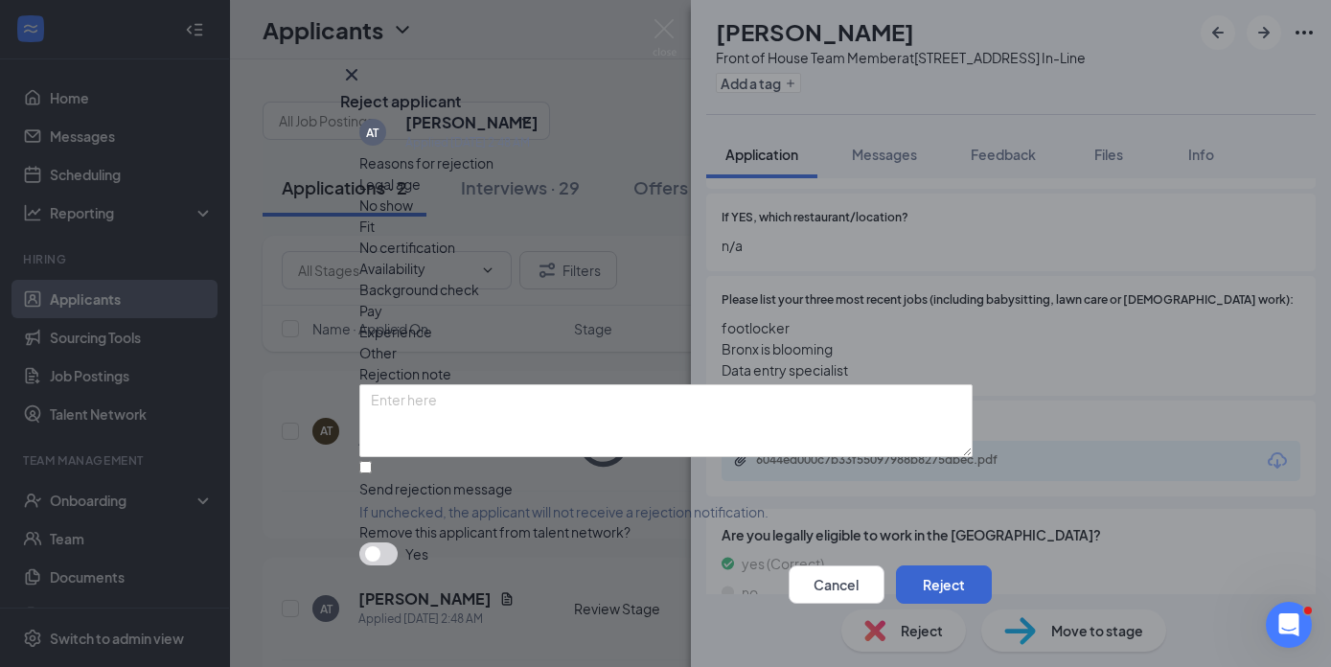
click at [914, 578] on button "Reject" at bounding box center [944, 584] width 96 height 38
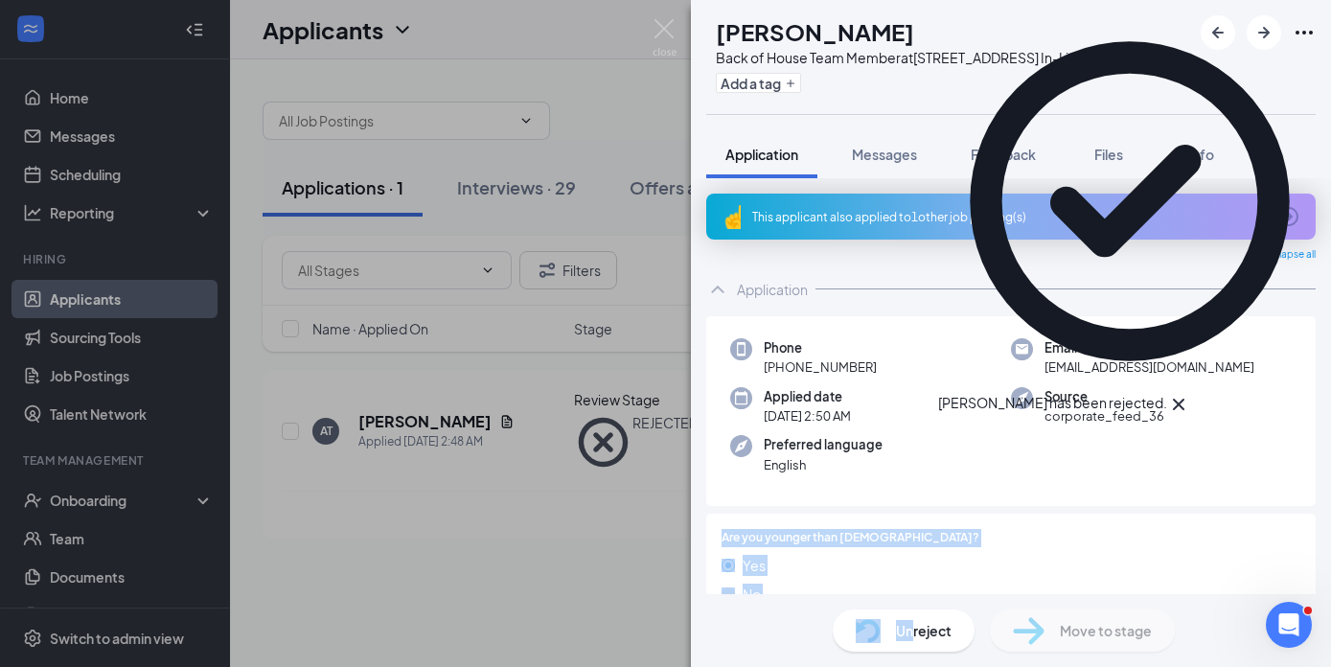
drag, startPoint x: 914, startPoint y: 620, endPoint x: 901, endPoint y: 478, distance: 142.4
click at [901, 478] on div "AT [PERSON_NAME] Back of House Team Member at [STREET_ADDRESS] In-Line Add a ta…" at bounding box center [1011, 333] width 640 height 667
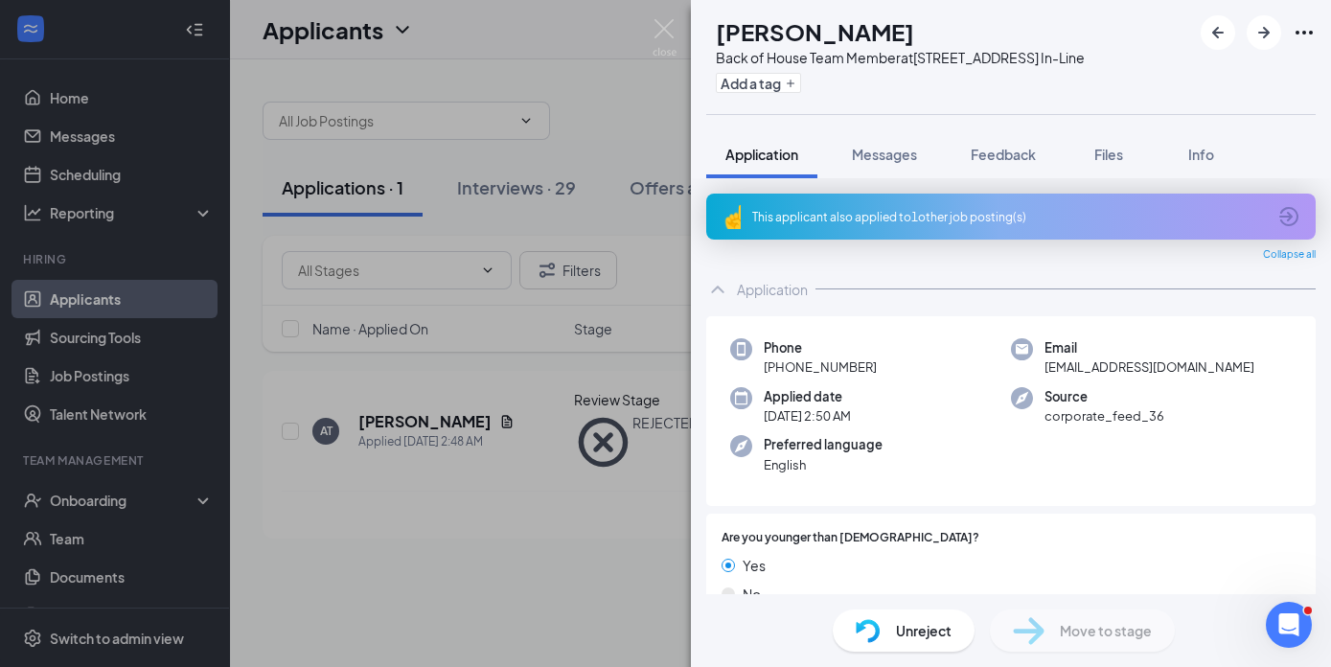
click at [599, 484] on div "AT [PERSON_NAME] Back of House Team Member at [STREET_ADDRESS] In-Line Add a ta…" at bounding box center [665, 333] width 1331 height 667
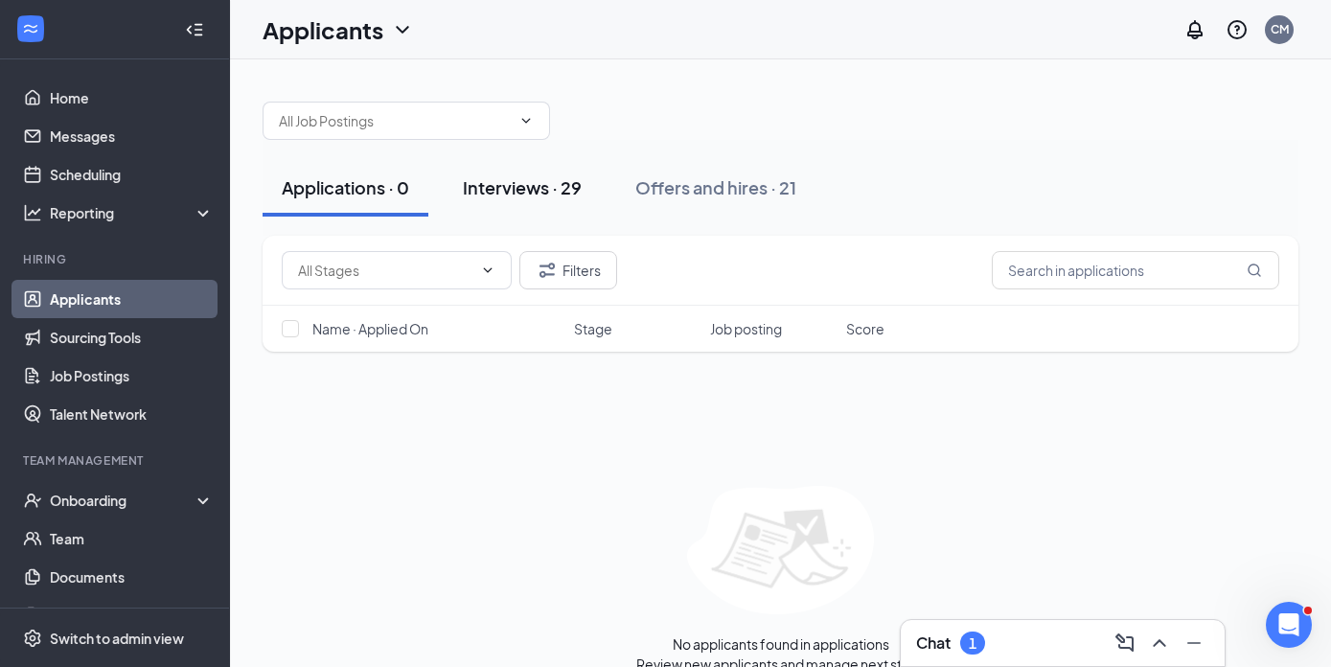
click at [518, 188] on div "Interviews · 29" at bounding box center [522, 187] width 119 height 24
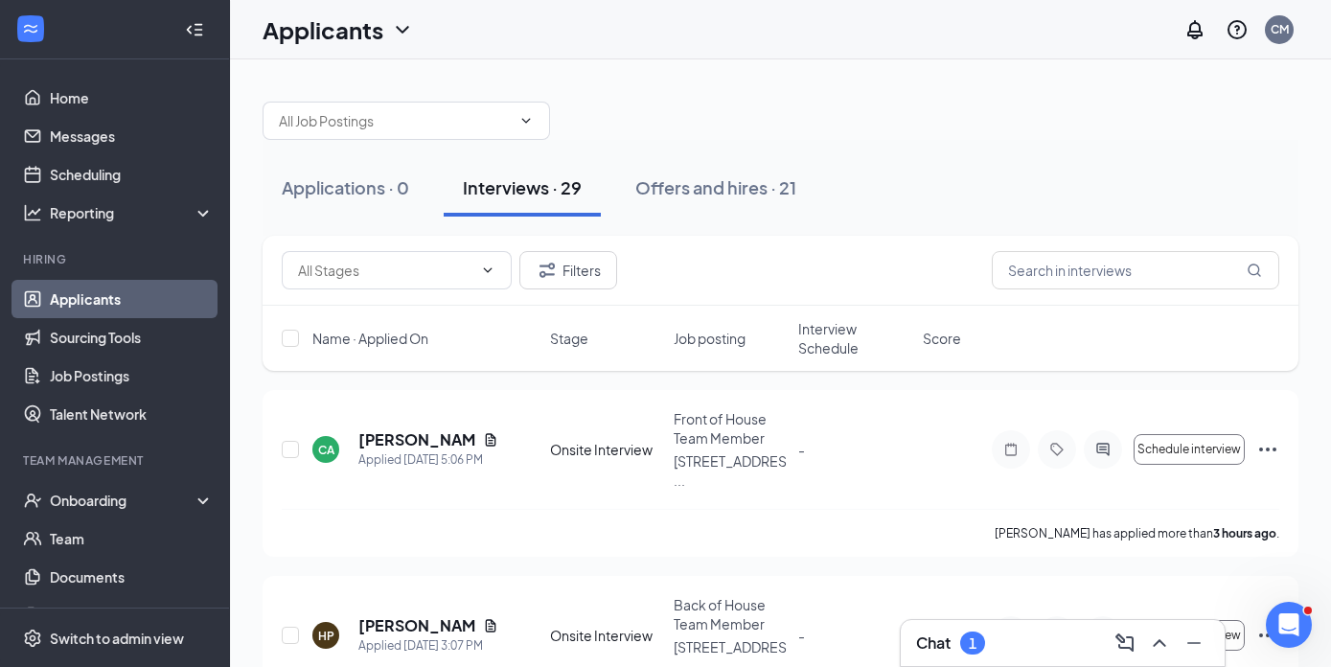
click at [832, 344] on span "Interview Schedule" at bounding box center [854, 338] width 113 height 38
click at [200, 26] on icon "Collapse" at bounding box center [194, 29] width 19 height 19
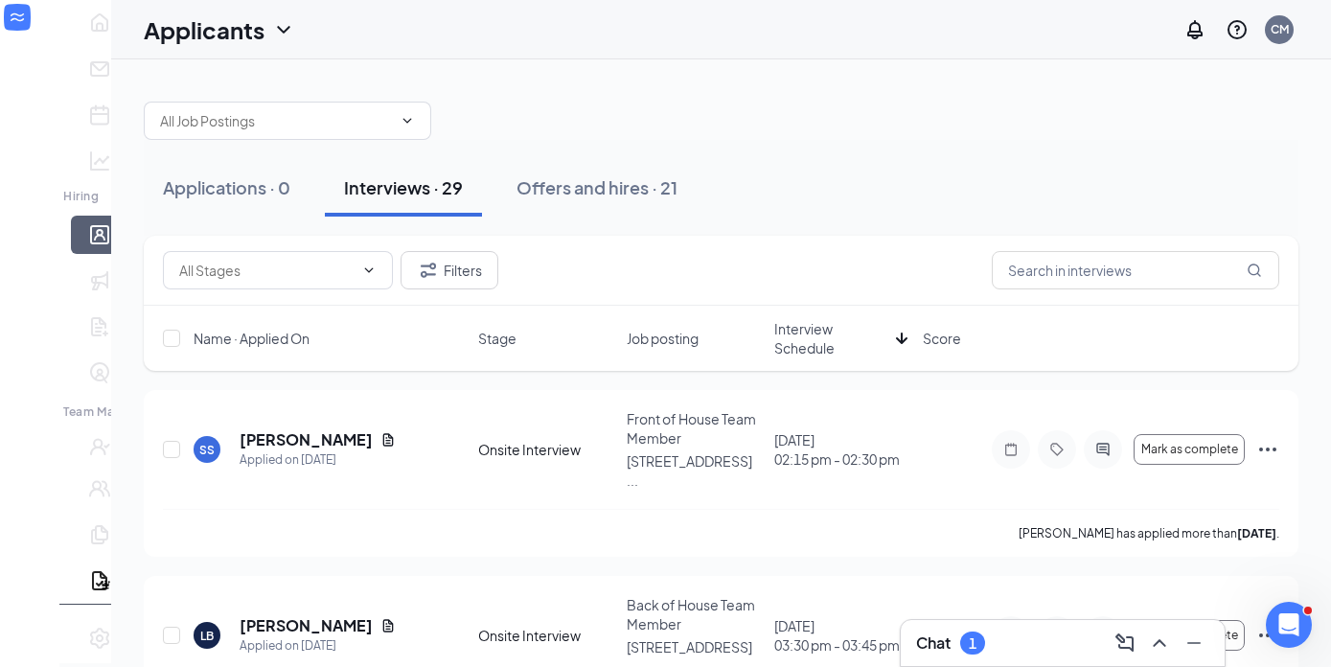
click at [852, 327] on span "Interview Schedule" at bounding box center [831, 338] width 114 height 38
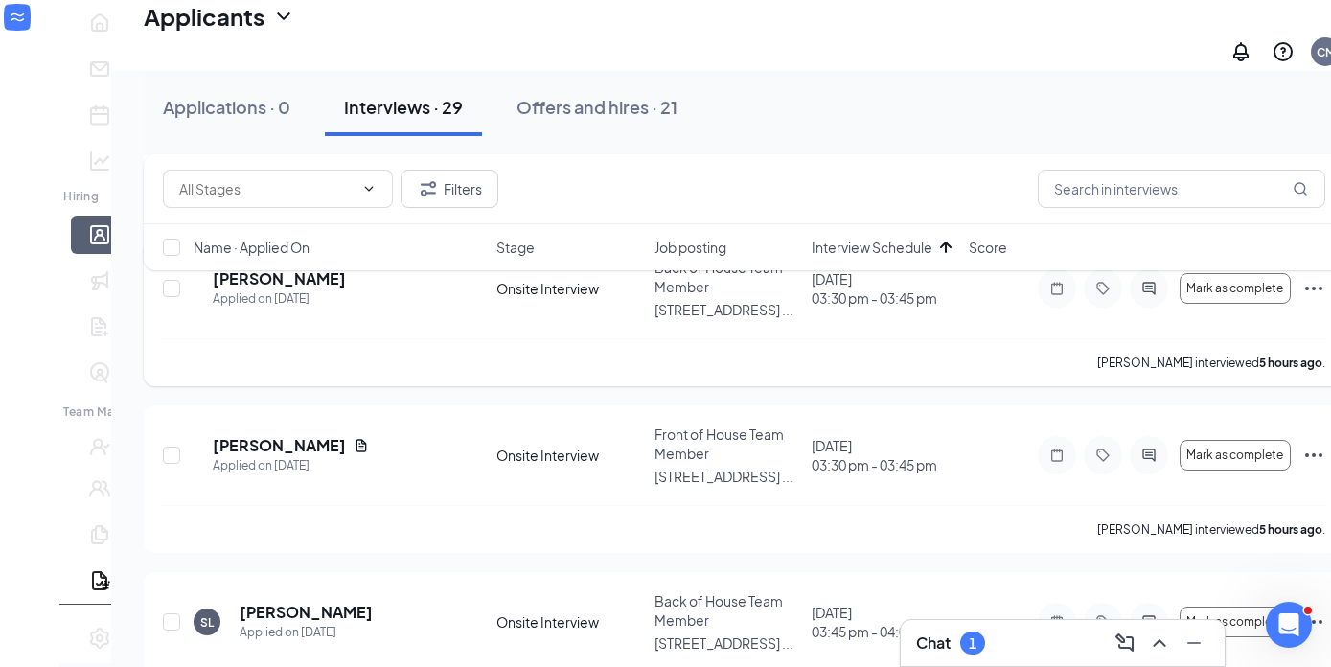
scroll to position [813, 0]
click at [1186, 447] on span "Mark as complete" at bounding box center [1234, 453] width 97 height 13
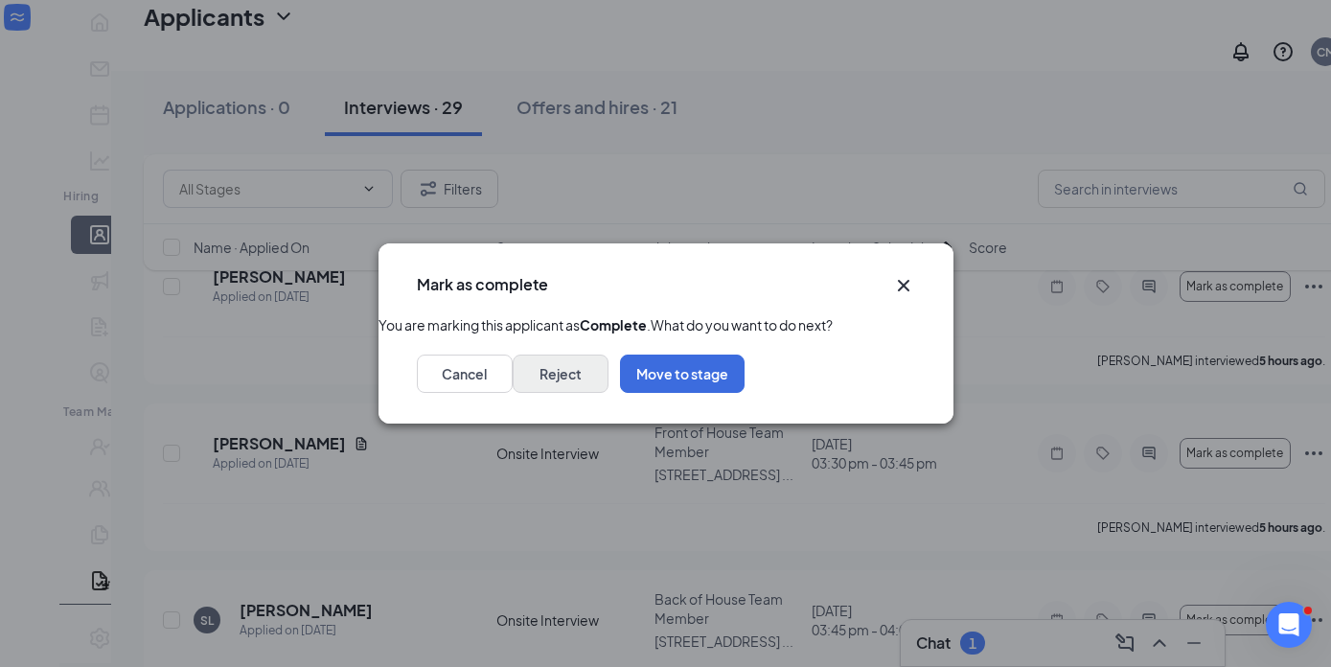
click at [608, 393] on button "Reject" at bounding box center [561, 374] width 96 height 38
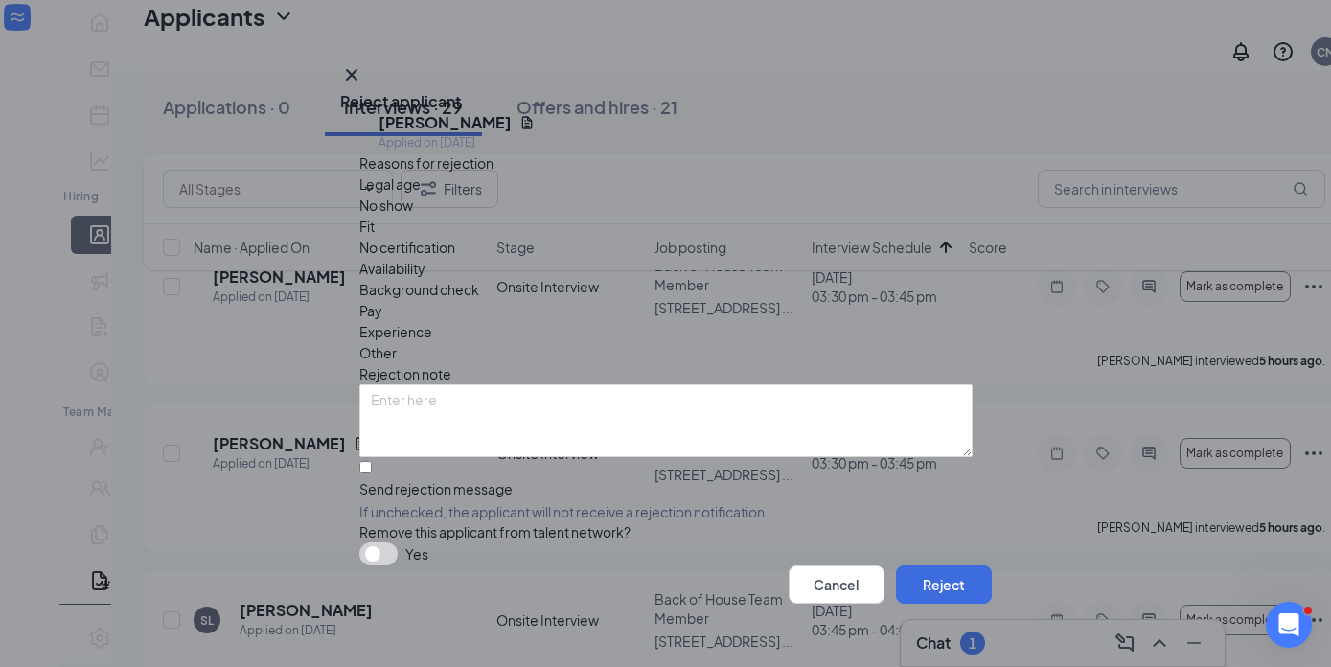
click at [466, 479] on div "Send rejection message" at bounding box center [665, 488] width 613 height 19
click at [372, 461] on input "Send rejection message If unchecked, the applicant will not receive a rejection…" at bounding box center [365, 467] width 12 height 12
checkbox input "true"
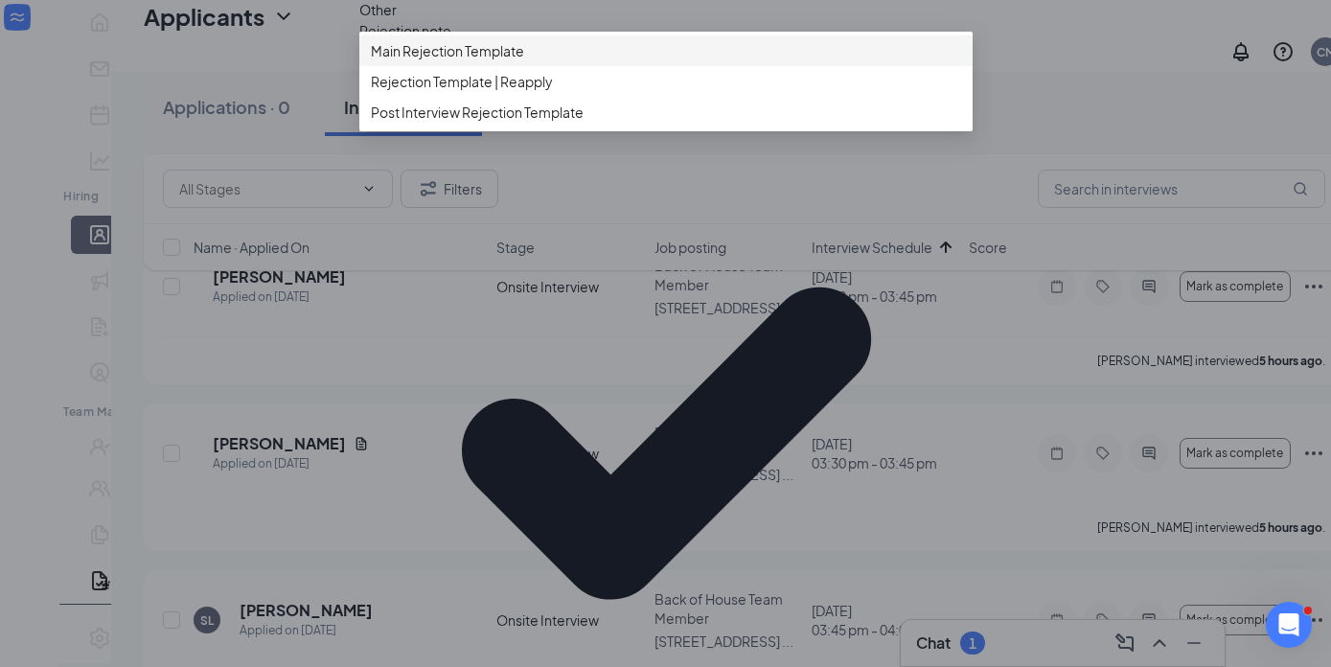
click at [521, 66] on div "Main Rejection Template" at bounding box center [665, 50] width 613 height 31
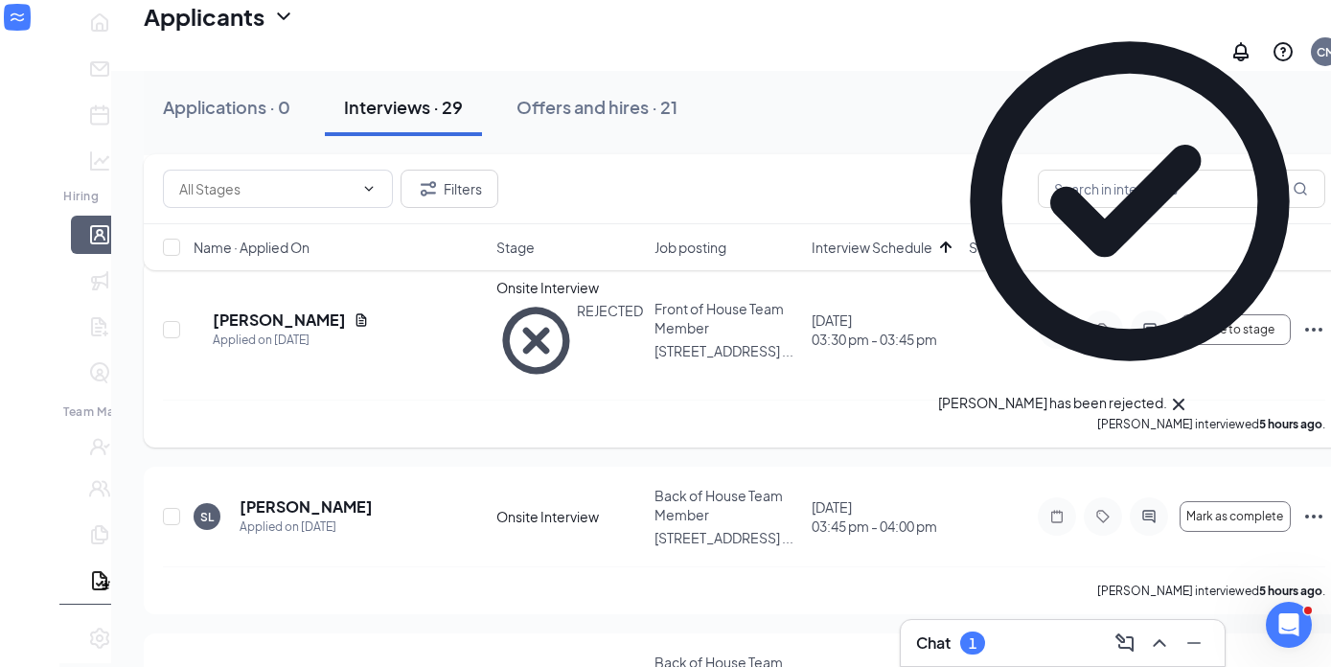
scroll to position [960, 0]
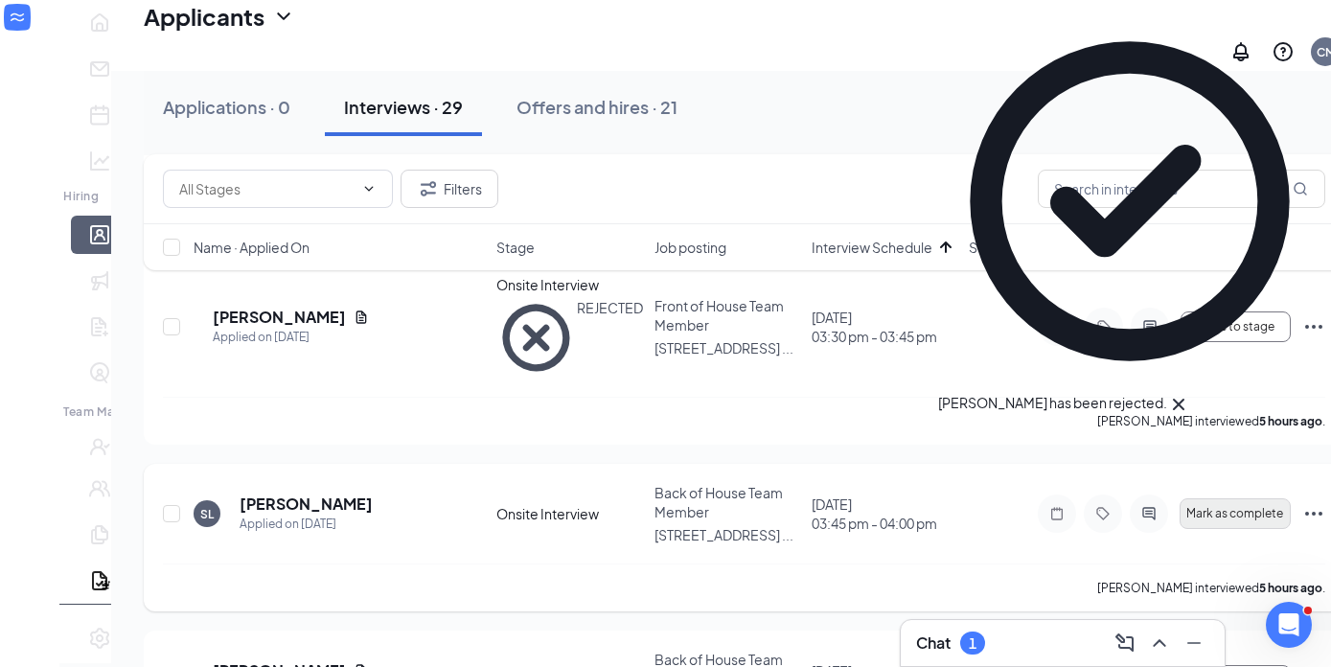
click at [1188, 507] on span "Mark as complete" at bounding box center [1234, 513] width 97 height 13
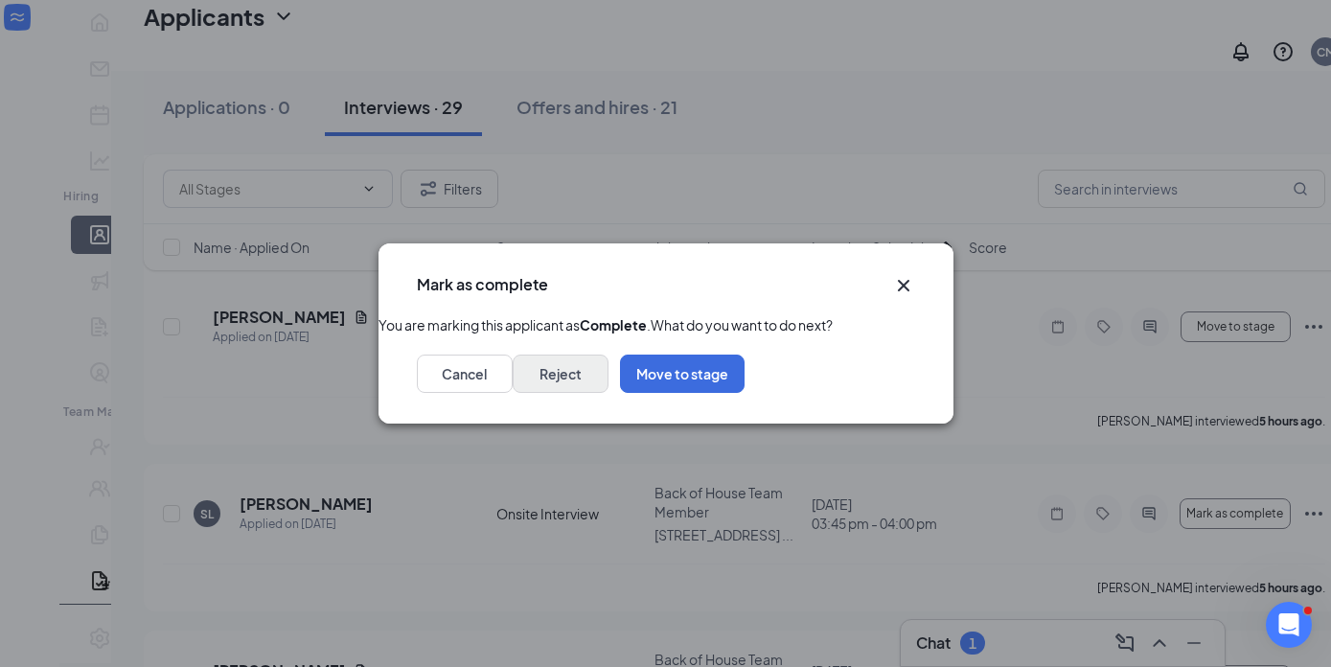
click at [608, 393] on button "Reject" at bounding box center [561, 374] width 96 height 38
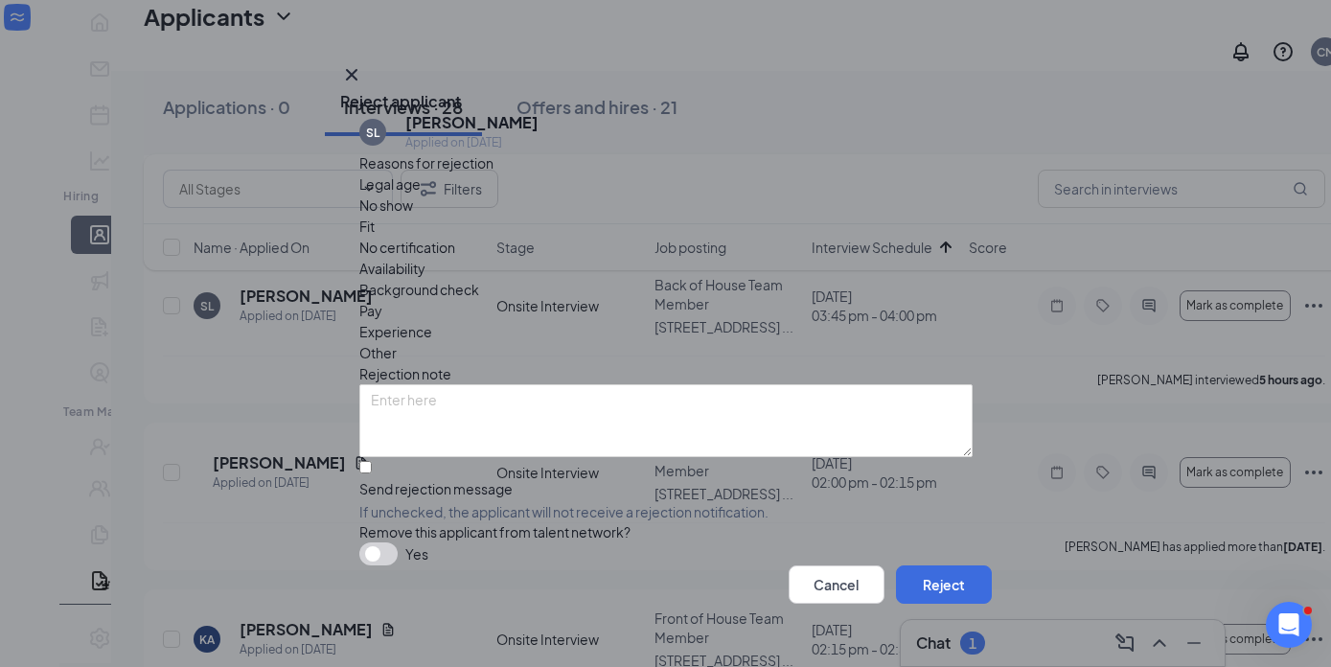
click at [448, 479] on div "Send rejection message" at bounding box center [665, 488] width 613 height 19
click at [372, 461] on input "Send rejection message If unchecked, the applicant will not receive a rejection…" at bounding box center [365, 467] width 12 height 12
checkbox input "true"
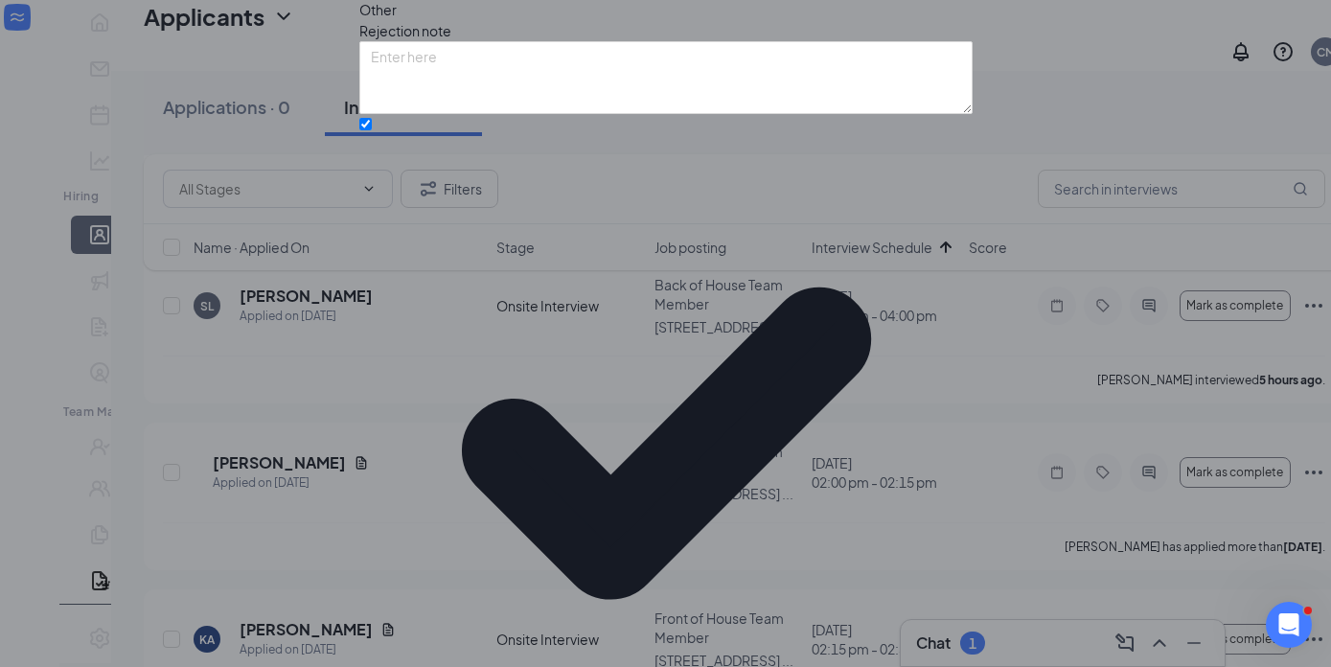
scroll to position [143, 0]
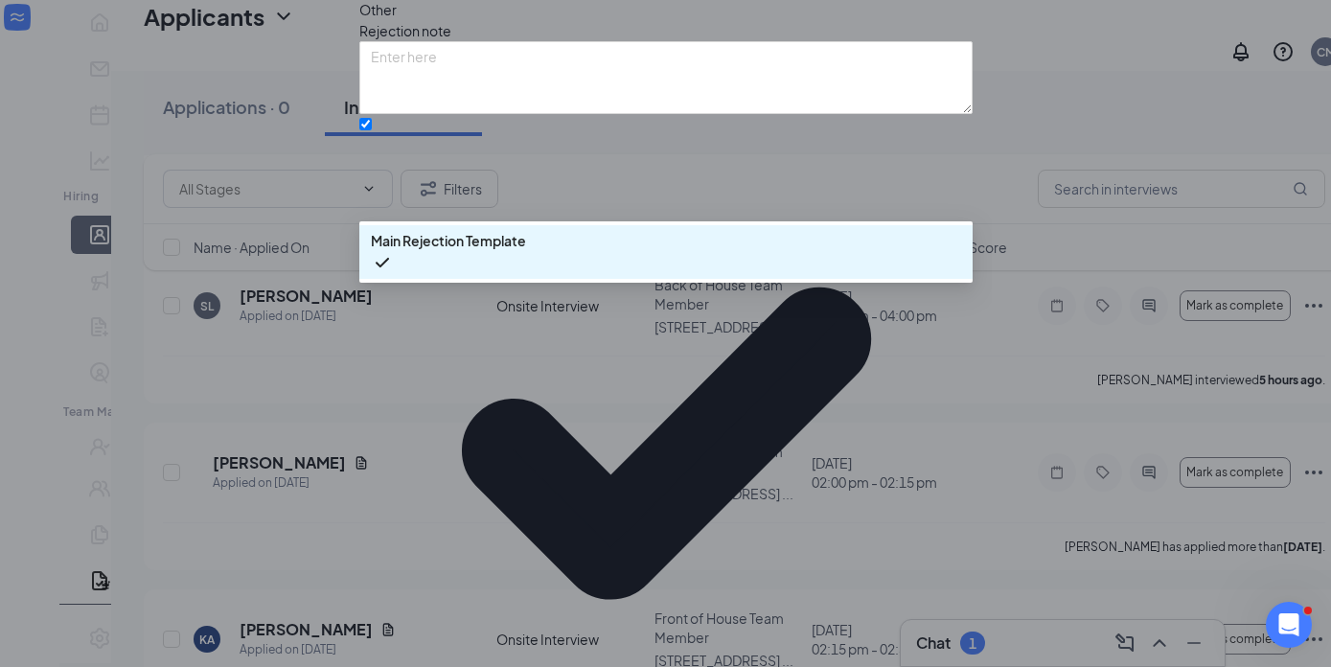
click at [489, 251] on span "Main Rejection Template" at bounding box center [448, 240] width 155 height 21
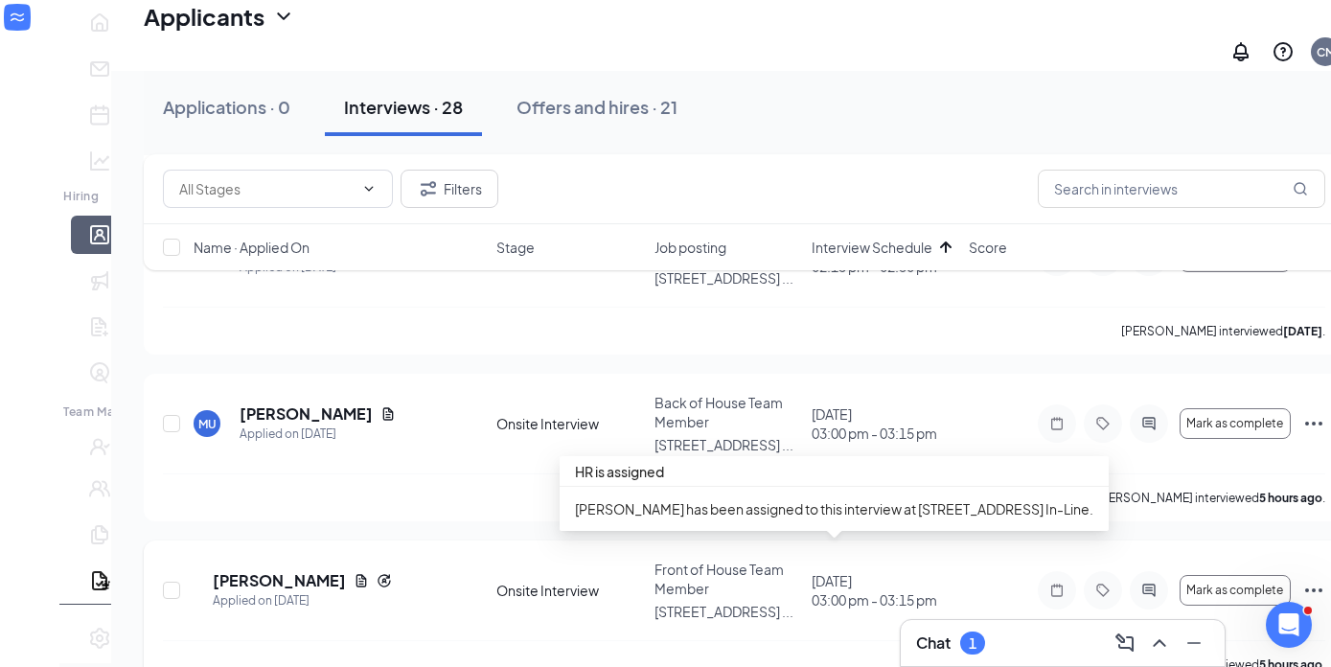
scroll to position [340, 0]
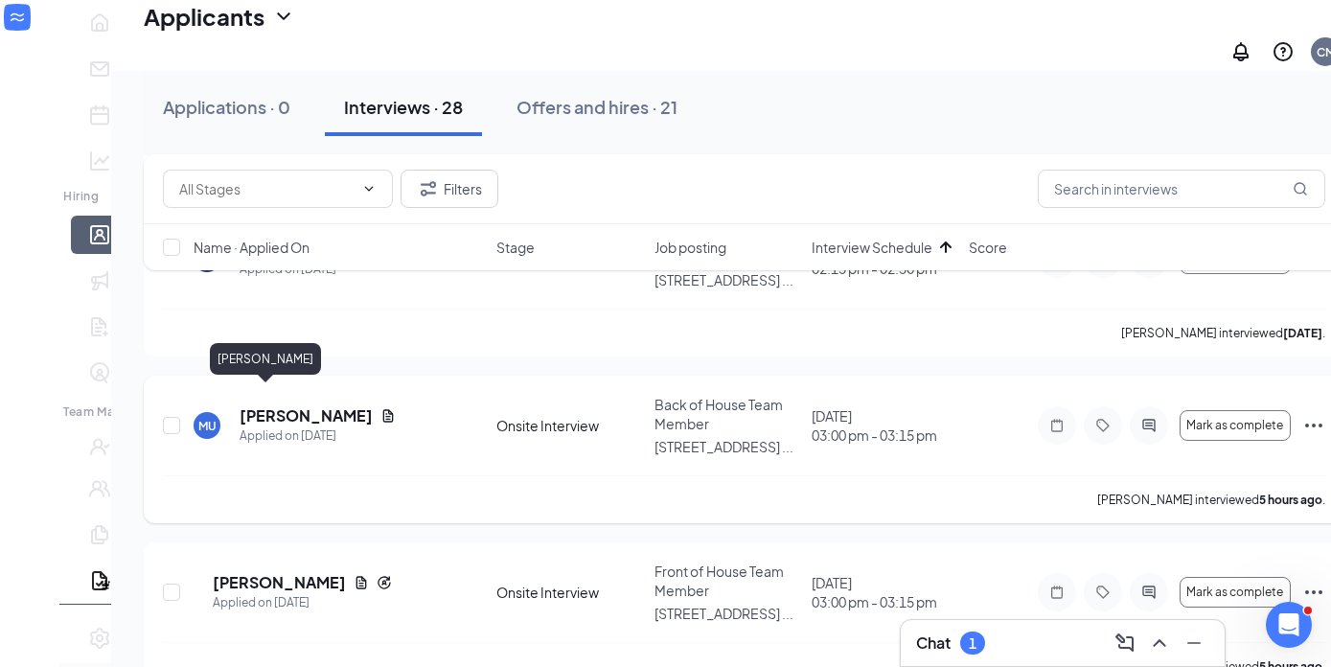
click at [346, 405] on h5 "[PERSON_NAME]" at bounding box center [306, 415] width 133 height 21
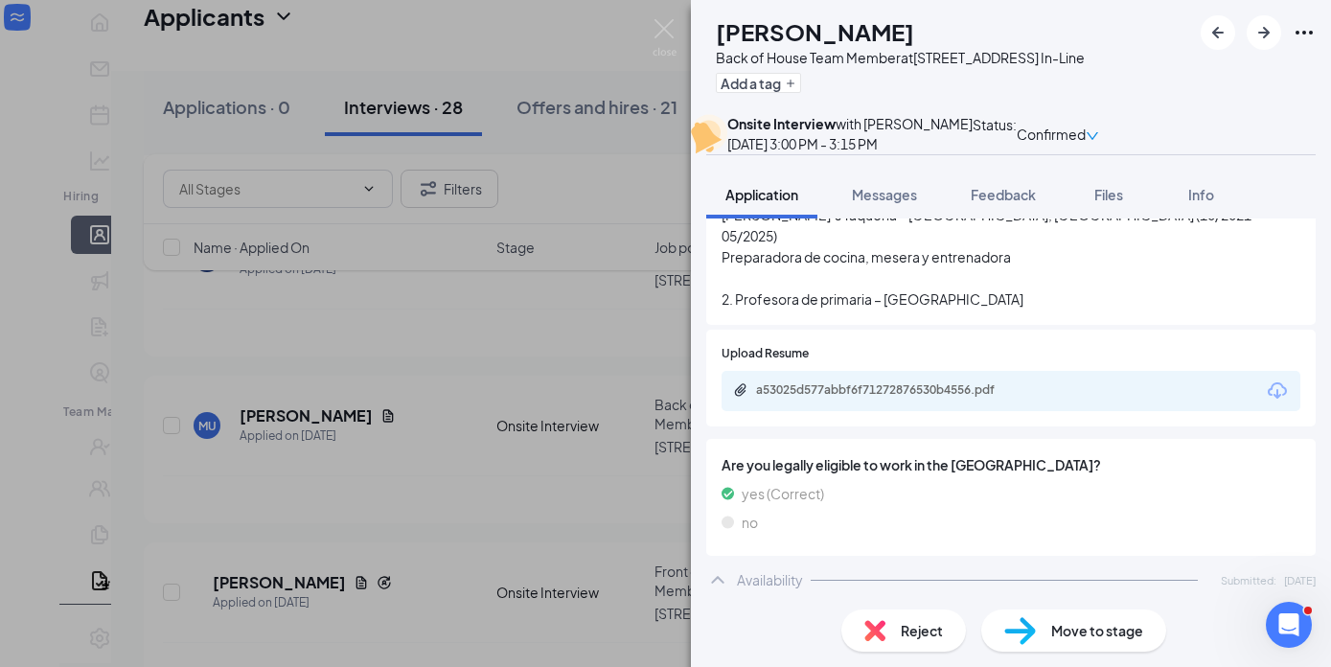
scroll to position [733, 0]
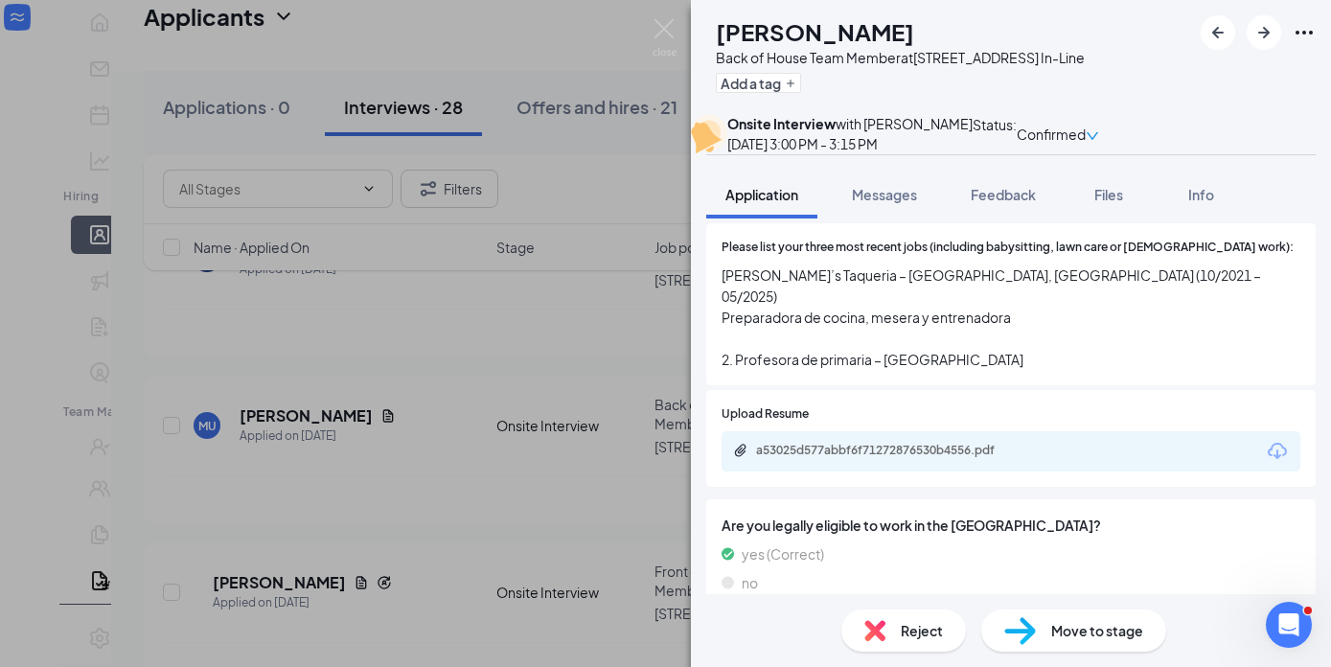
click at [917, 443] on div "a53025d577abbf6f71272876530b4556.pdf" at bounding box center [890, 450] width 268 height 15
